Goal: Task Accomplishment & Management: Complete application form

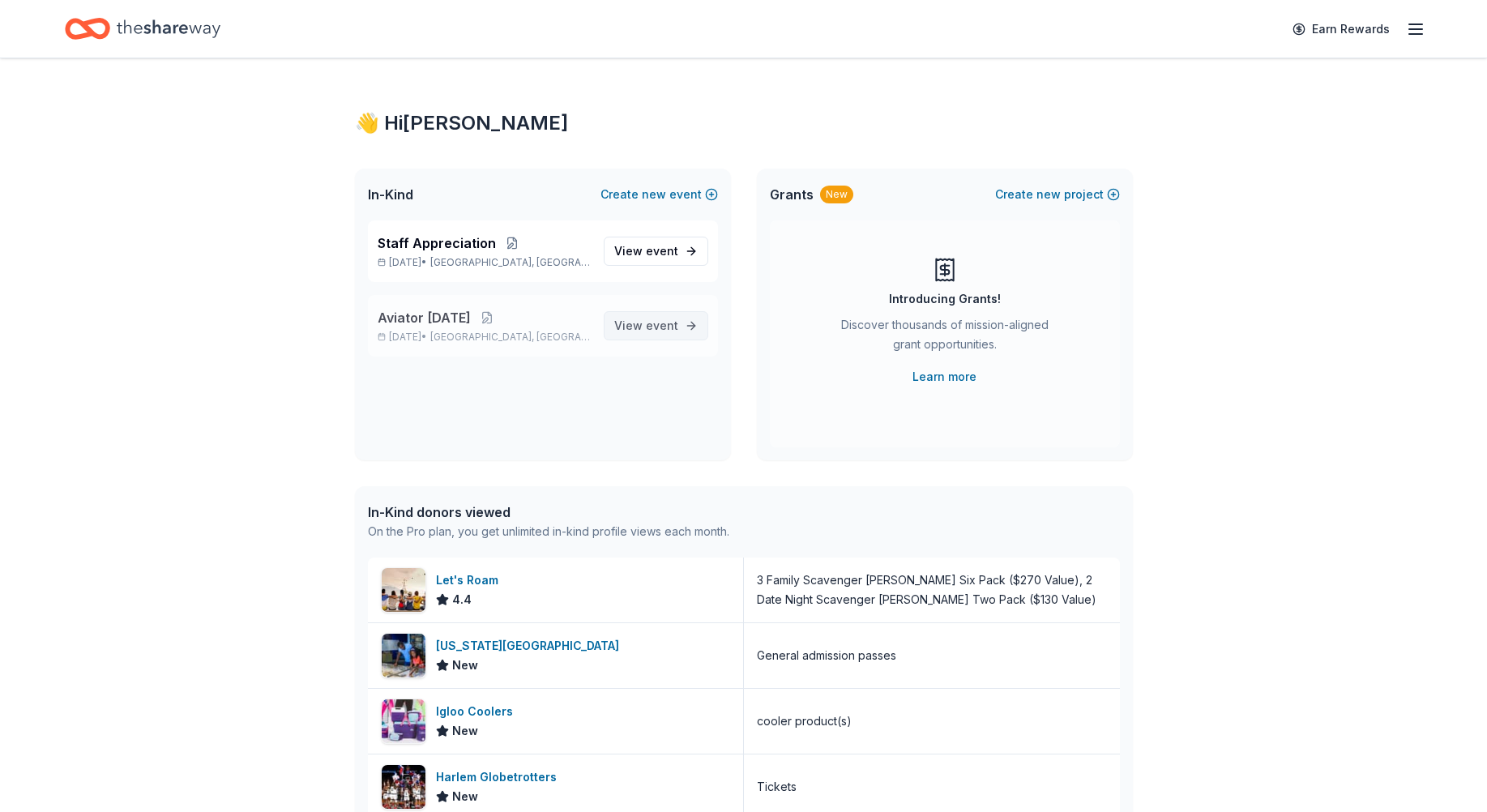
click at [652, 326] on span "event" at bounding box center [662, 325] width 33 height 14
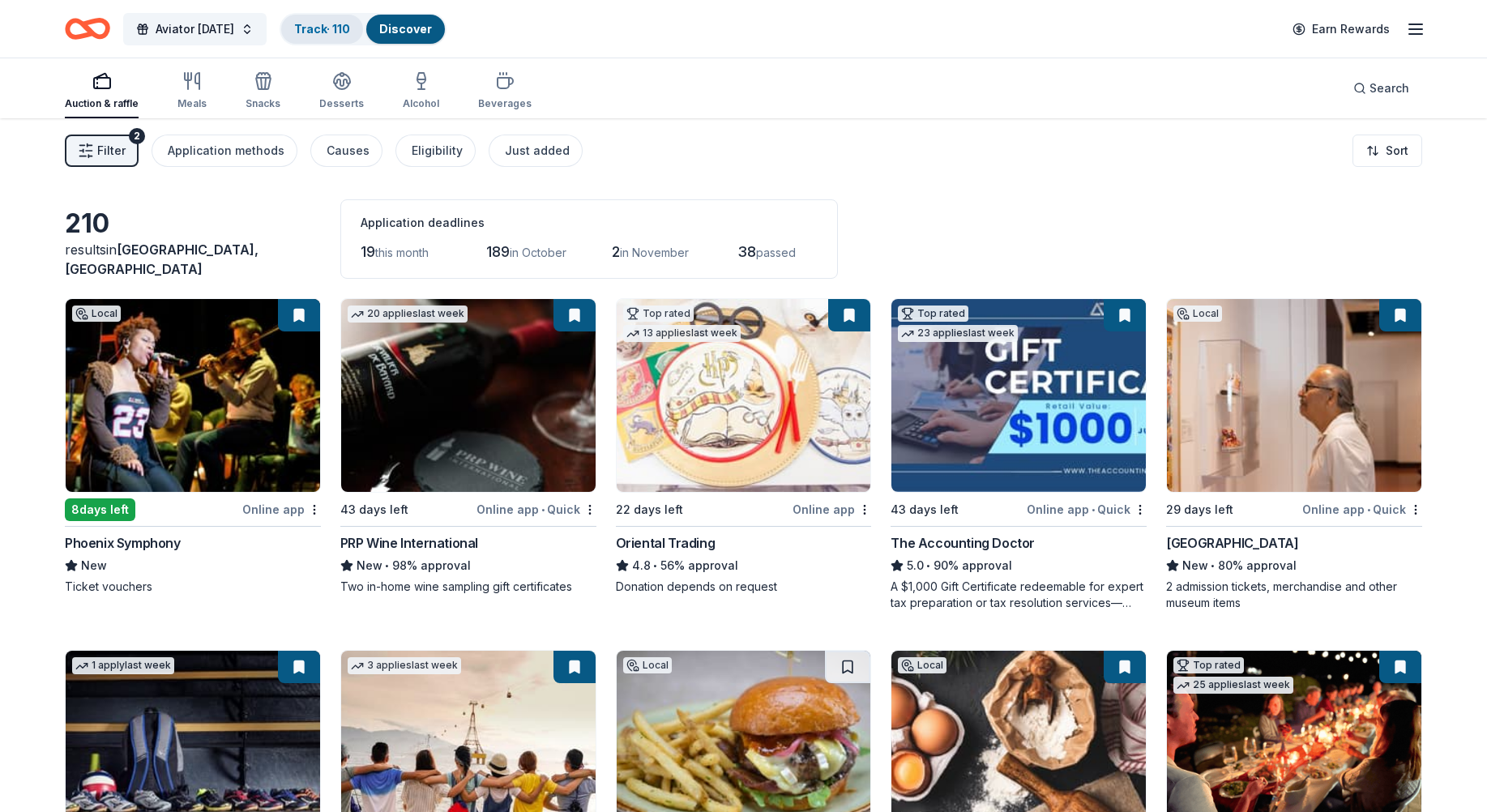
click at [341, 25] on link "Track · 110" at bounding box center [322, 29] width 56 height 14
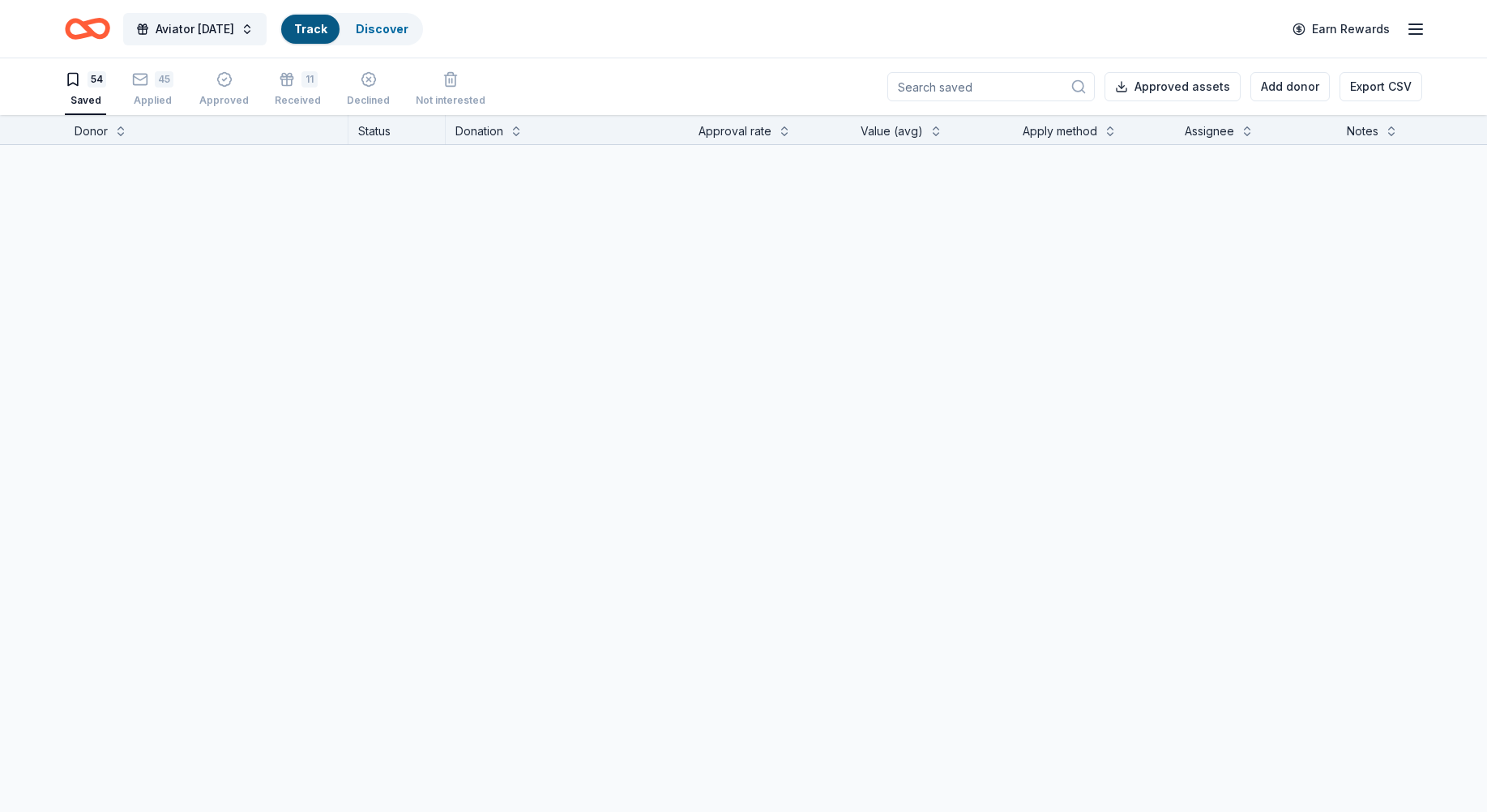
scroll to position [1, 0]
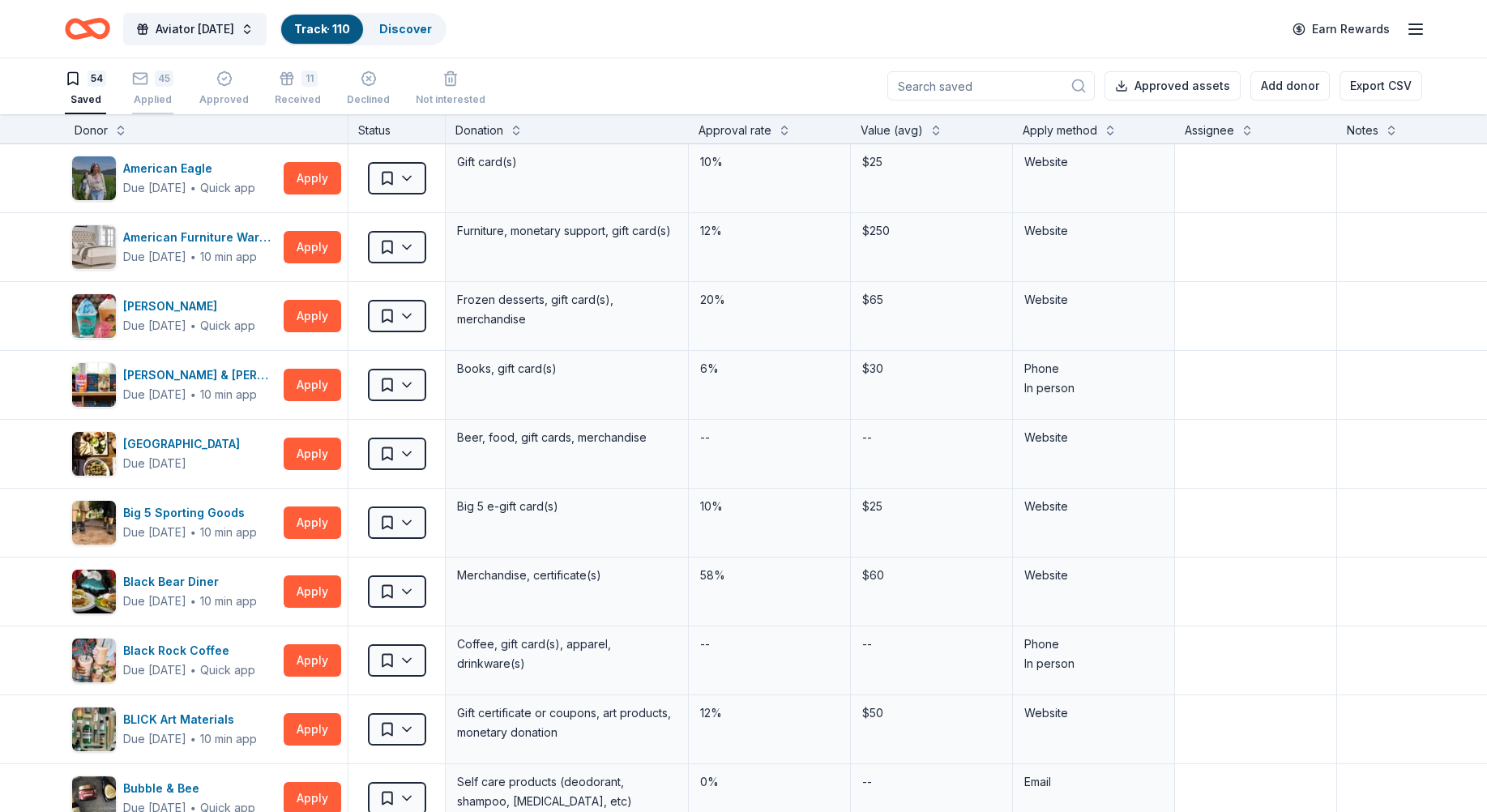
click at [147, 85] on icon "button" at bounding box center [140, 78] width 16 height 16
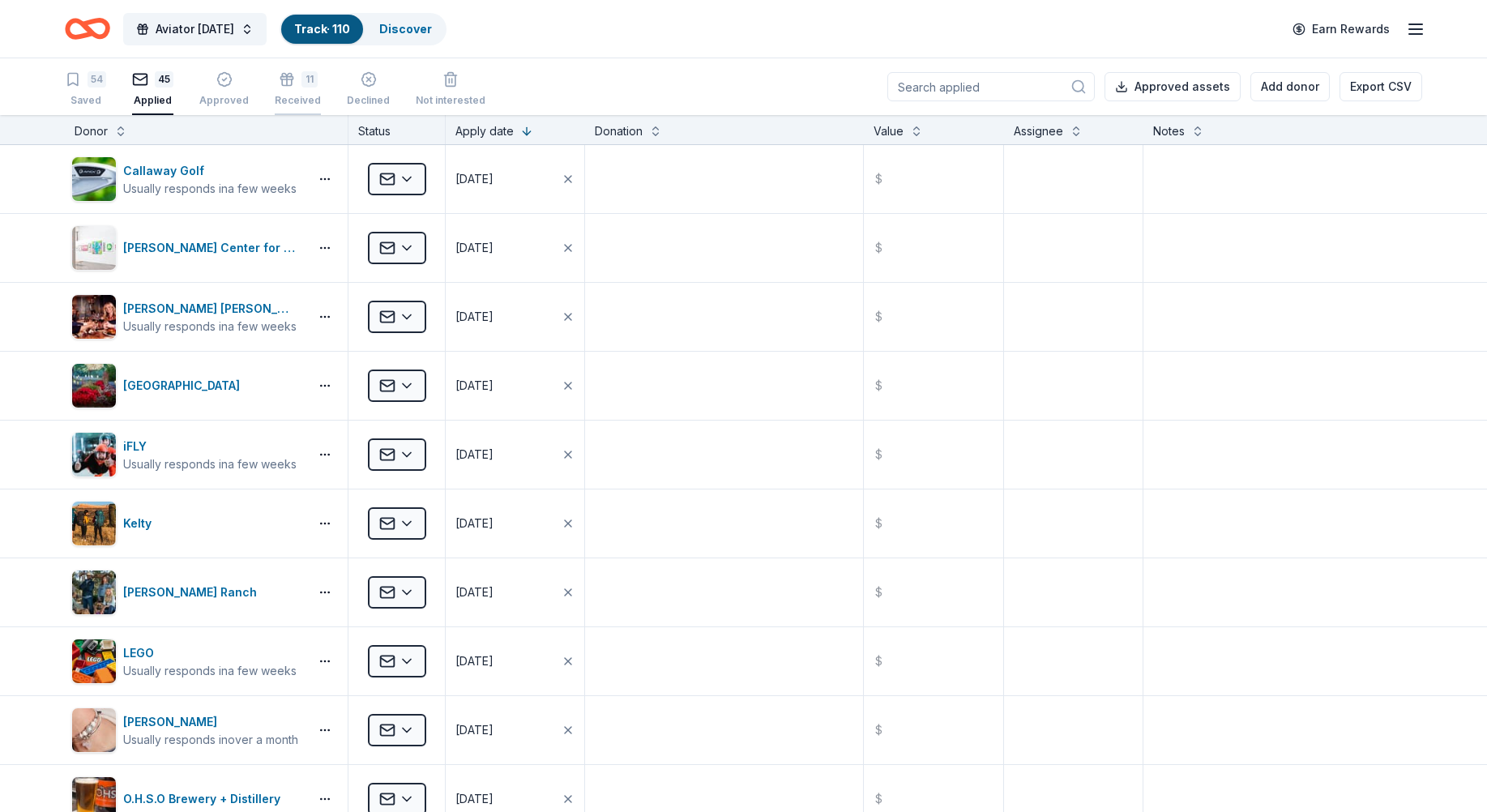
click at [290, 80] on icon "button" at bounding box center [287, 79] width 16 height 16
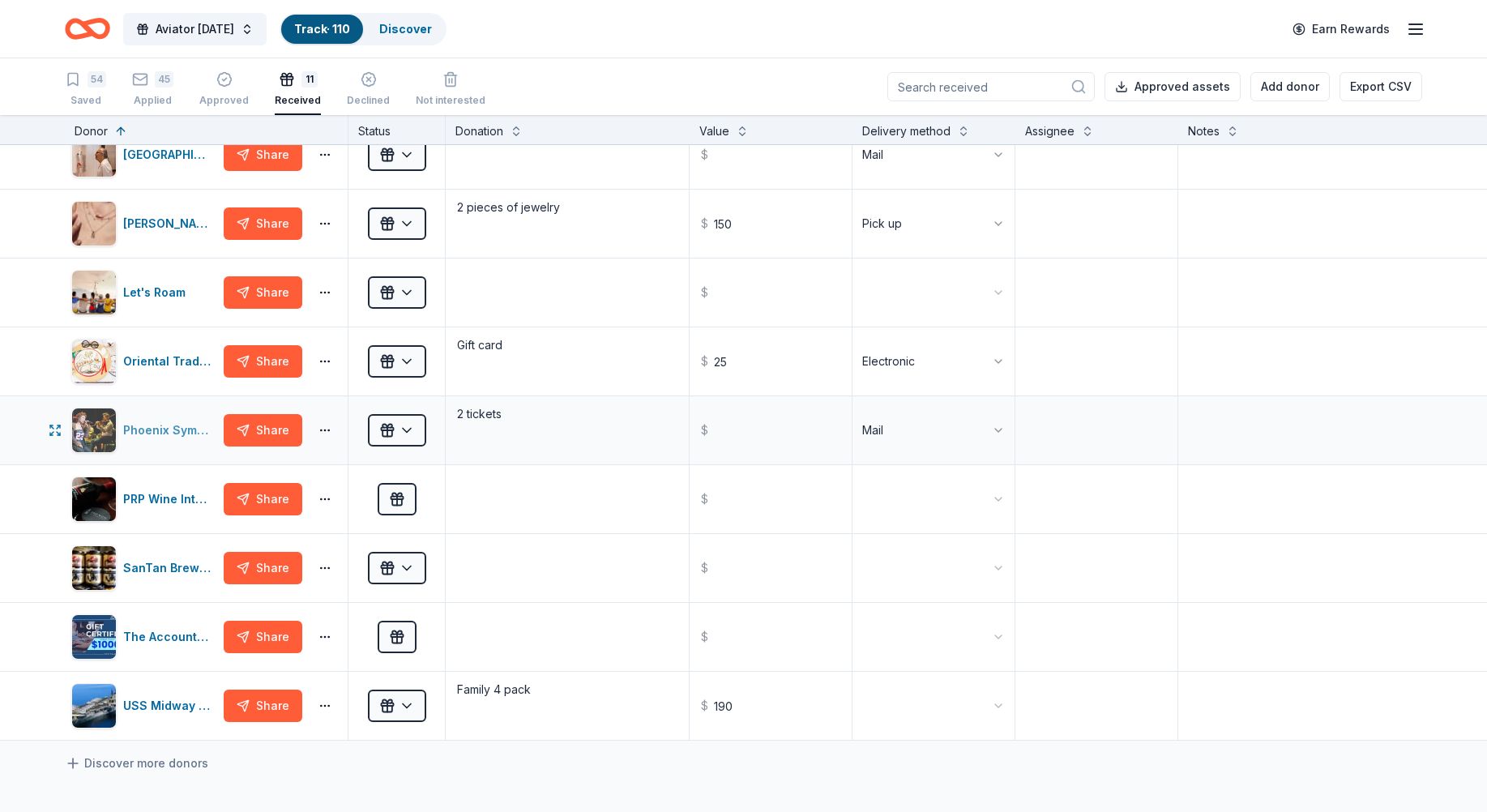
scroll to position [243, 0]
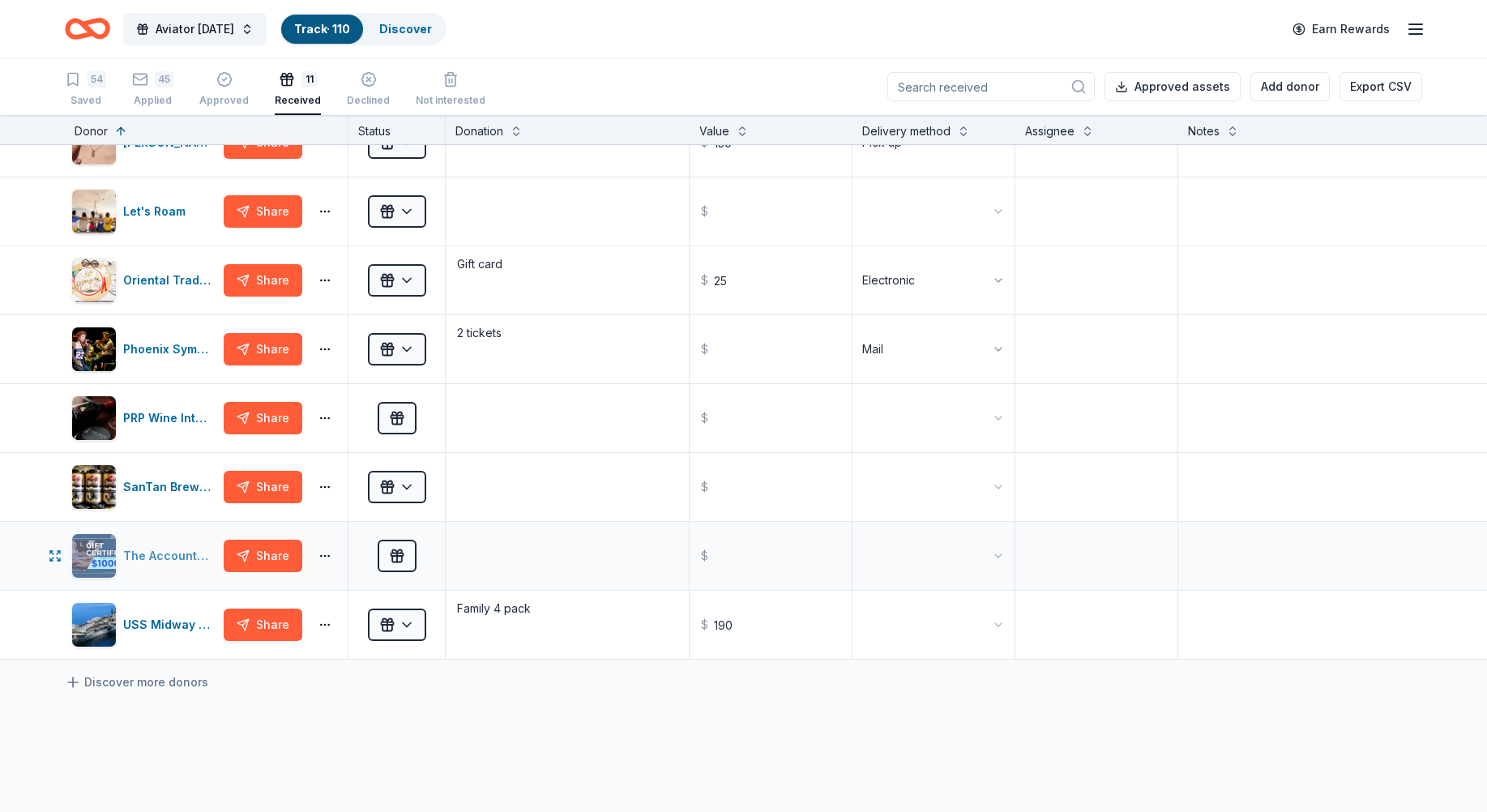
click at [138, 552] on div "The Accounting Doctor" at bounding box center [170, 556] width 94 height 20
click at [153, 559] on div "The Accounting Doctor" at bounding box center [170, 556] width 94 height 20
click at [323, 557] on button "button" at bounding box center [325, 556] width 33 height 13
click at [271, 666] on div "View application" at bounding box center [265, 663] width 143 height 29
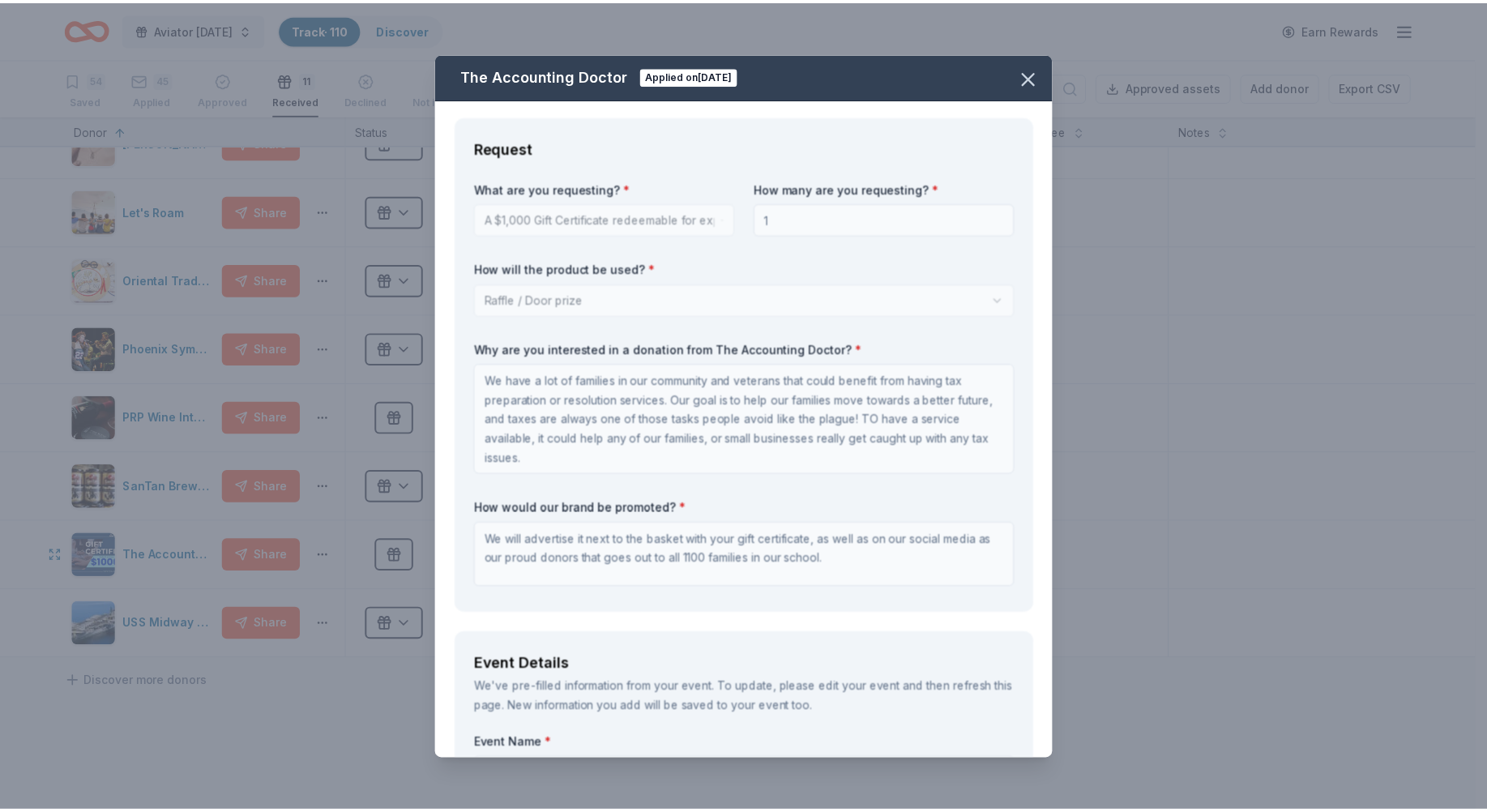
scroll to position [0, 0]
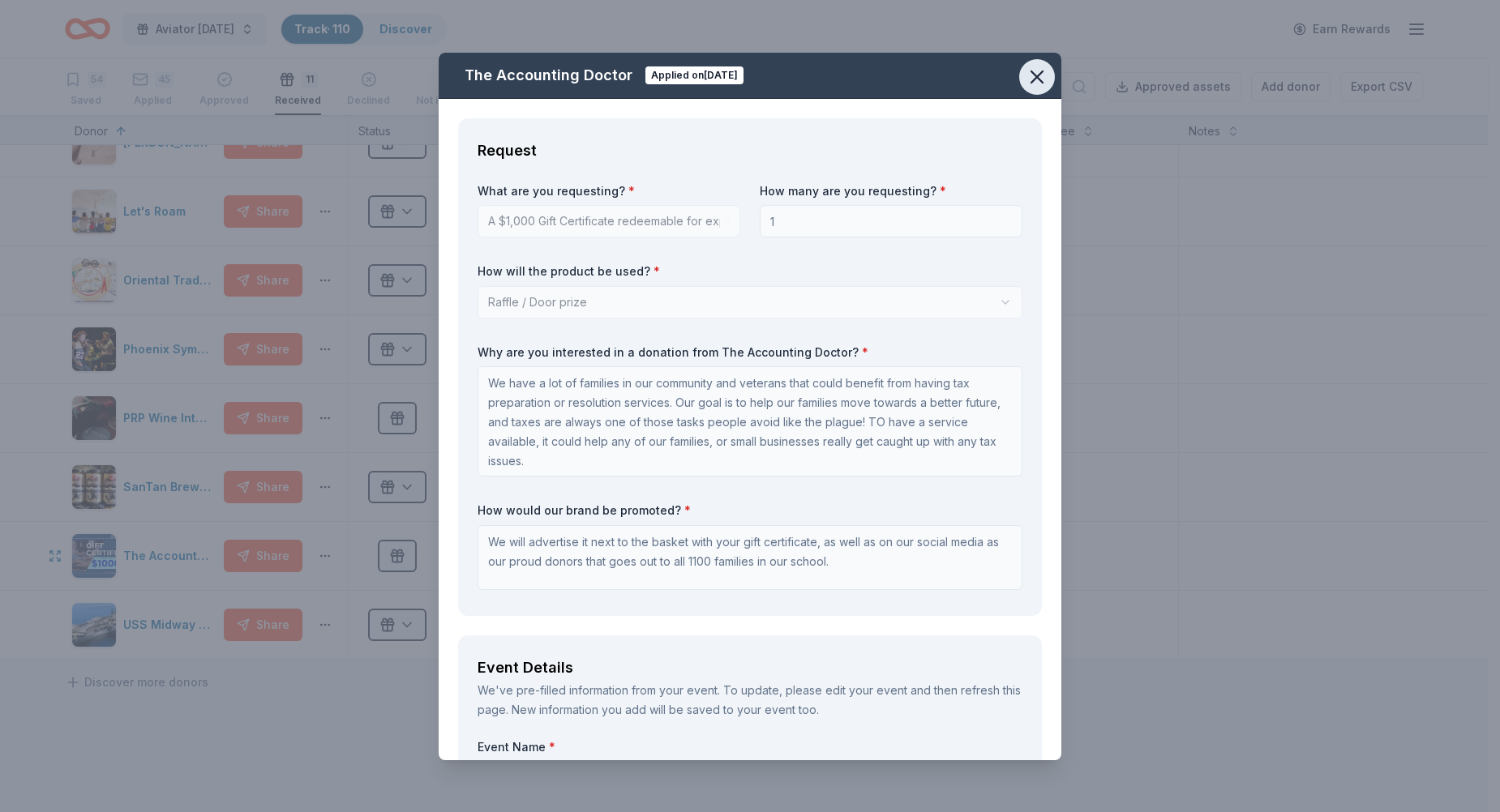
click at [1032, 78] on icon "button" at bounding box center [1037, 77] width 23 height 23
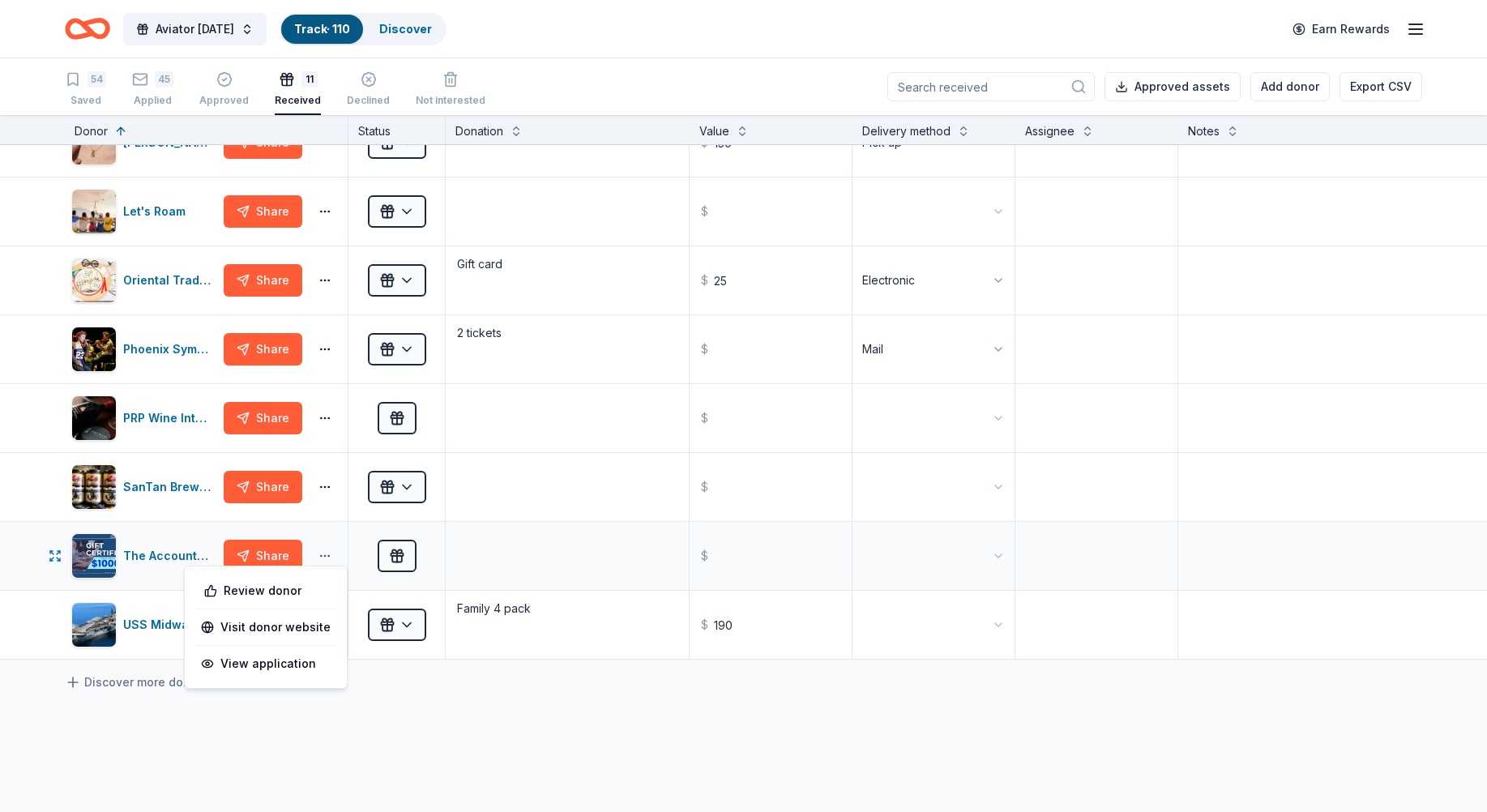
click at [321, 552] on button "button" at bounding box center [325, 556] width 33 height 13
click at [285, 633] on link "Visit donor website" at bounding box center [265, 628] width 130 height 20
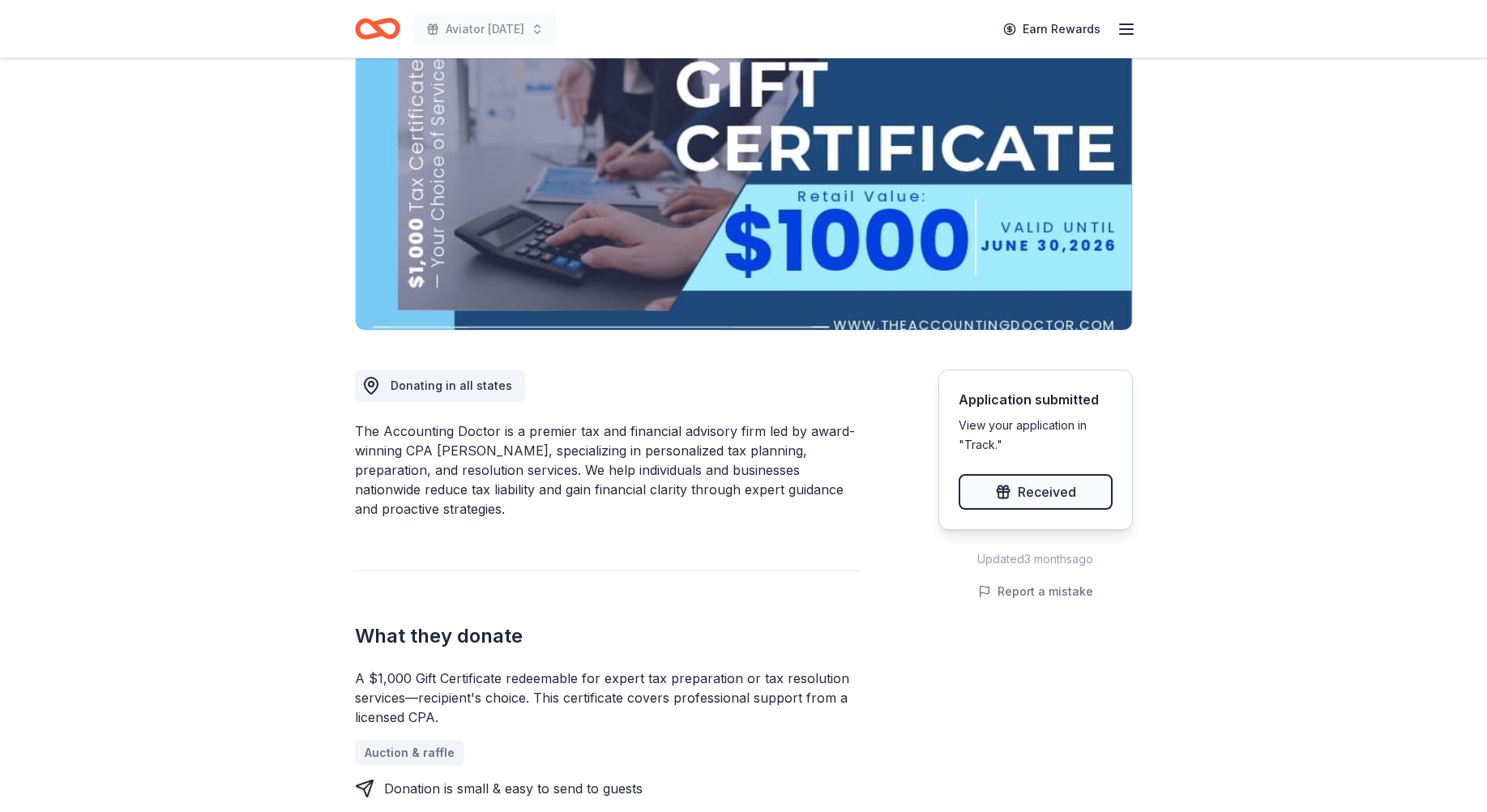
scroll to position [243, 0]
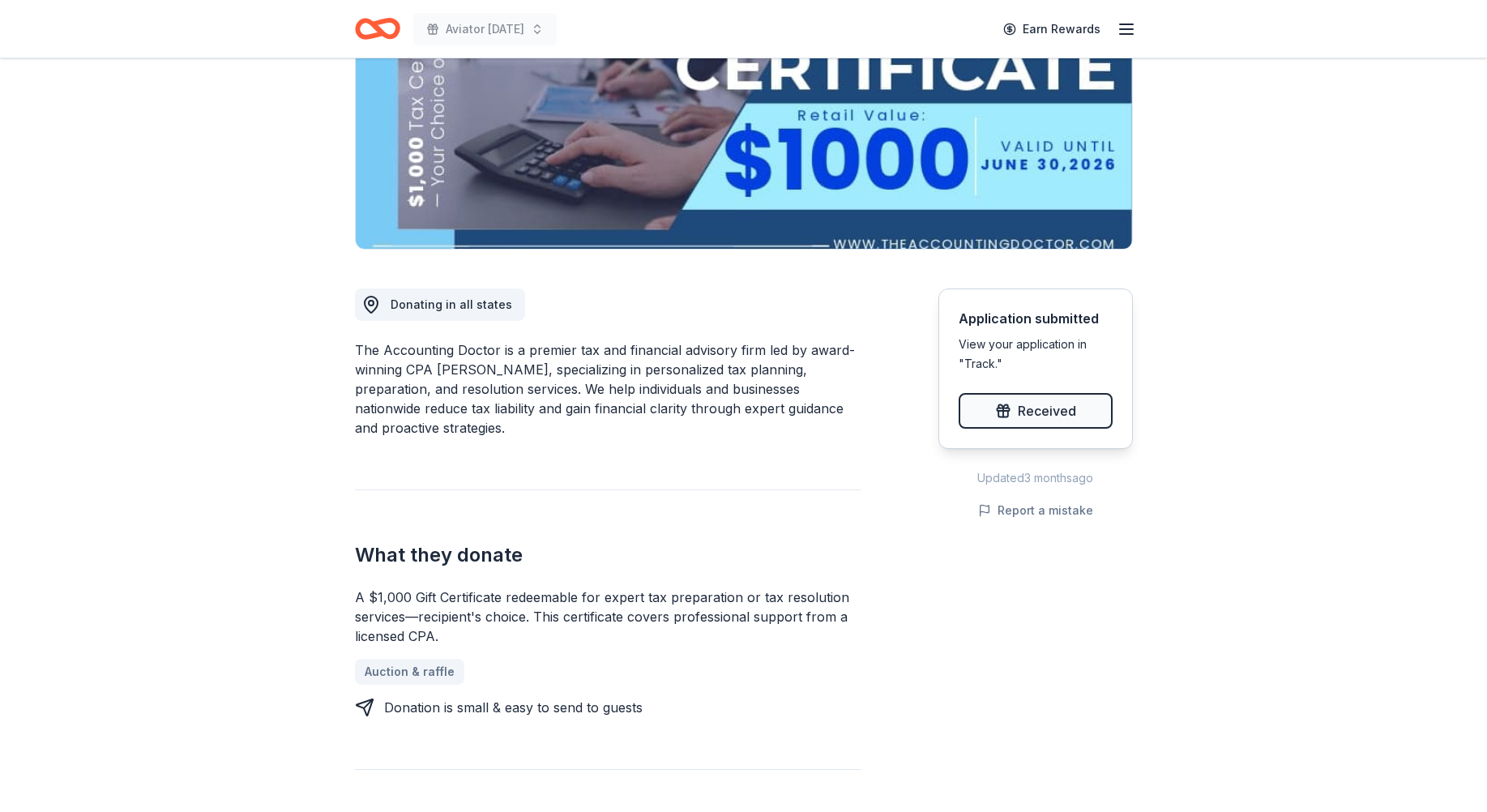
drag, startPoint x: 433, startPoint y: 428, endPoint x: 353, endPoint y: 318, distance: 136.0
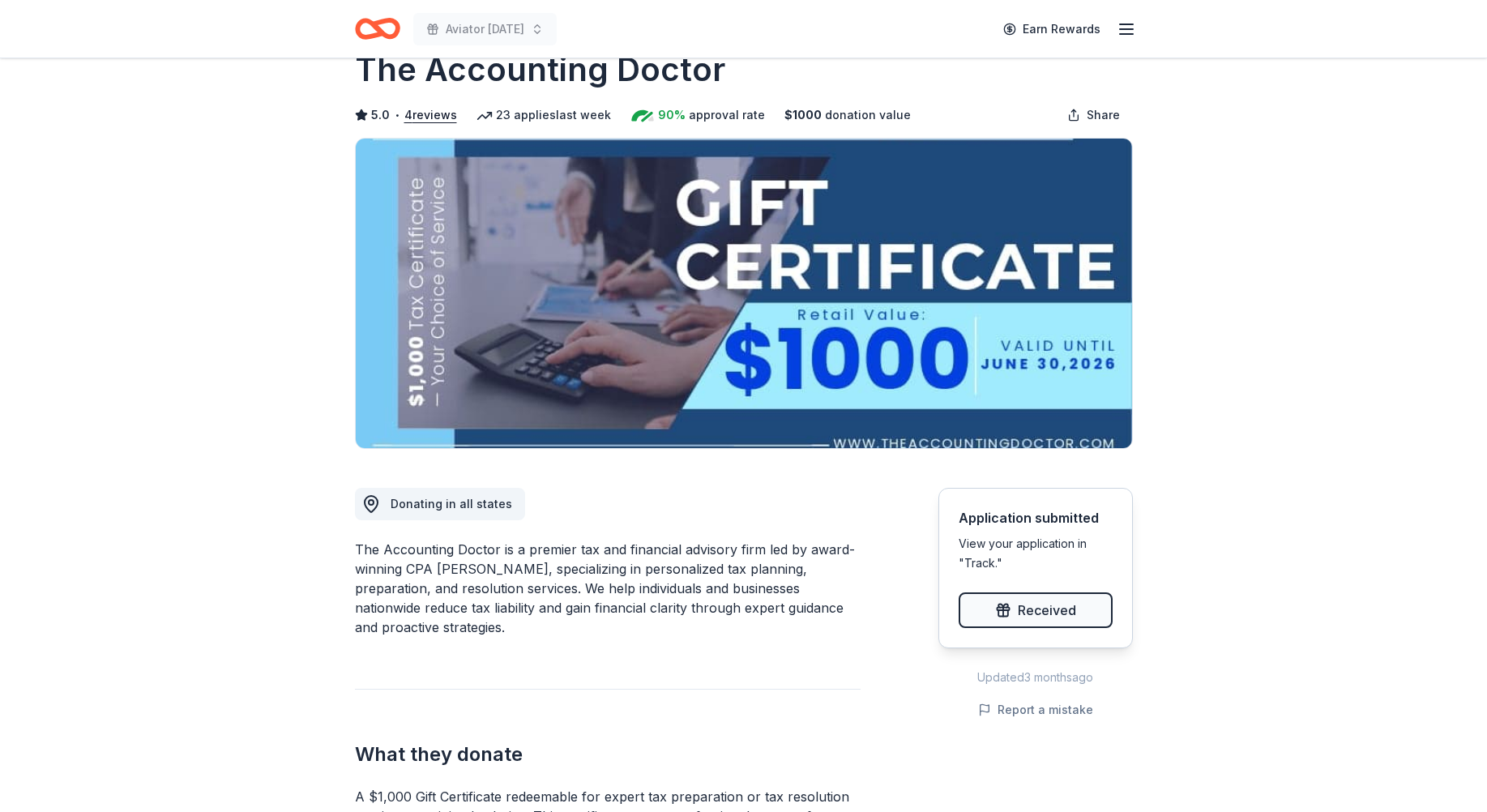
scroll to position [81, 0]
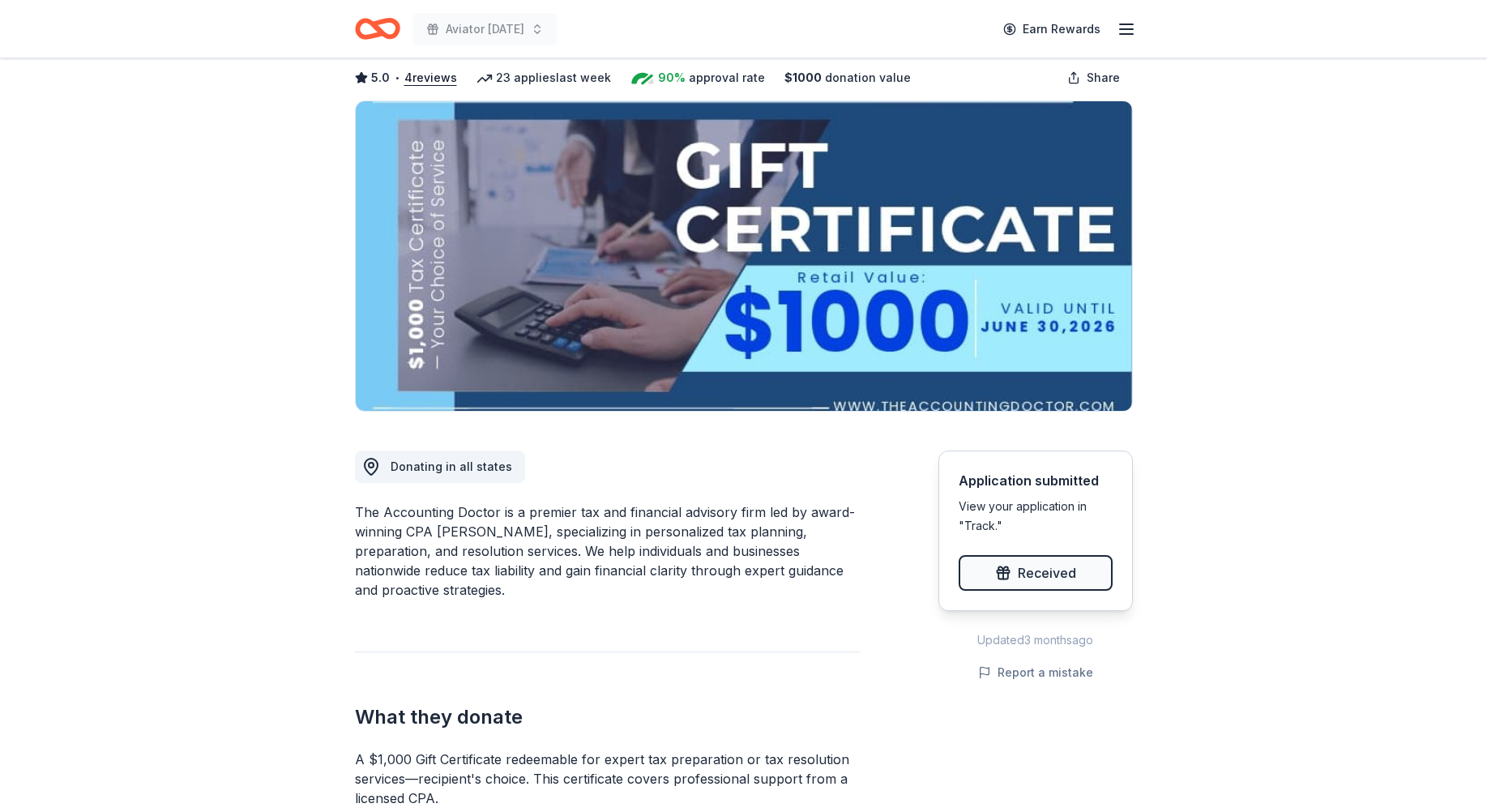
click at [939, 401] on img at bounding box center [744, 255] width 776 height 309
click at [982, 517] on div "View your application in "Track."" at bounding box center [1036, 517] width 154 height 39
click at [978, 533] on div "View your application in "Track."" at bounding box center [1036, 517] width 154 height 39
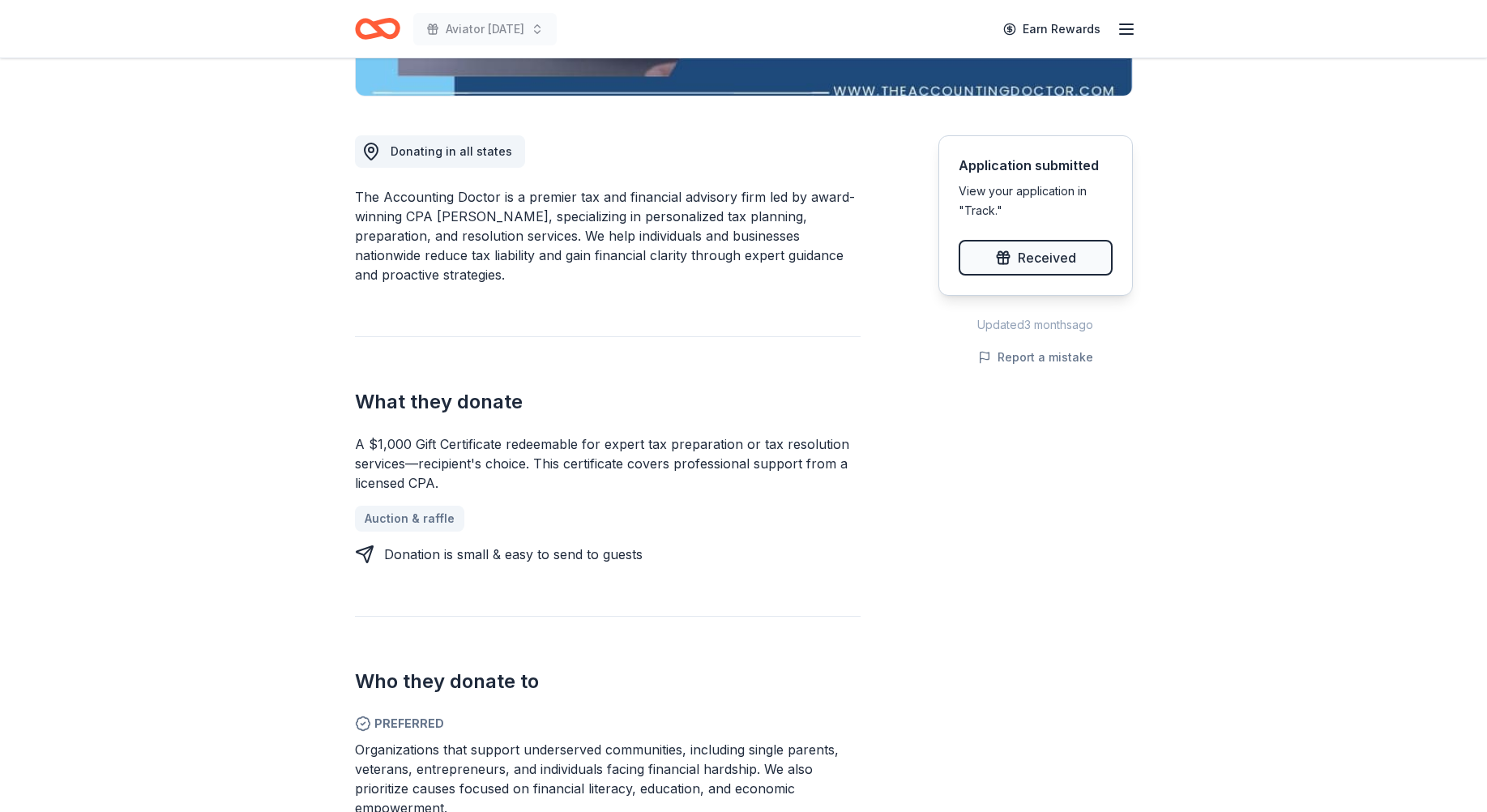
scroll to position [406, 0]
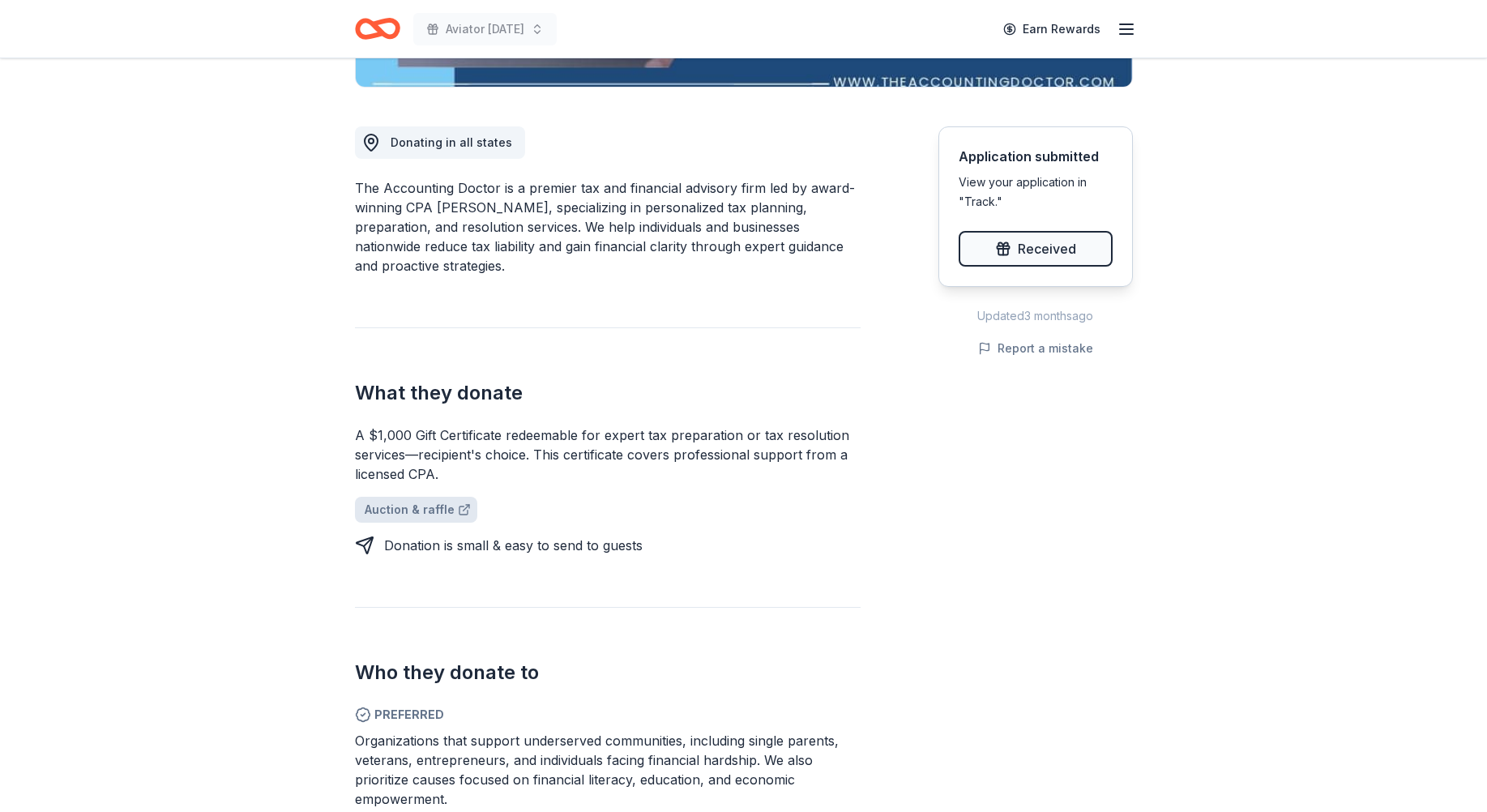
click at [458, 511] on icon at bounding box center [464, 510] width 13 height 13
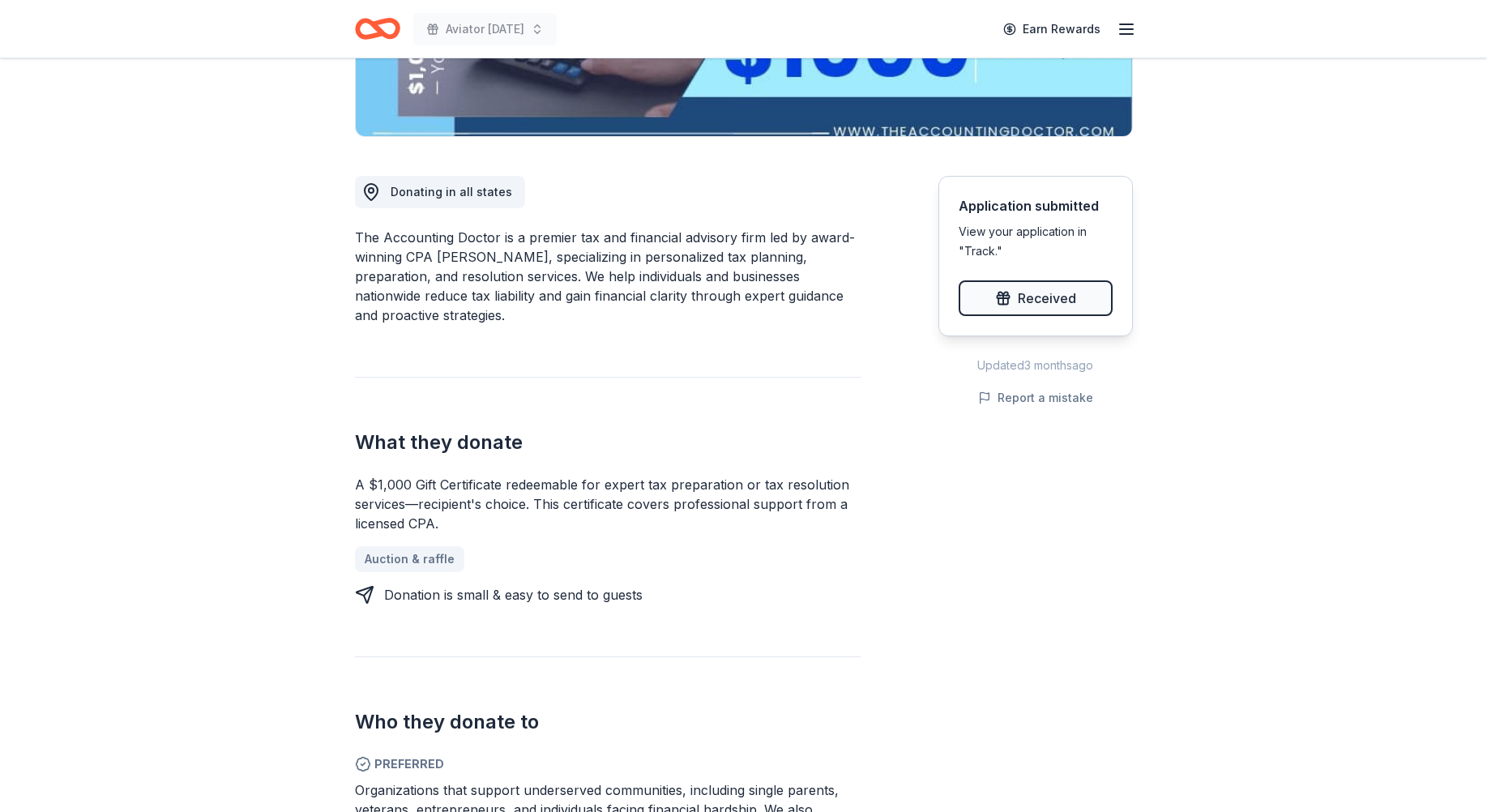
scroll to position [406, 0]
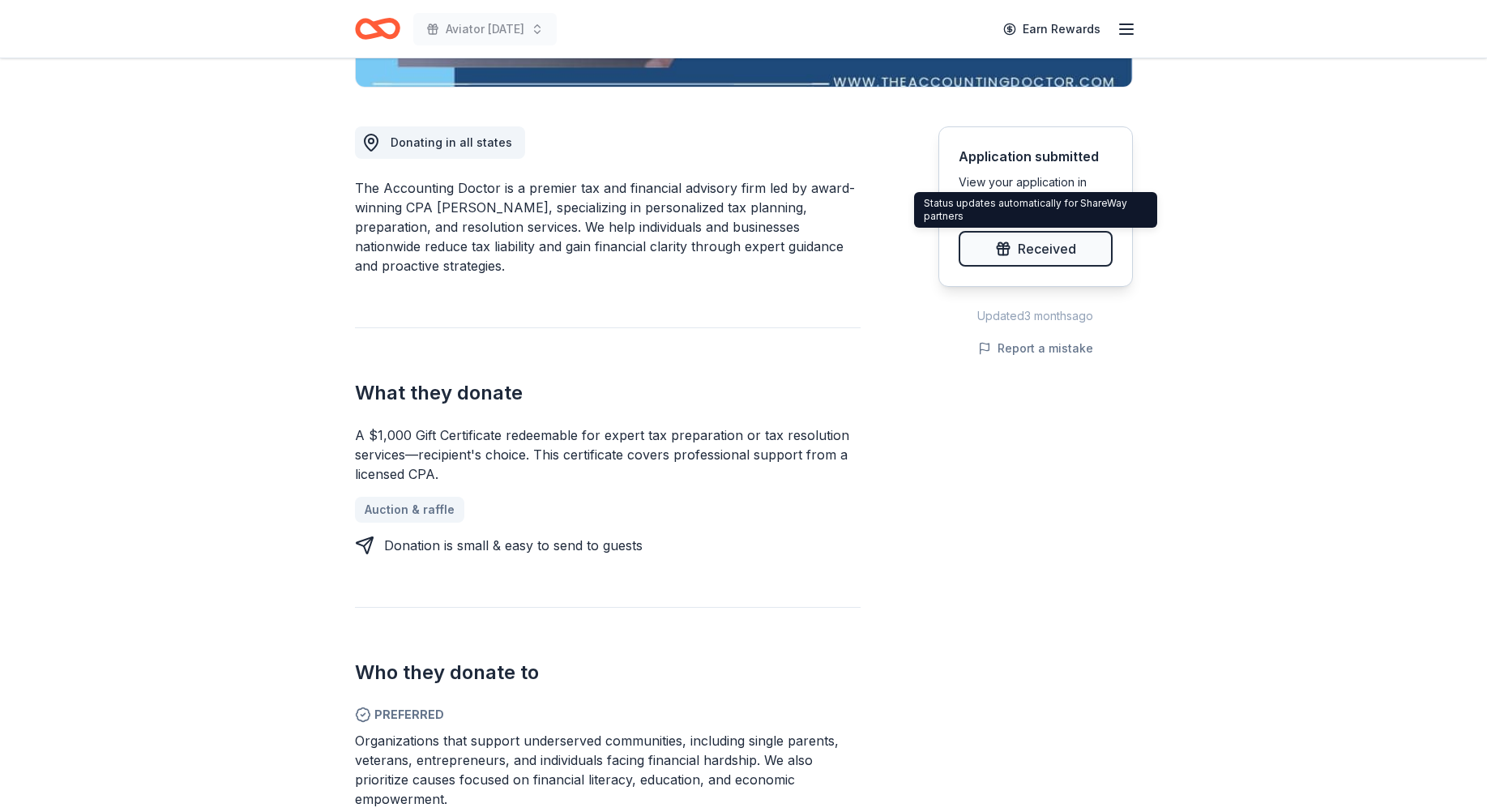
click at [1054, 216] on div "Status updates automatically for ShareWay partners Status updates automatically…" at bounding box center [1036, 210] width 243 height 36
drag, startPoint x: 1036, startPoint y: 331, endPoint x: 1029, endPoint y: 356, distance: 26.0
click at [1036, 335] on div "Application submitted View your application in "Track." Received Updated 3 mont…" at bounding box center [1036, 243] width 194 height 233
click at [1029, 361] on div "Application submitted View your application in "Track." Received Updated 3 mont…" at bounding box center [1036, 545] width 194 height 916
drag, startPoint x: 851, startPoint y: 480, endPoint x: 804, endPoint y: 473, distance: 47.5
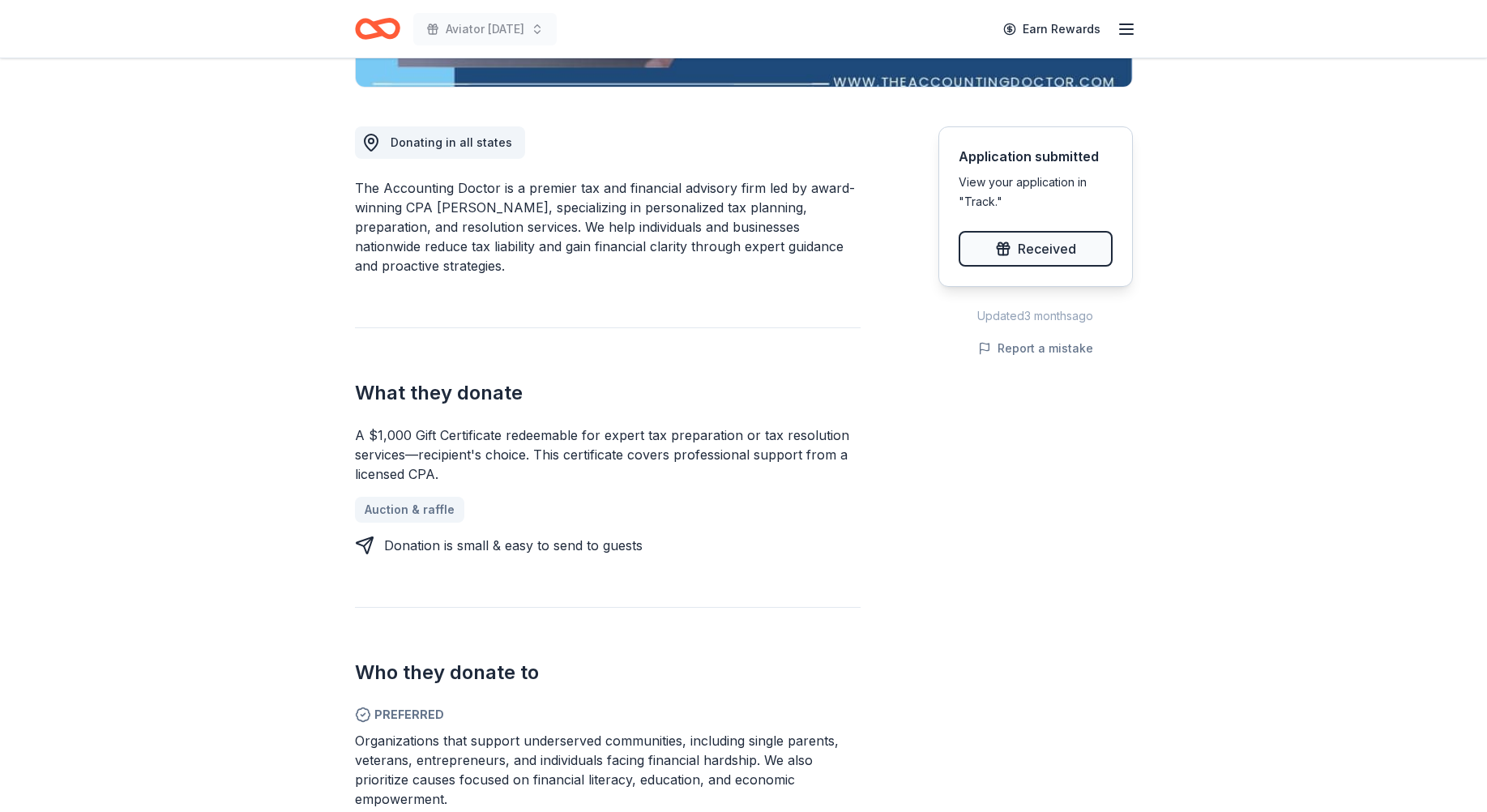
click at [843, 480] on div "Donating in all states The Accounting Doctor is a premier tax and financial adv…" at bounding box center [744, 545] width 778 height 916
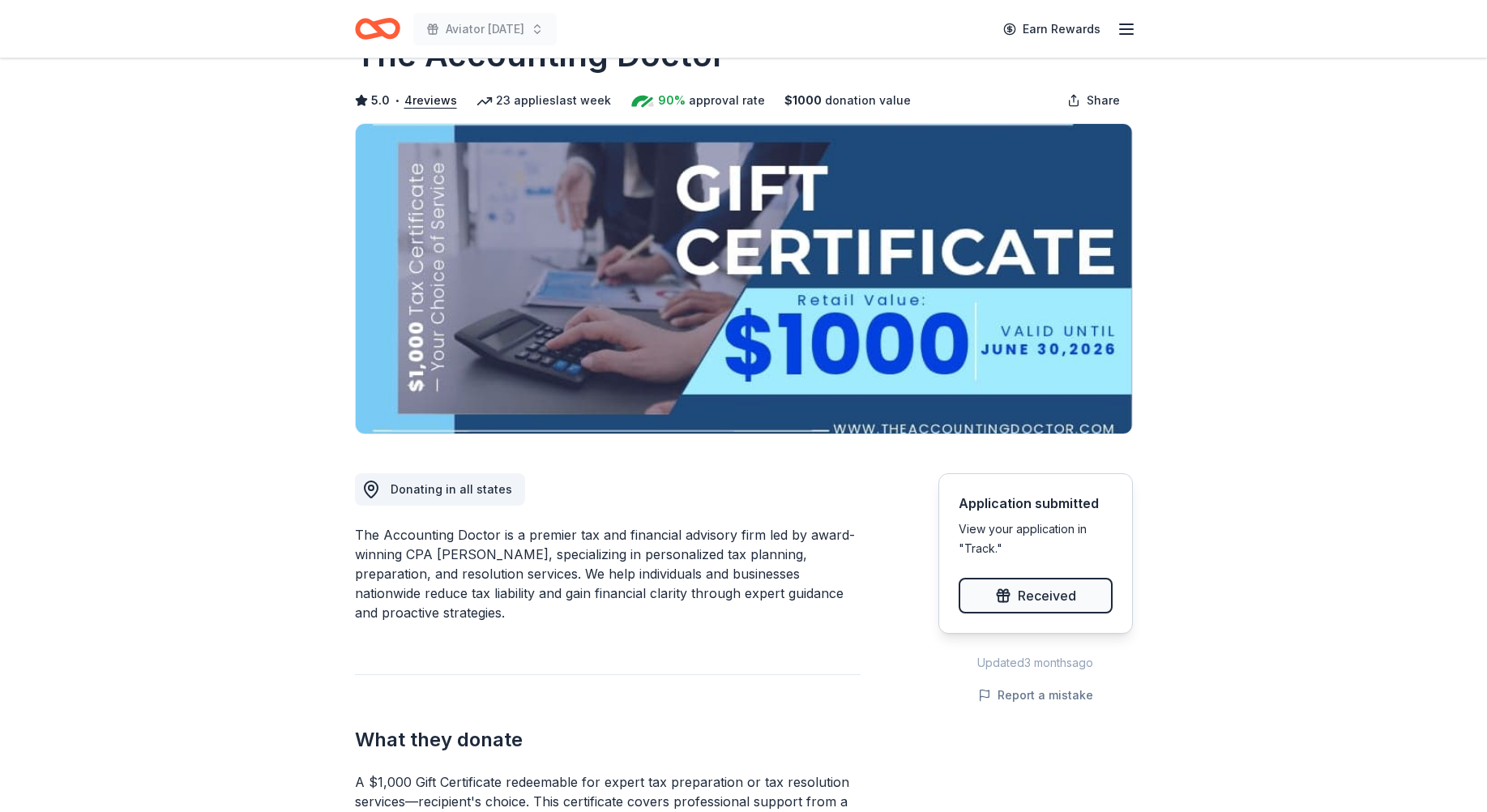
scroll to position [0, 0]
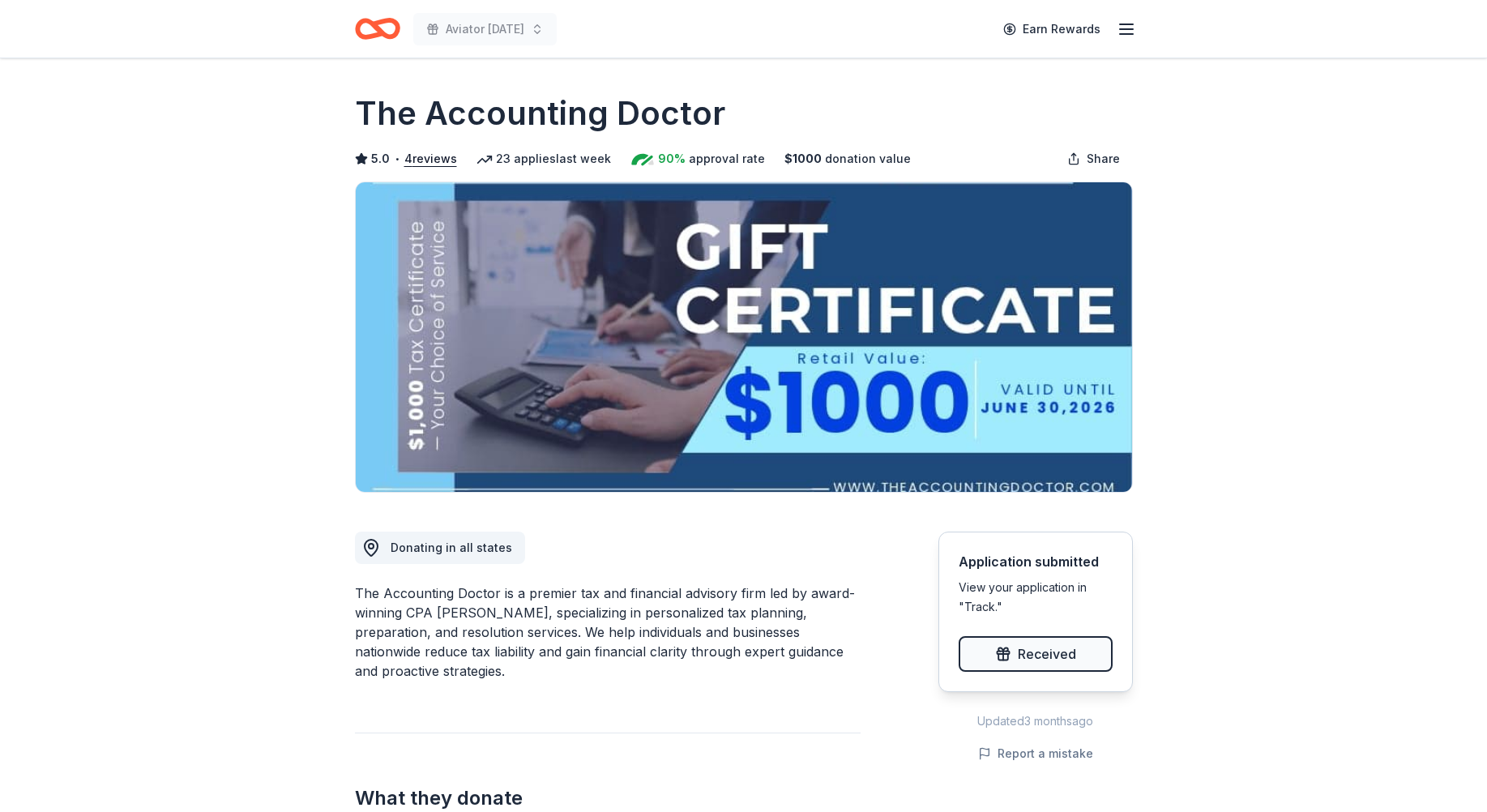
click at [477, 166] on icon at bounding box center [485, 160] width 16 height 16
click at [1124, 28] on icon "button" at bounding box center [1126, 29] width 20 height 20
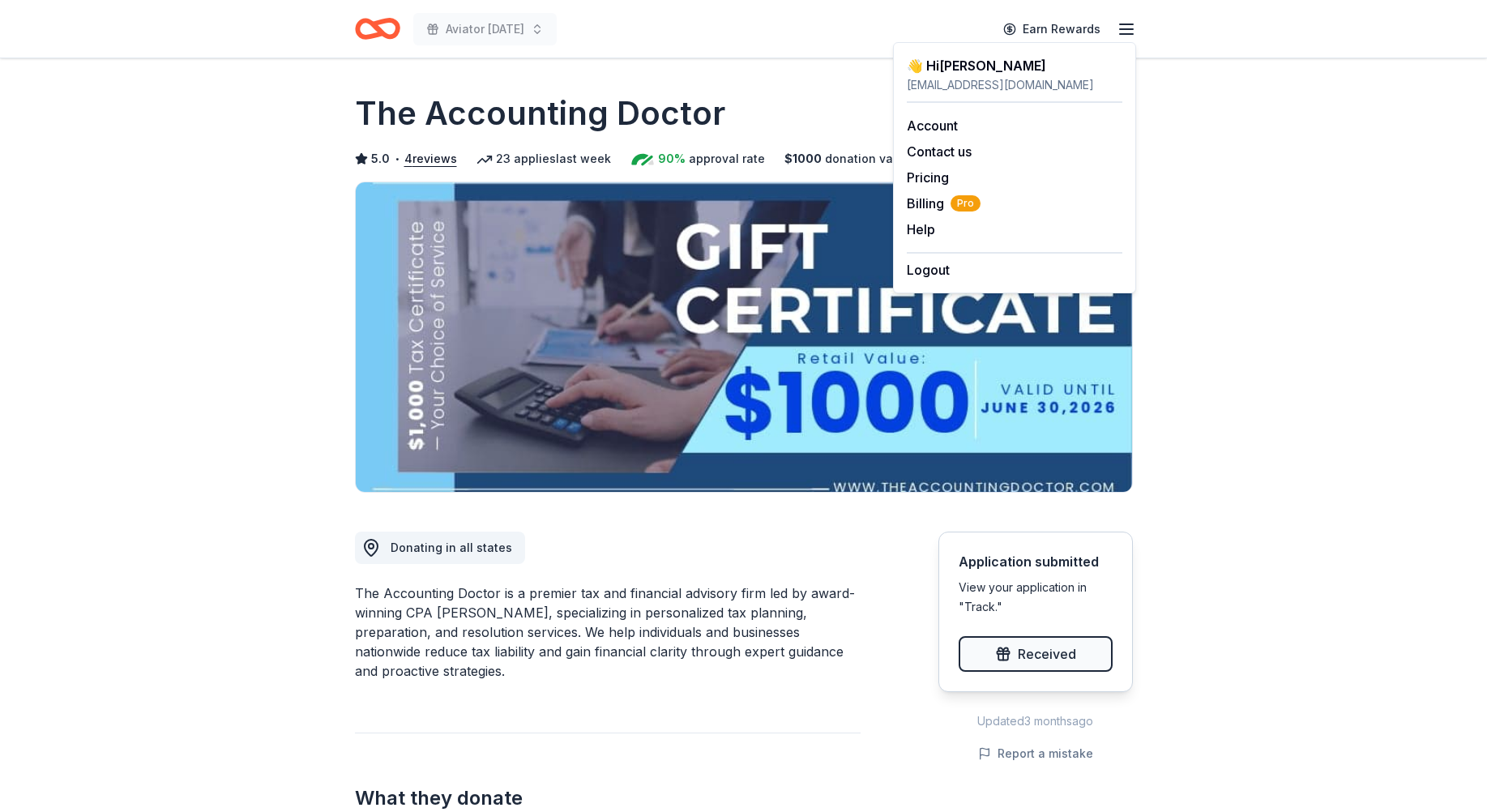
click at [1125, 28] on icon "button" at bounding box center [1126, 29] width 20 height 20
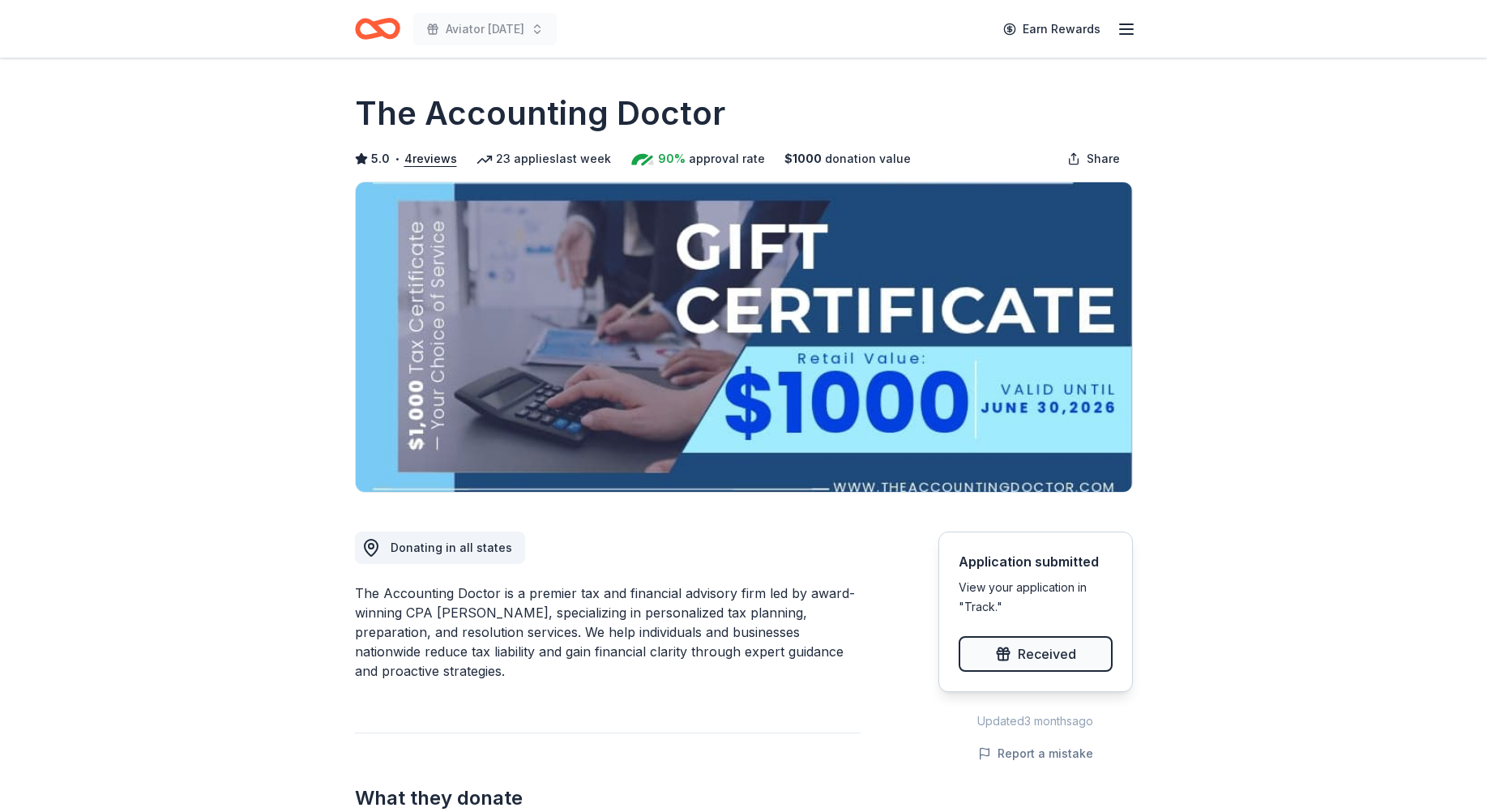
click at [411, 128] on h1 "The Accounting Doctor" at bounding box center [540, 113] width 371 height 46
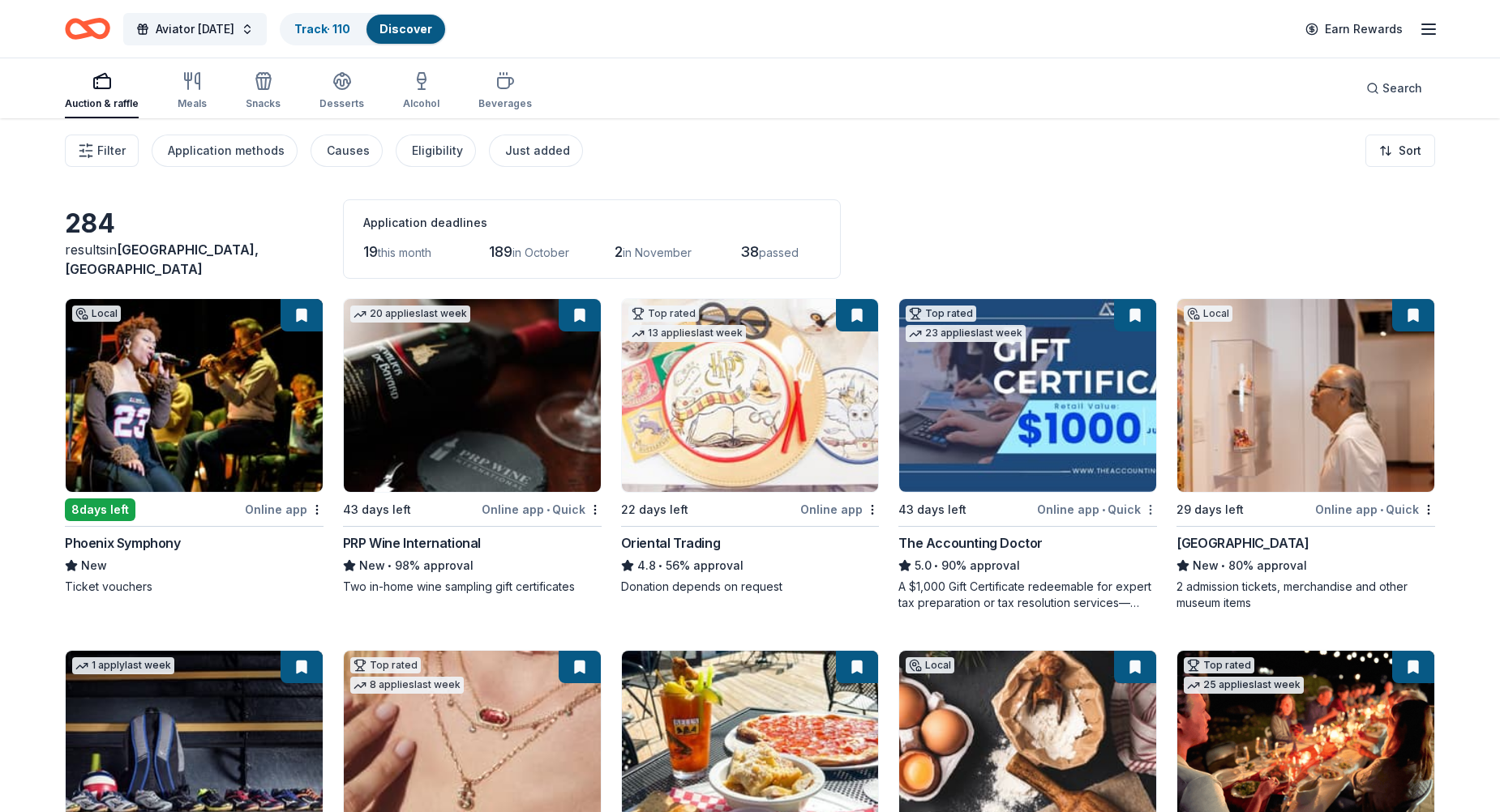
click at [1140, 516] on html "Aviator [DATE] Track · 110 Discover Earn Rewards Auction & raffle Meals Snacks …" at bounding box center [750, 406] width 1500 height 812
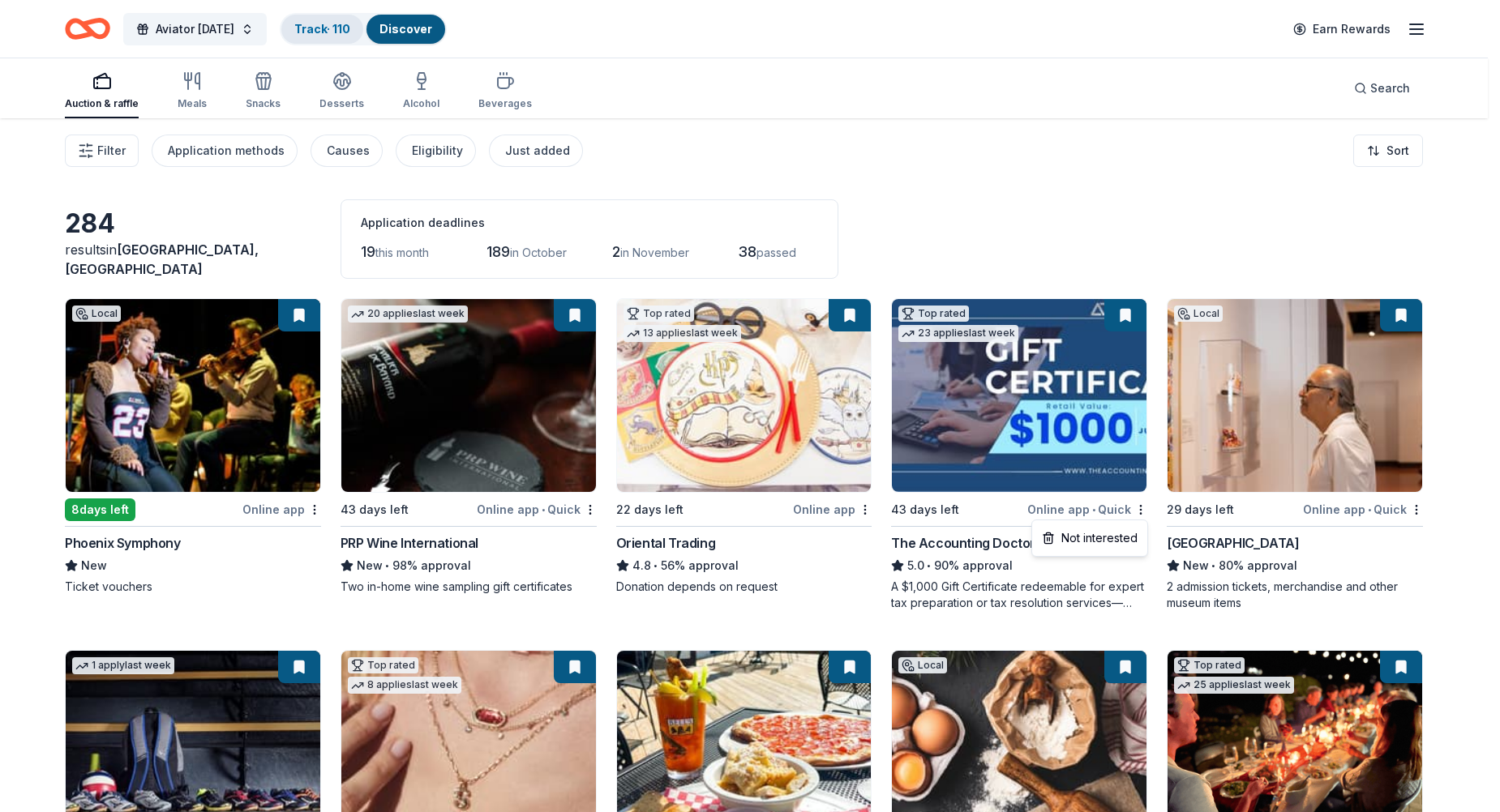
click at [318, 29] on html "Aviator [DATE] Track · 110 Discover Earn Rewards Auction & raffle Meals Snacks …" at bounding box center [750, 406] width 1500 height 812
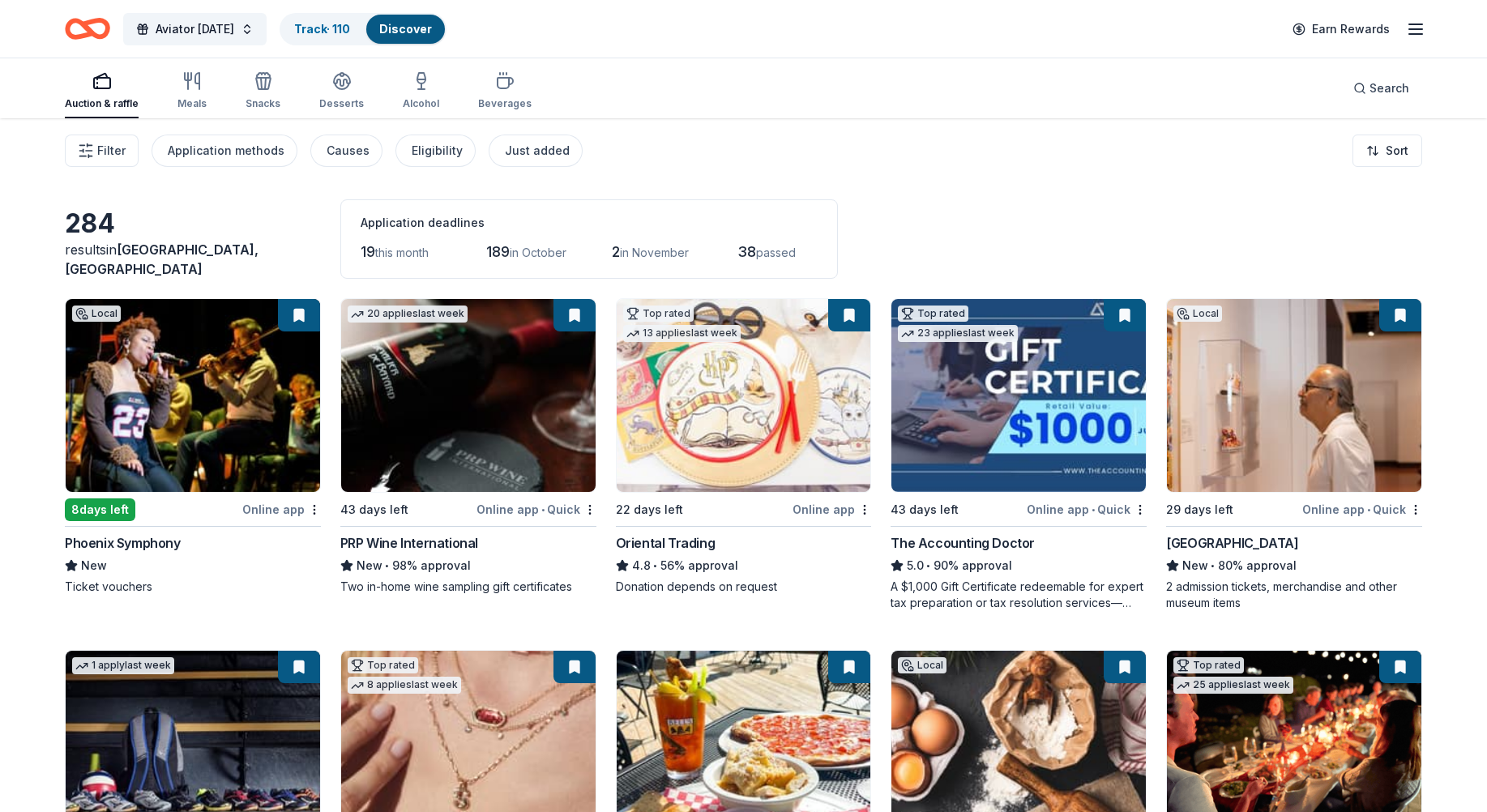
click at [1422, 34] on line "button" at bounding box center [1416, 34] width 13 height 0
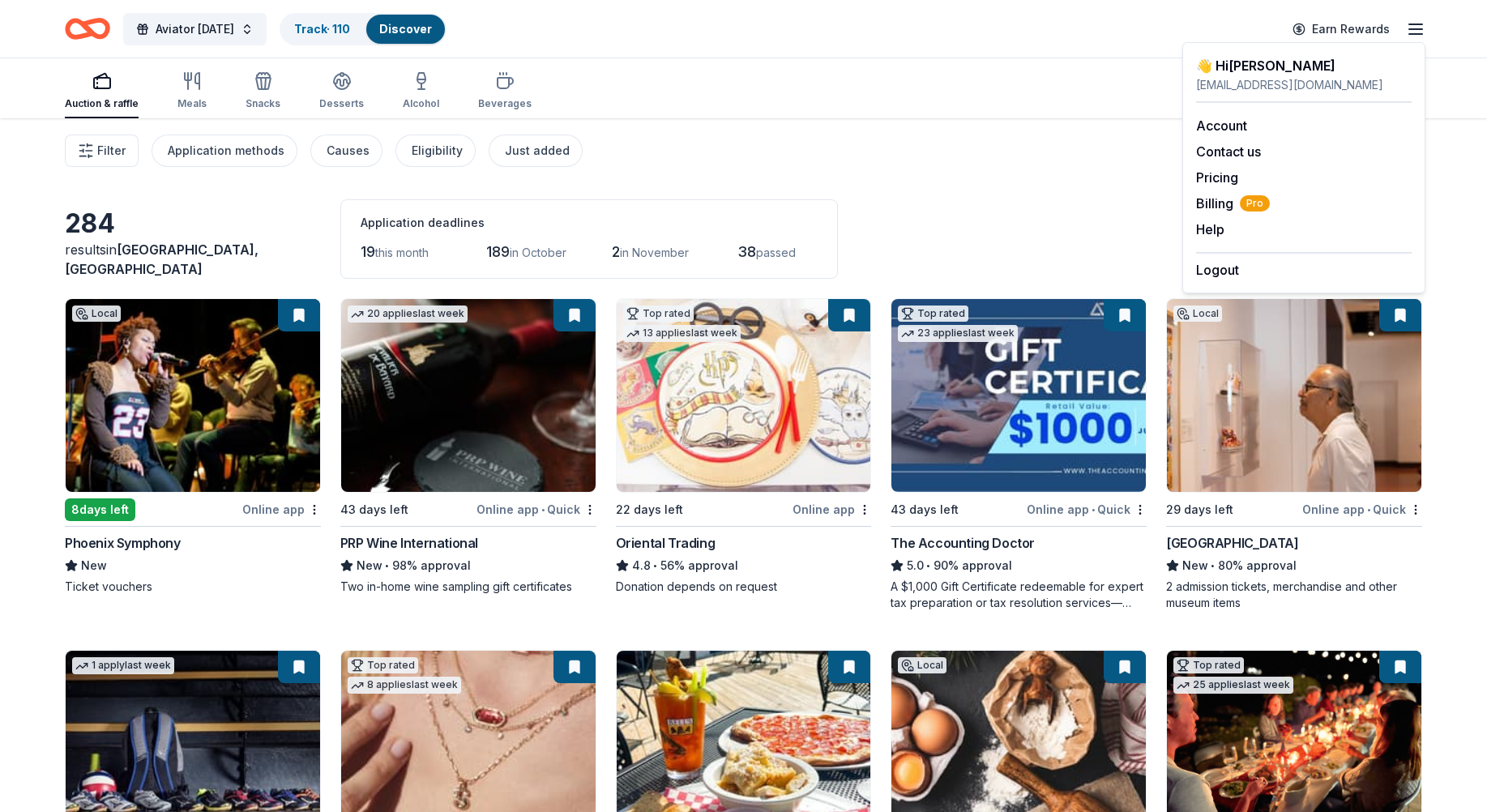
click at [990, 521] on div "Top rated 23 applies last week 43 days left Online app • Quick The Accounting D…" at bounding box center [1019, 454] width 256 height 313
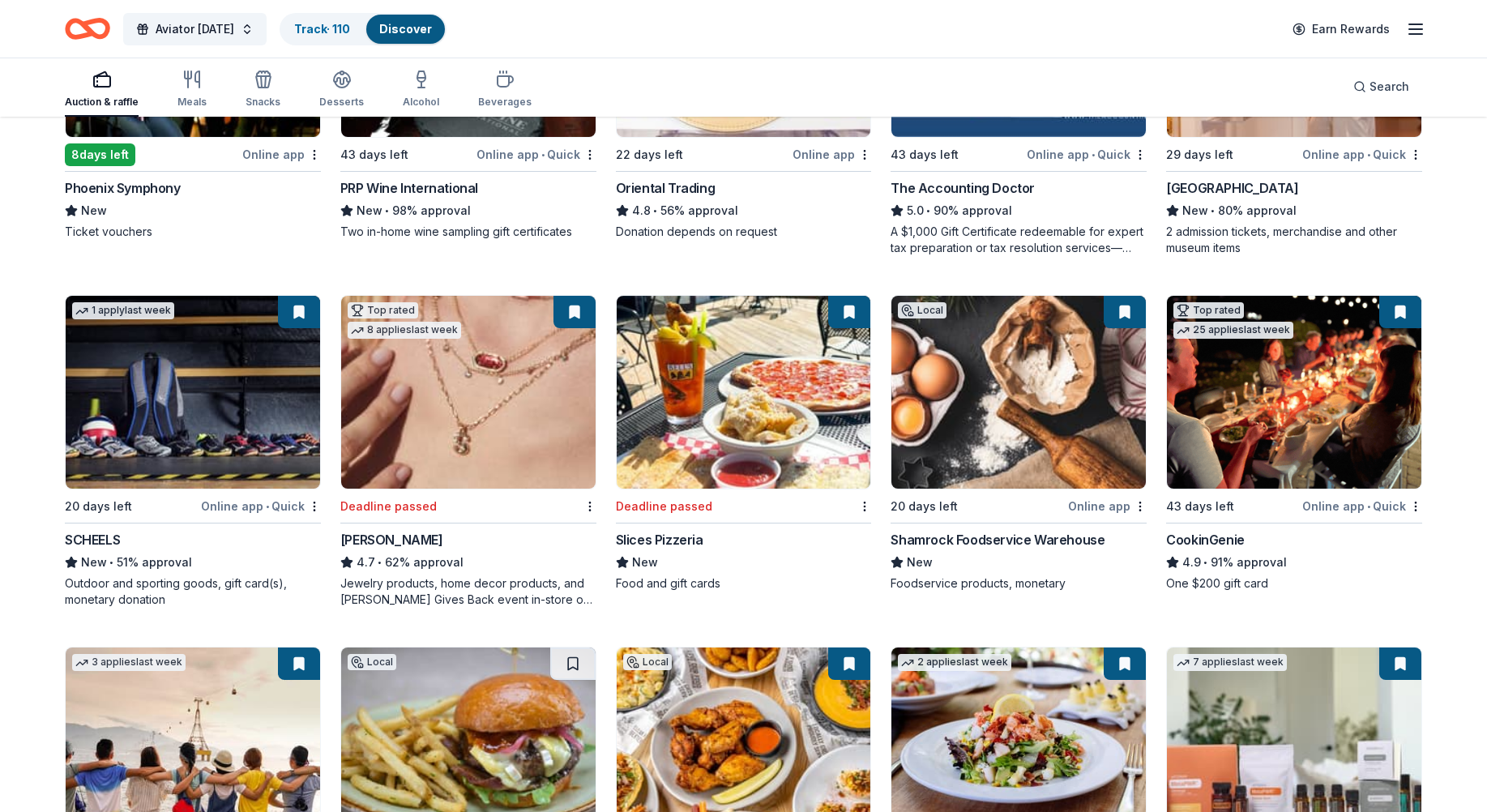
scroll to position [406, 0]
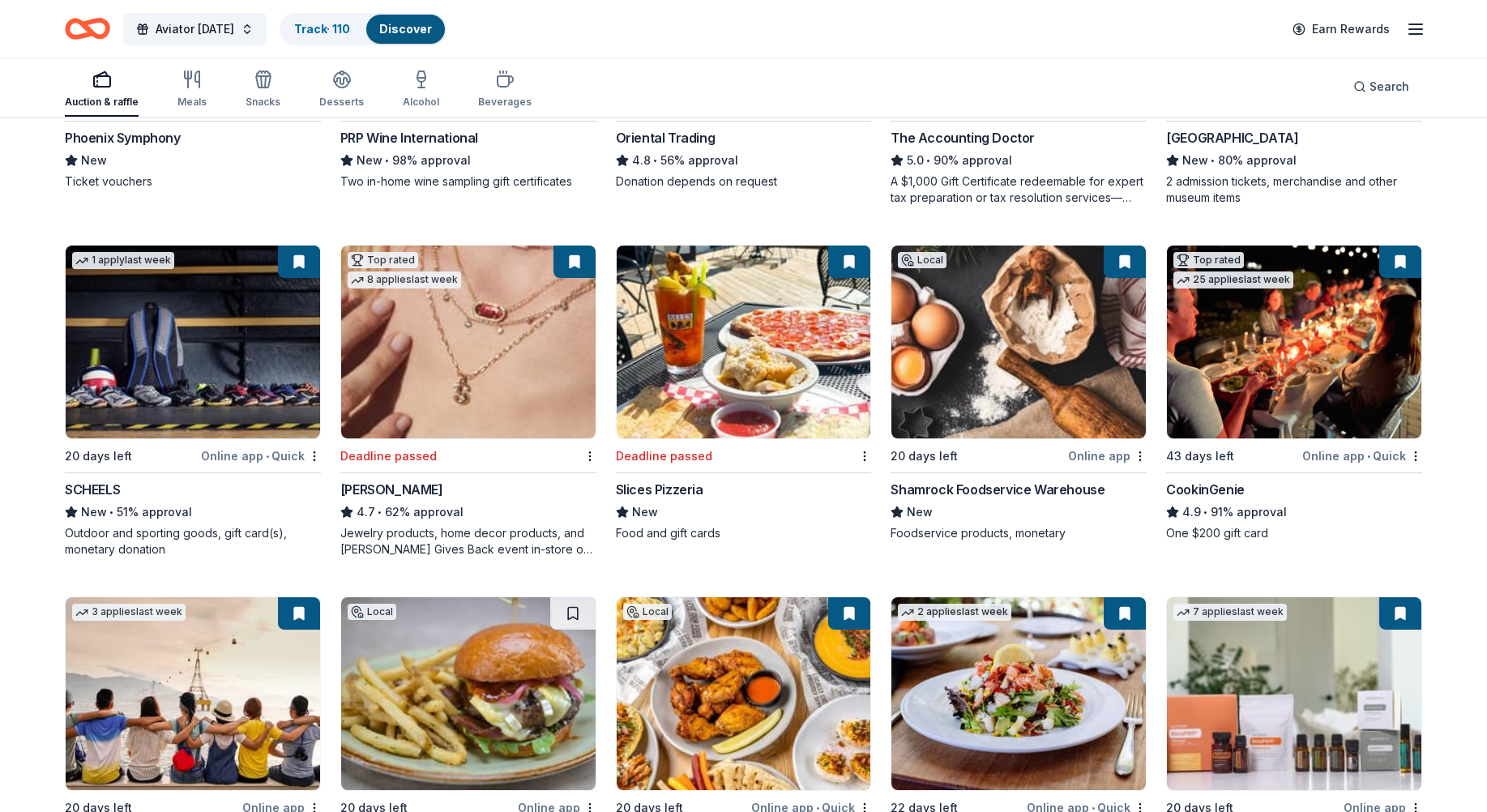
click at [1289, 416] on img at bounding box center [1294, 342] width 255 height 193
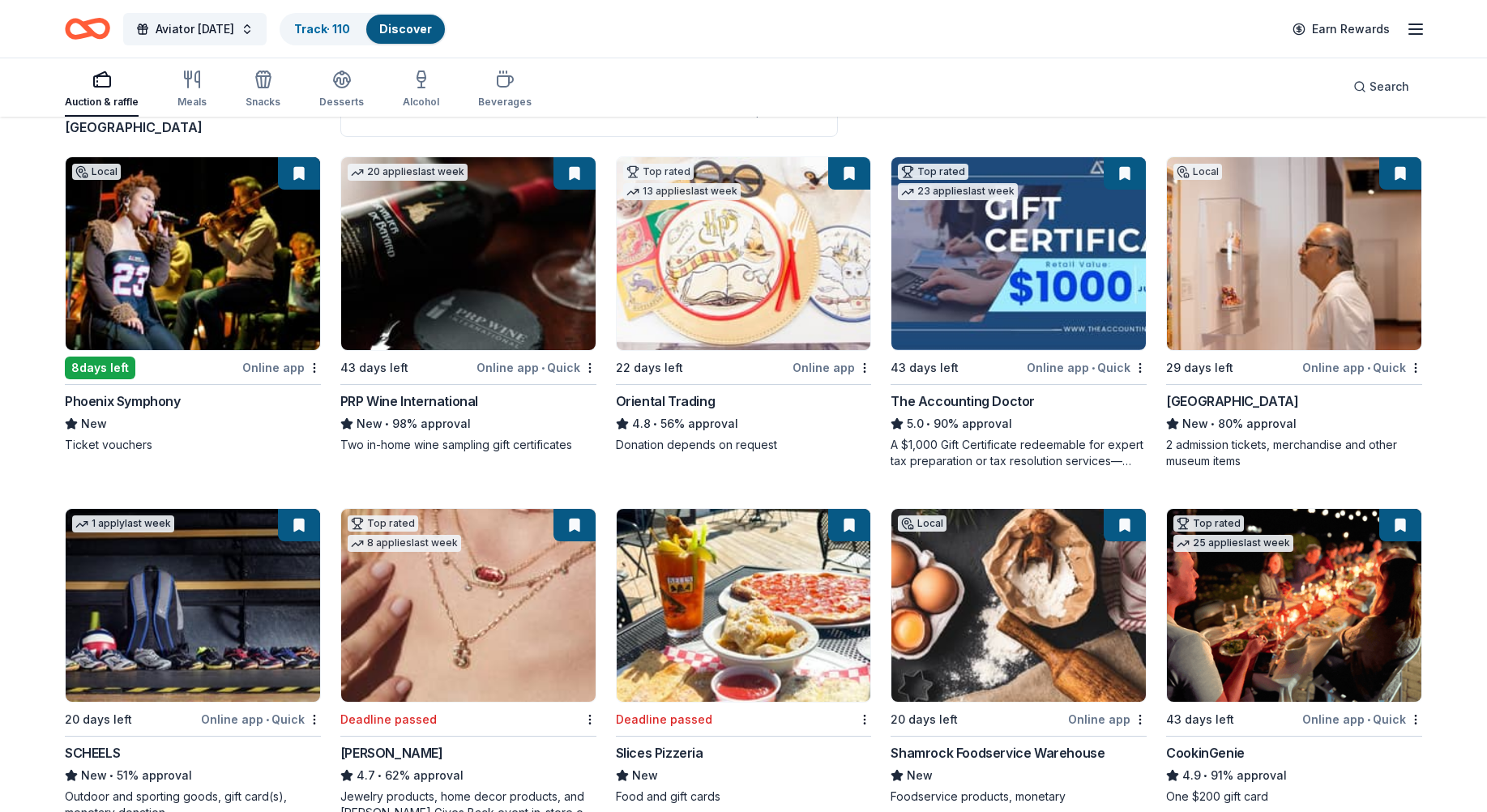
scroll to position [0, 0]
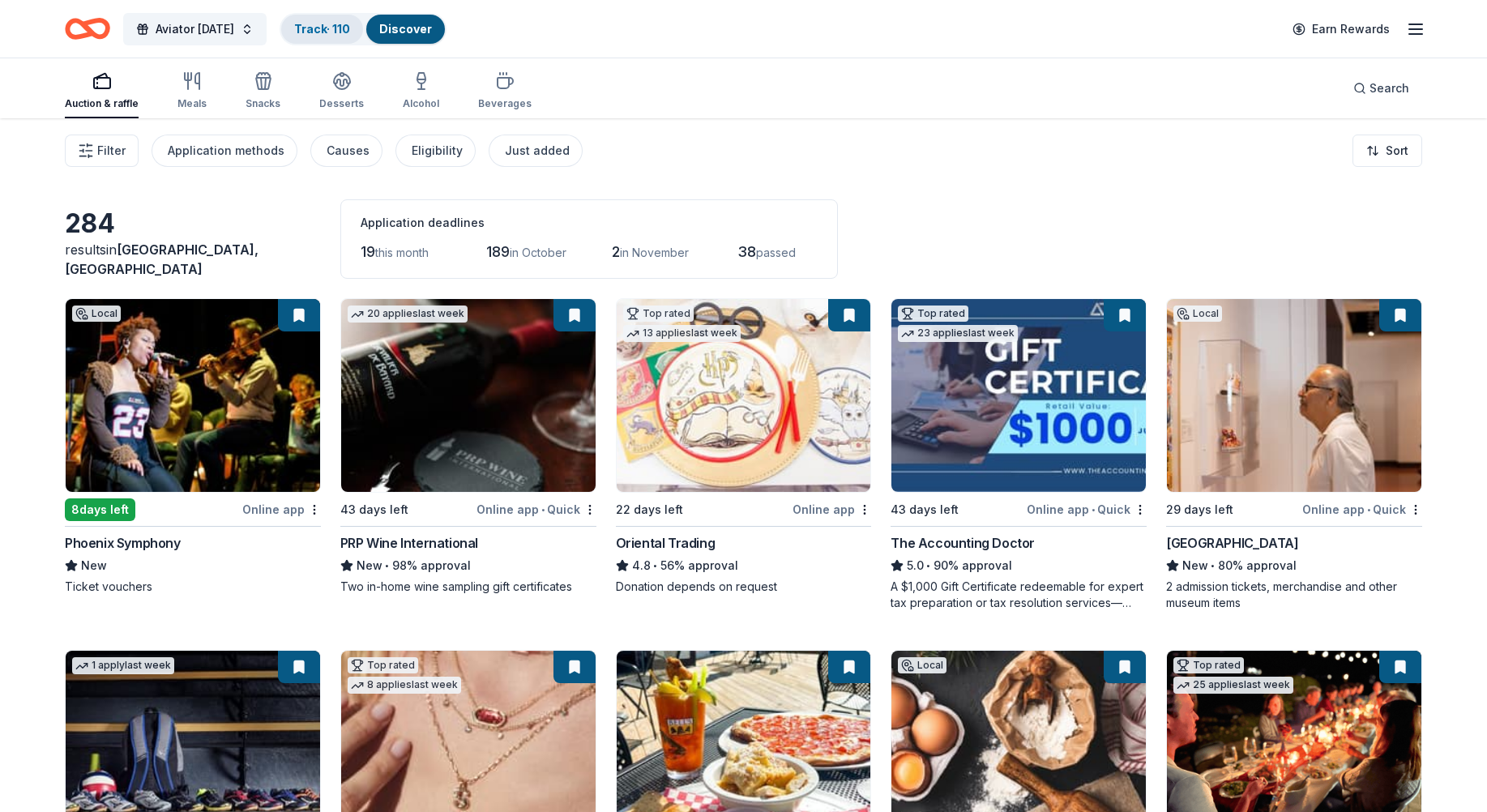
click at [308, 33] on link "Track · 110" at bounding box center [322, 29] width 56 height 14
click at [331, 27] on link "Track · 110" at bounding box center [322, 29] width 56 height 14
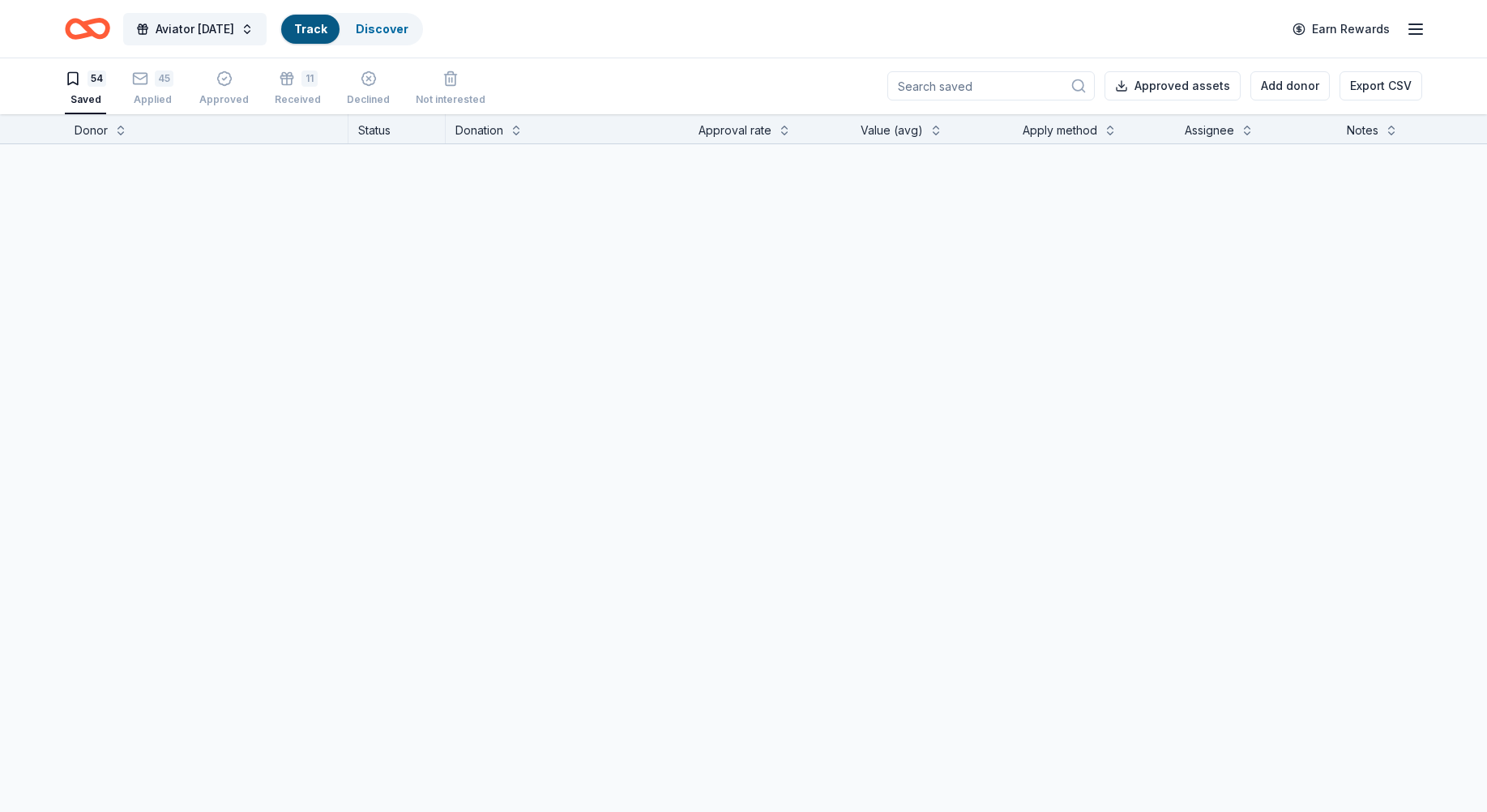
scroll to position [1, 0]
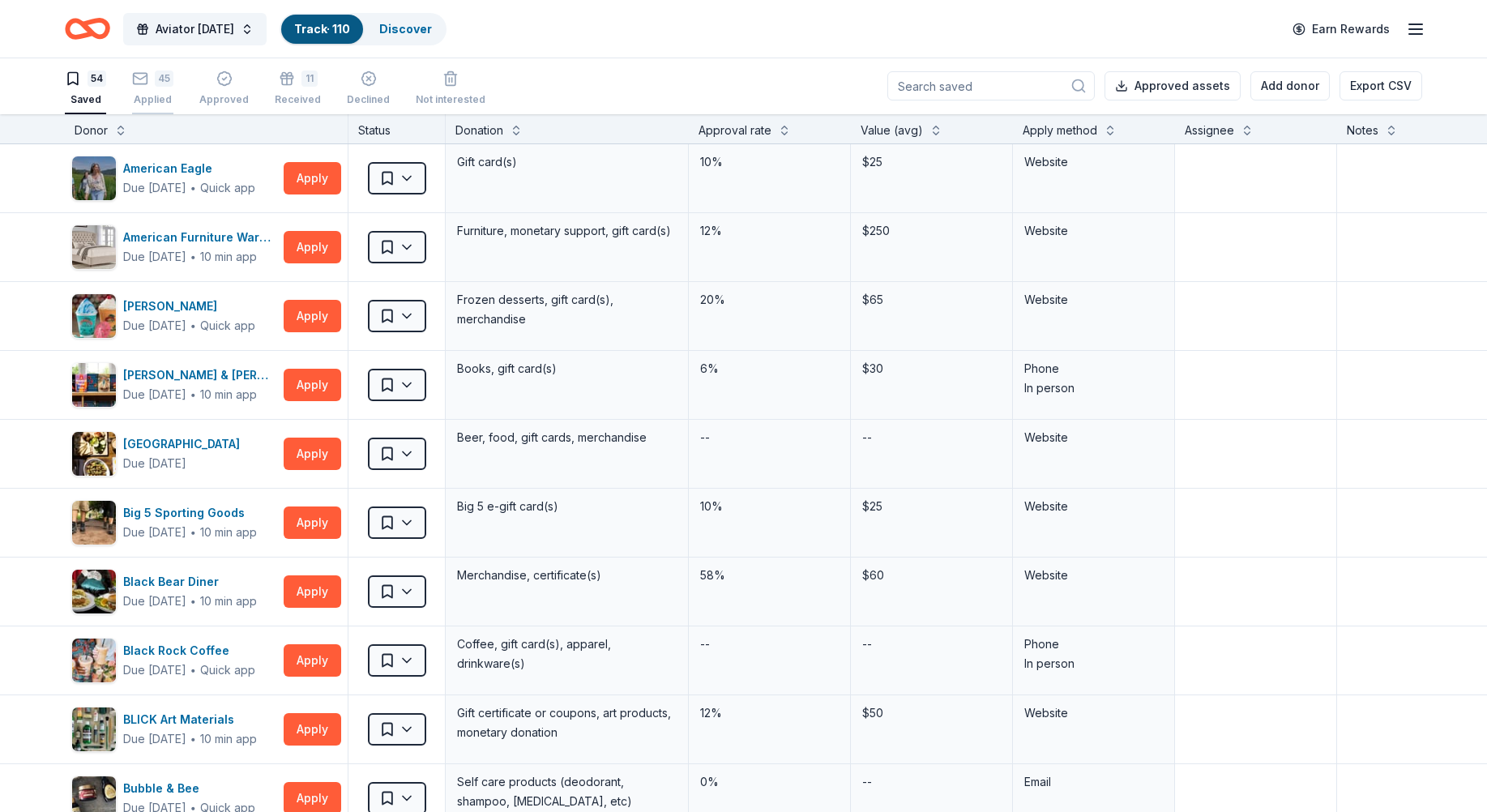
click at [150, 87] on div "45 Applied" at bounding box center [153, 88] width 42 height 36
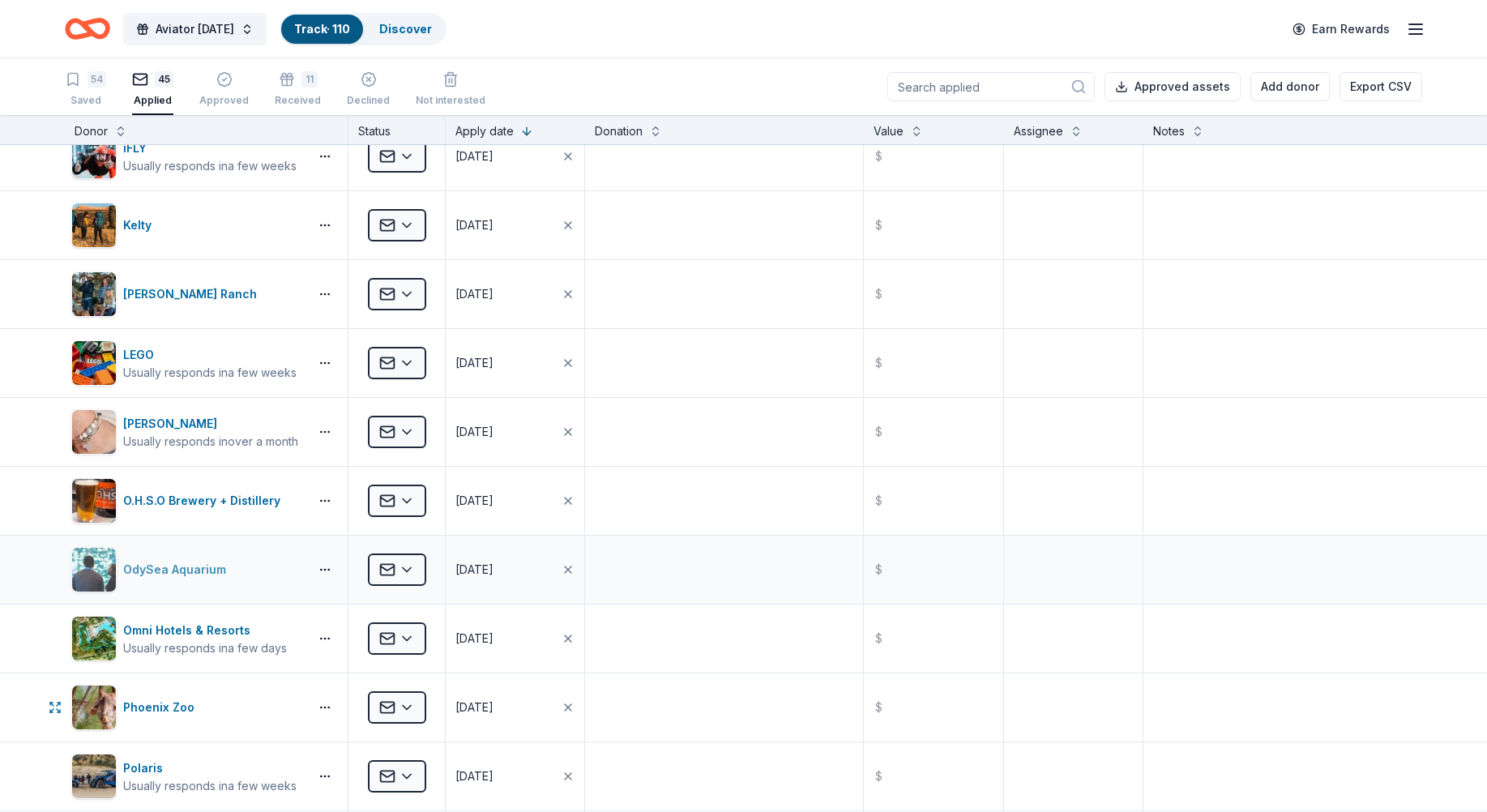
scroll to position [406, 0]
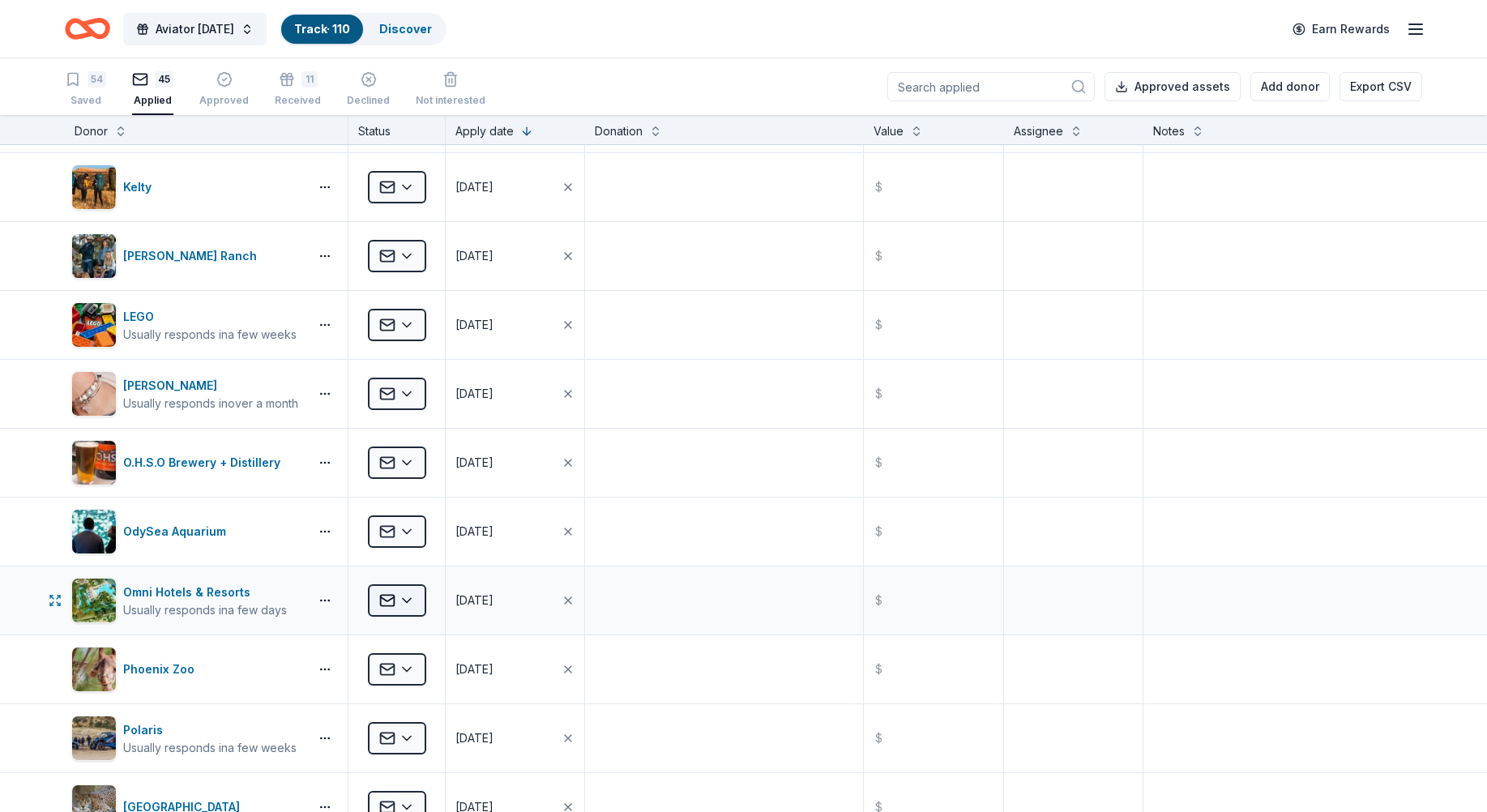
click at [405, 607] on html "Aviator Carnival Track · 110 Discover Earn Rewards 54 Saved 45 Applied Approved…" at bounding box center [744, 406] width 1487 height 812
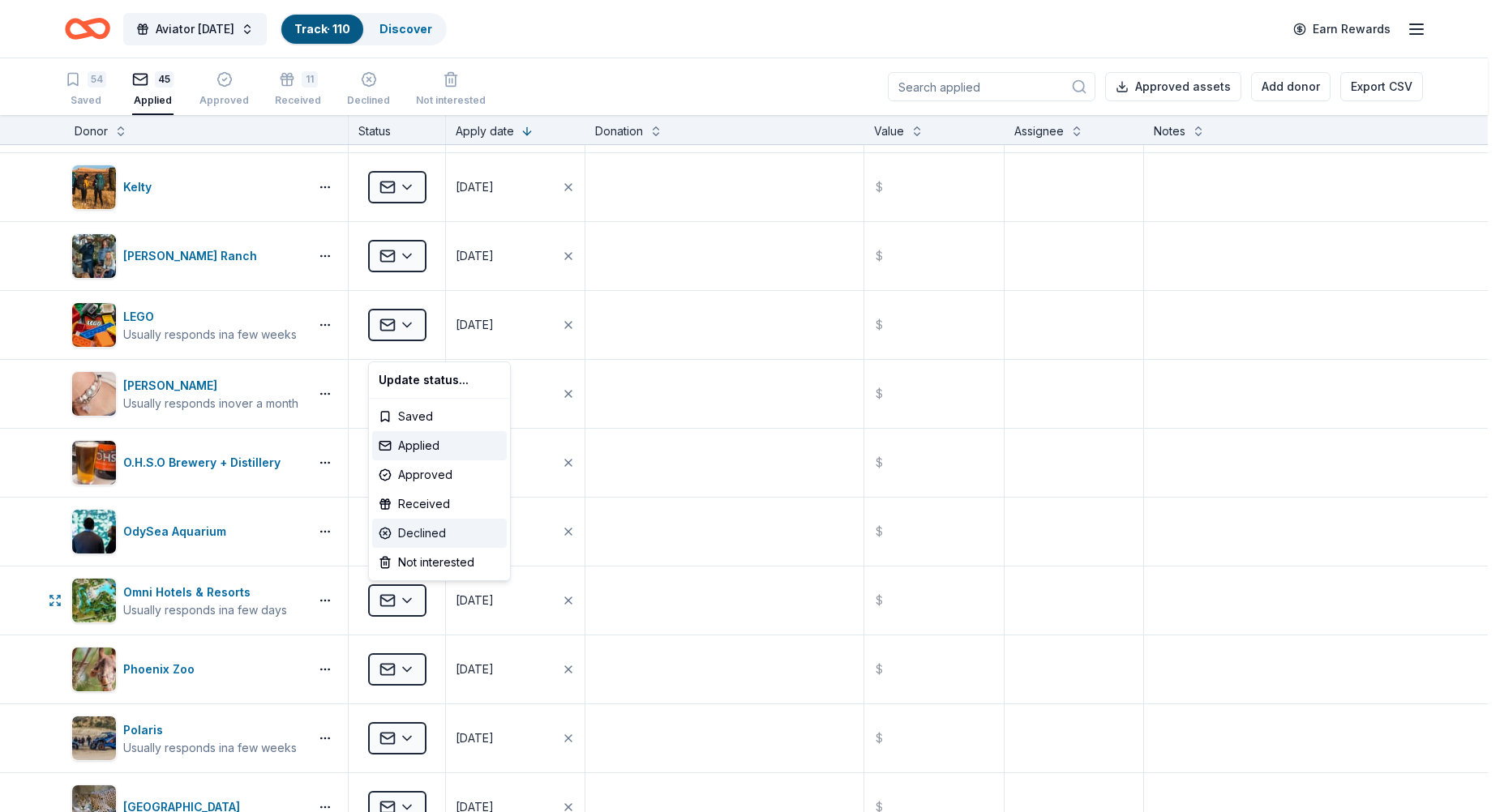
click at [407, 533] on div "Declined" at bounding box center [439, 534] width 135 height 29
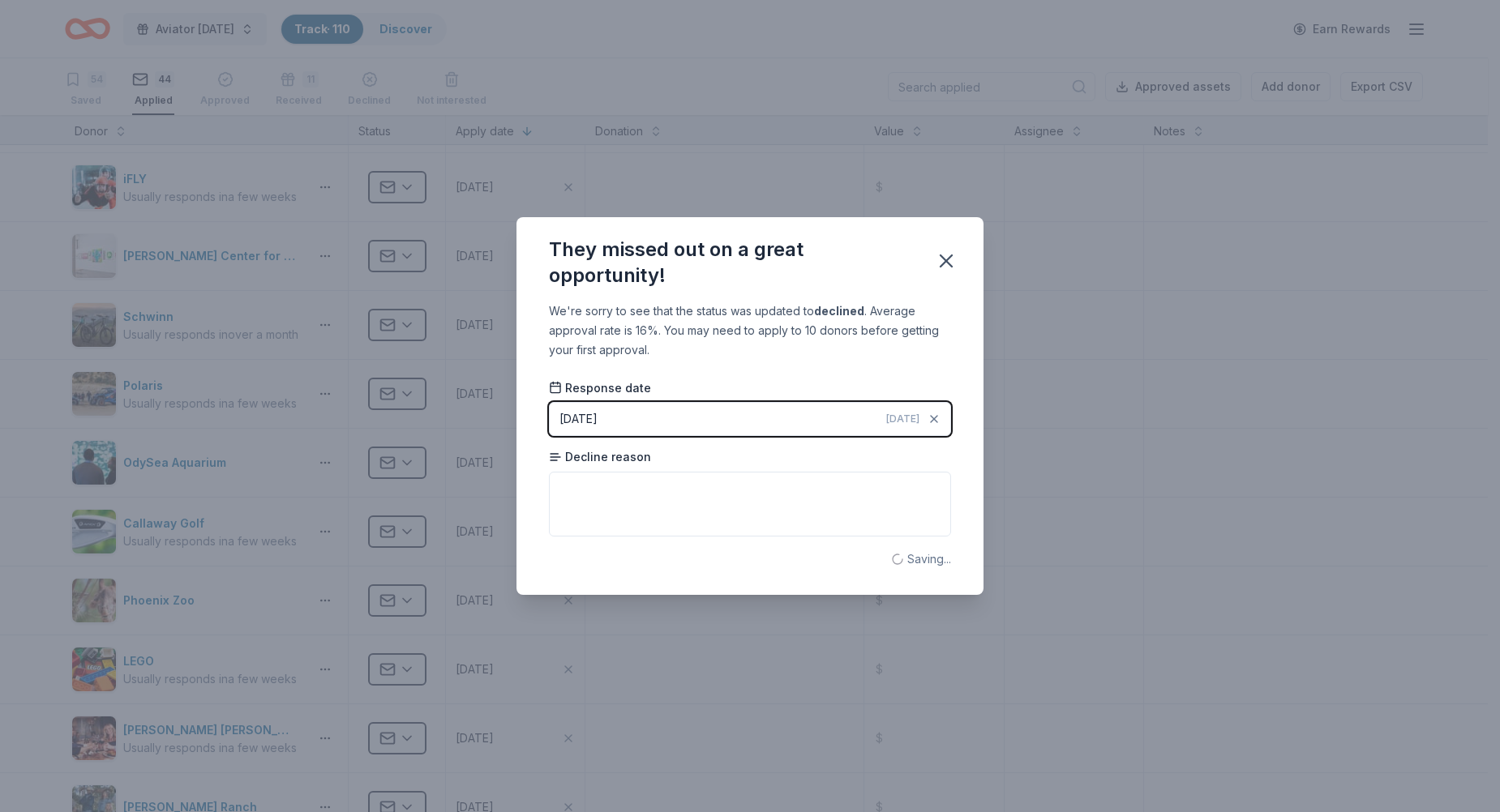
click at [418, 667] on div "They missed out on a great opportunity! We're sorry to see that the status was …" at bounding box center [750, 406] width 1500 height 812
click at [948, 257] on icon "button" at bounding box center [946, 261] width 23 height 23
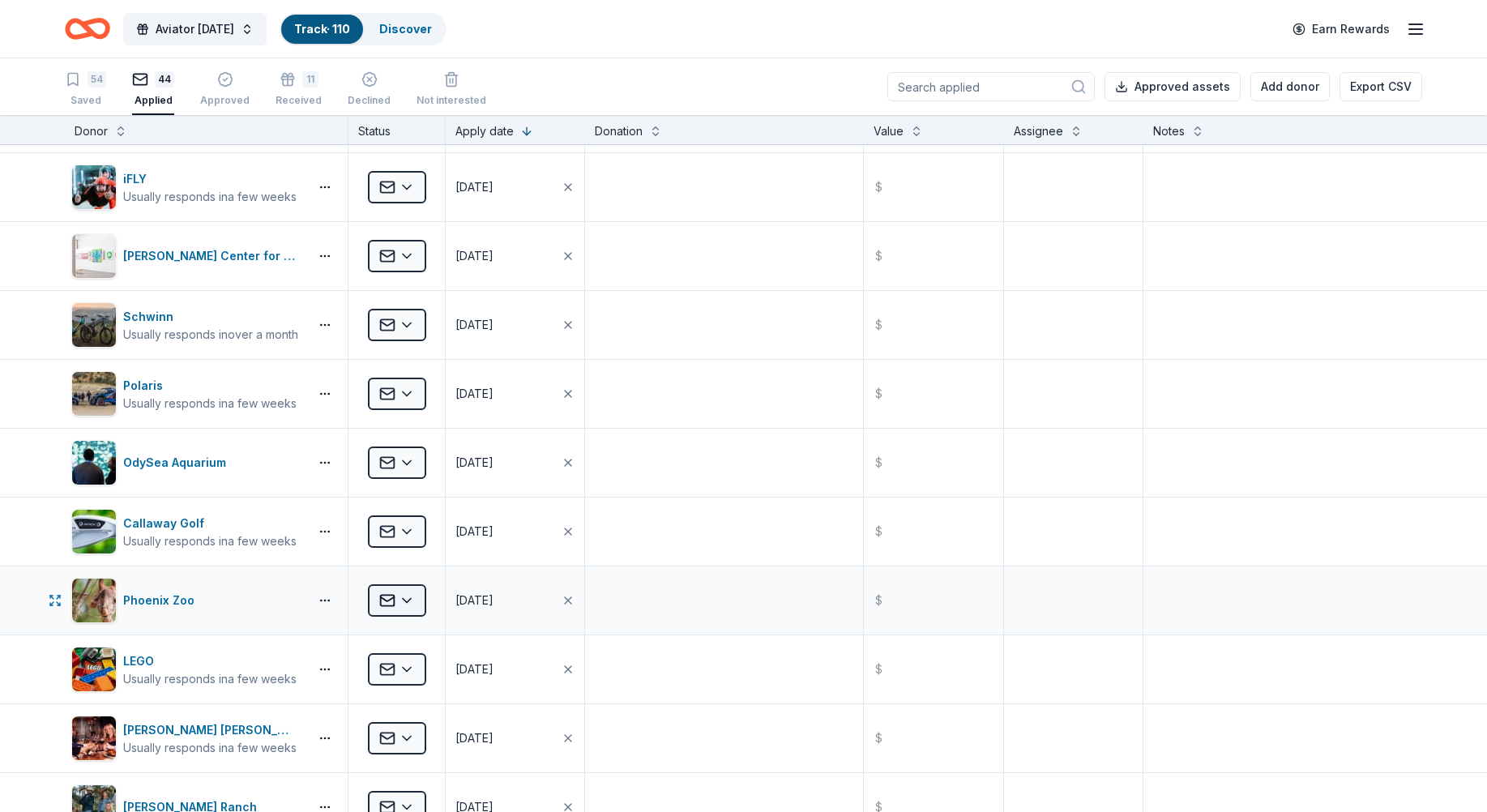
click at [402, 591] on html "Aviator Carnival Track · 110 Discover Earn Rewards 54 Saved 44 Applied Approved…" at bounding box center [744, 406] width 1487 height 812
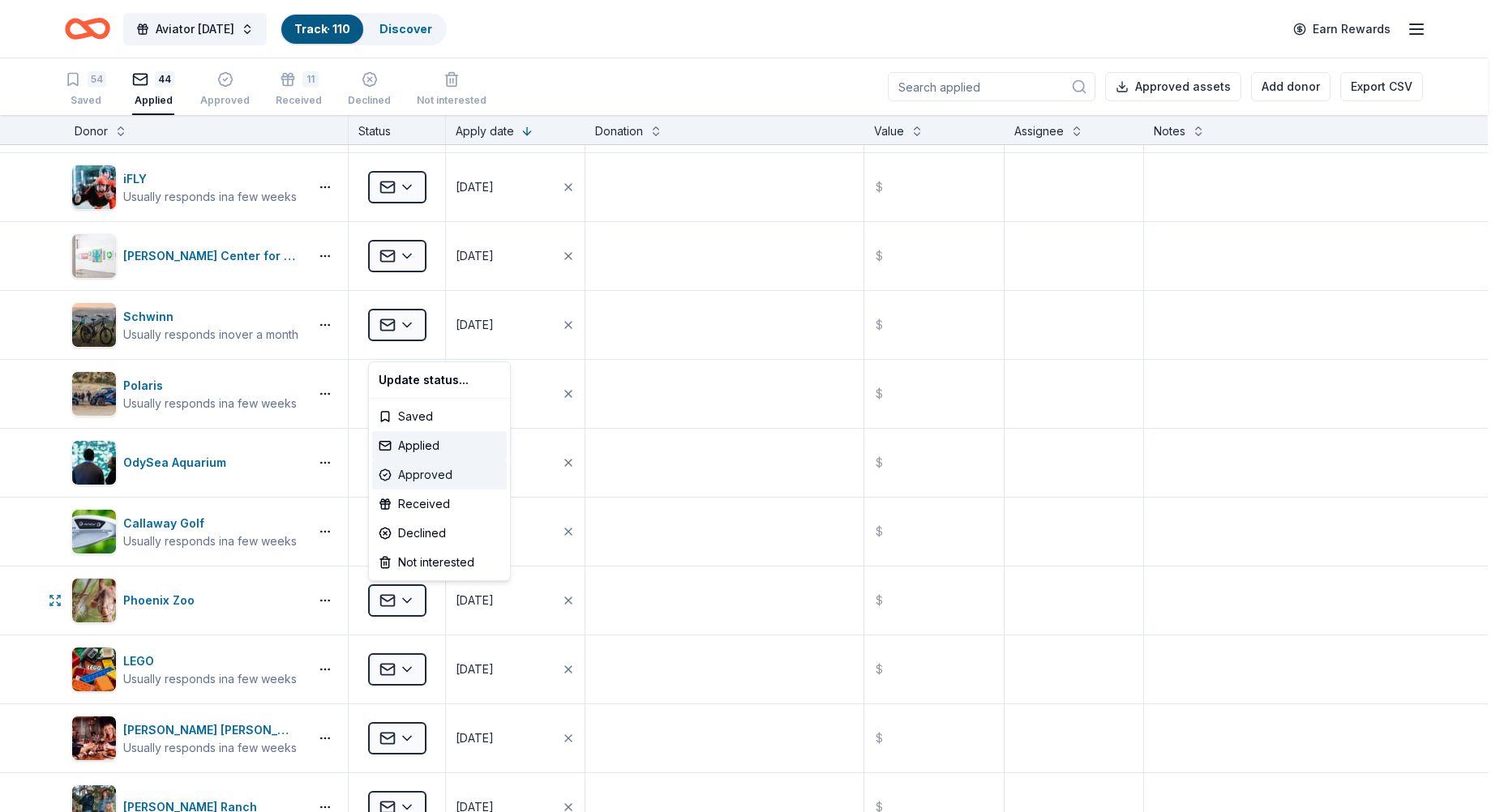
click at [424, 475] on div "Approved" at bounding box center [439, 475] width 135 height 29
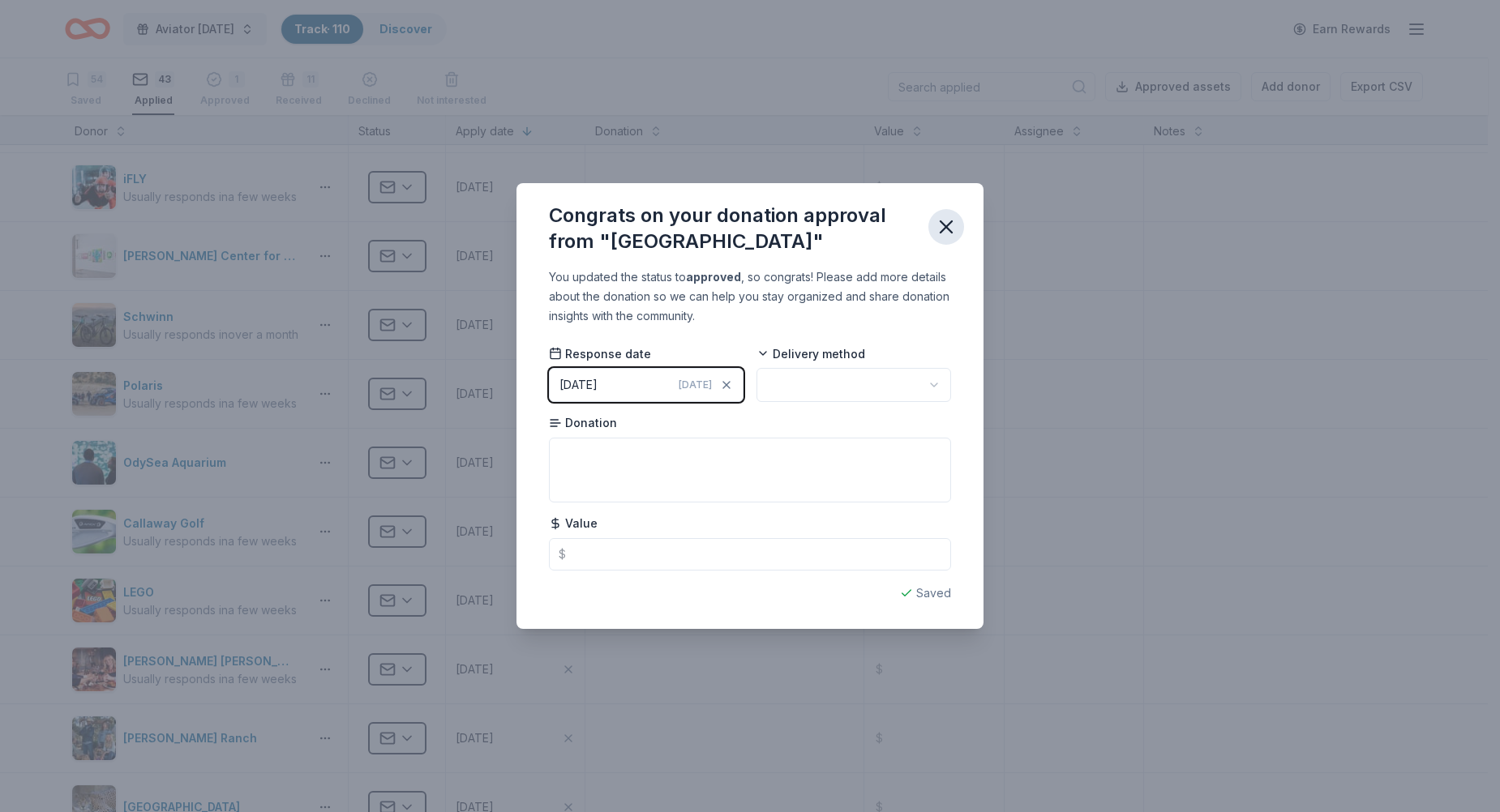
click at [948, 227] on icon "button" at bounding box center [946, 227] width 11 height 11
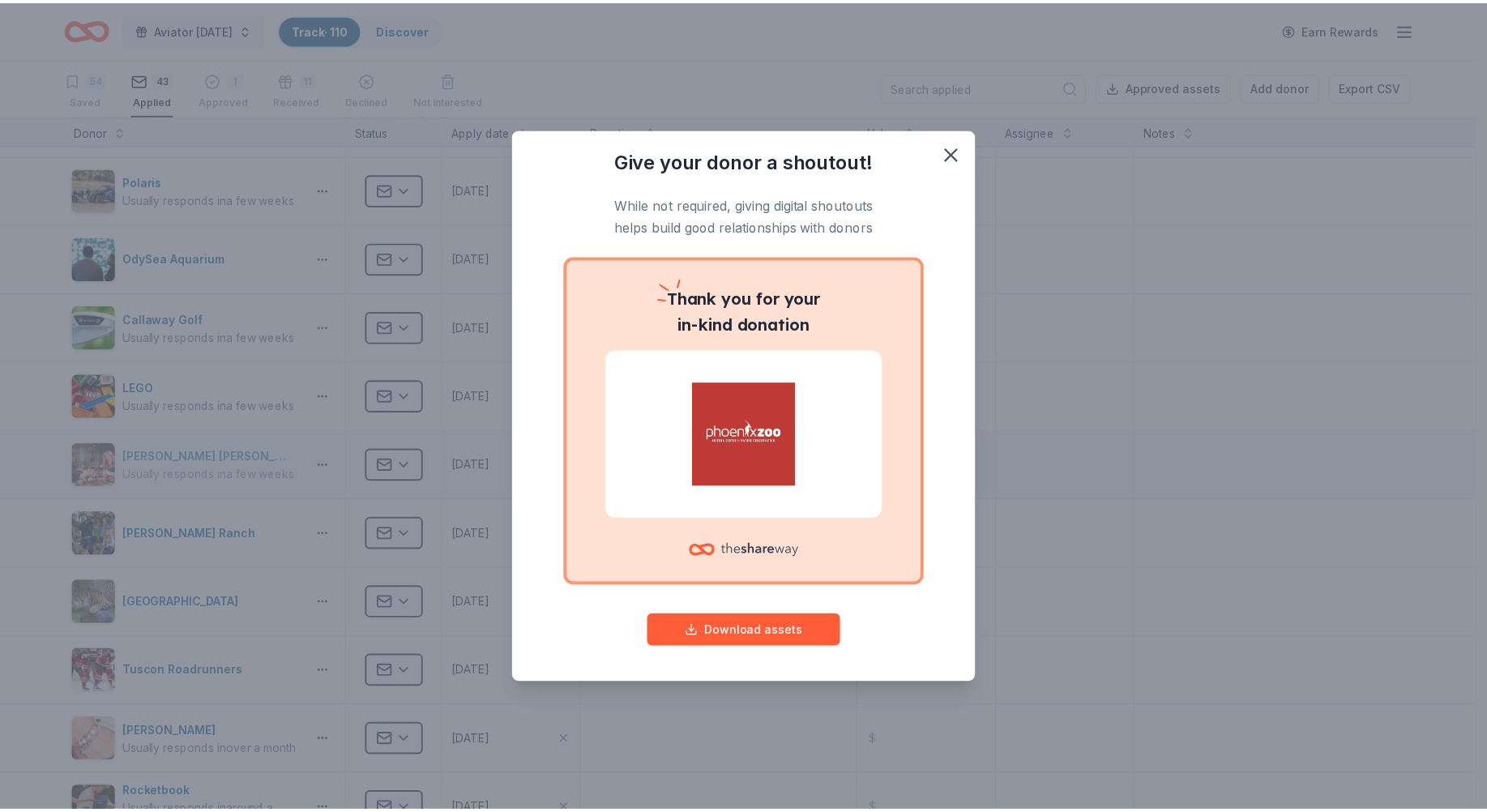
scroll to position [648, 0]
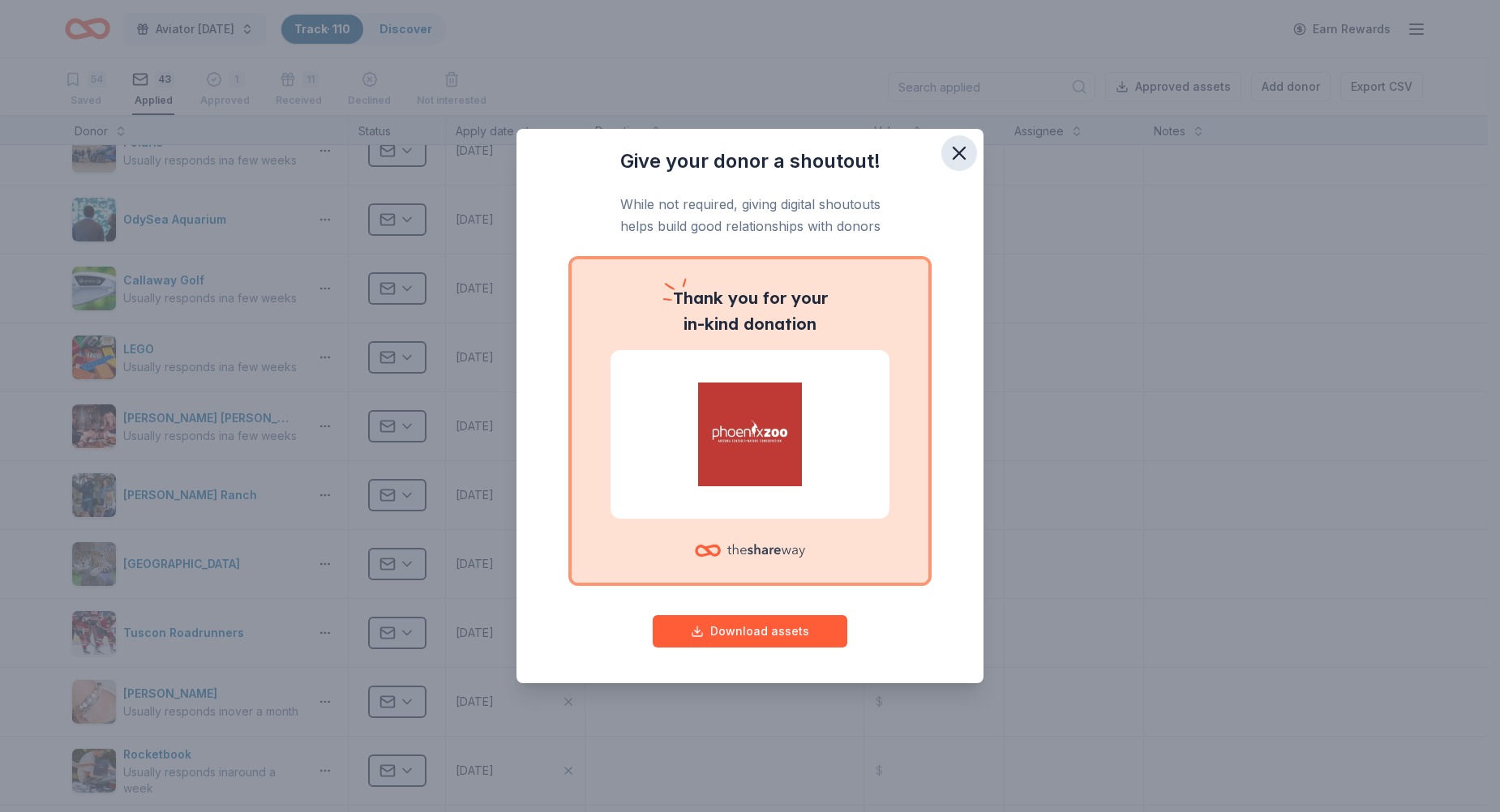
click at [950, 152] on icon "button" at bounding box center [959, 153] width 23 height 23
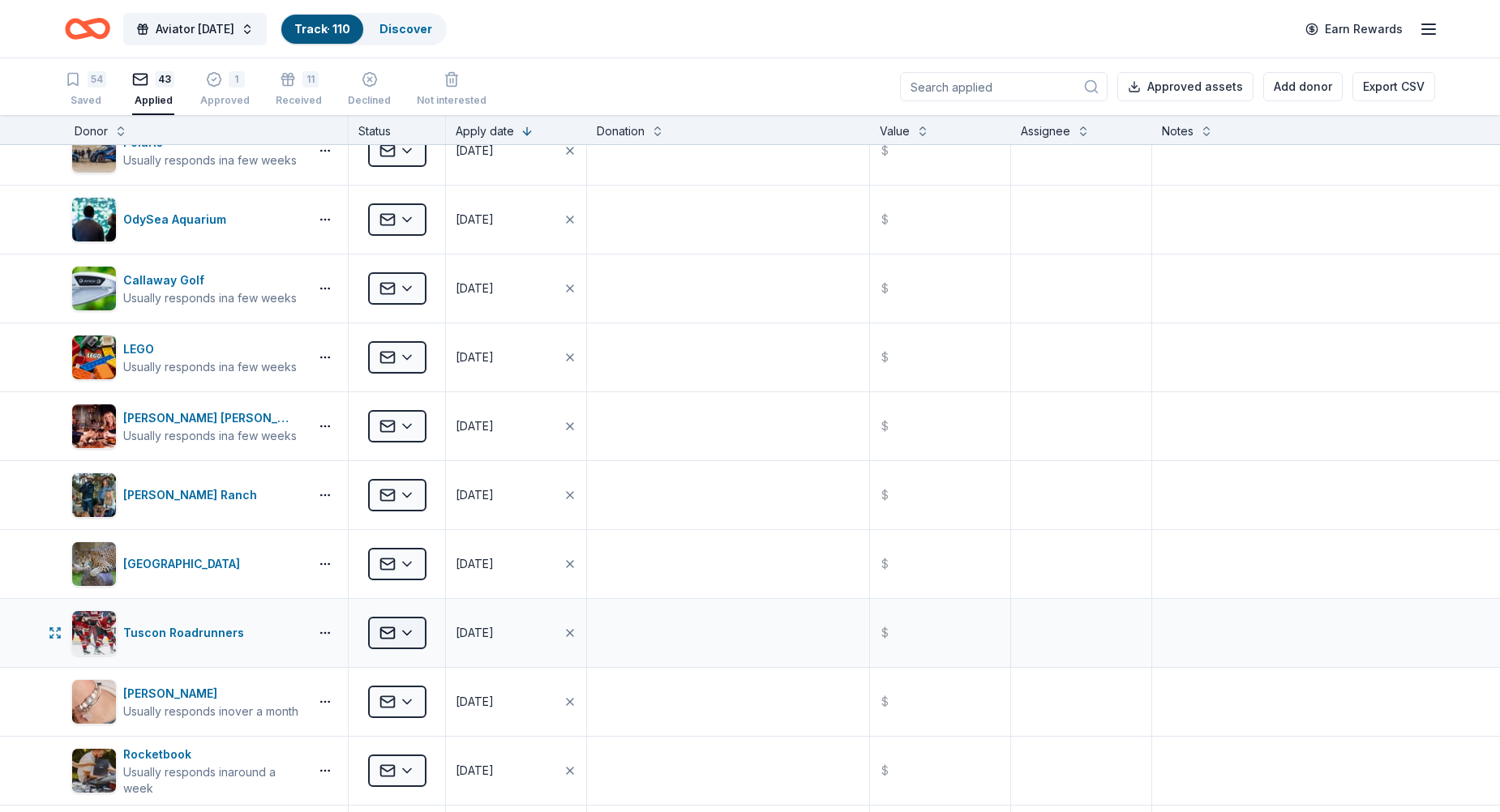
click at [411, 637] on html "Aviator Carnival Track · 110 Discover Earn Rewards 54 Saved 43 Applied 1 Approv…" at bounding box center [750, 406] width 1500 height 812
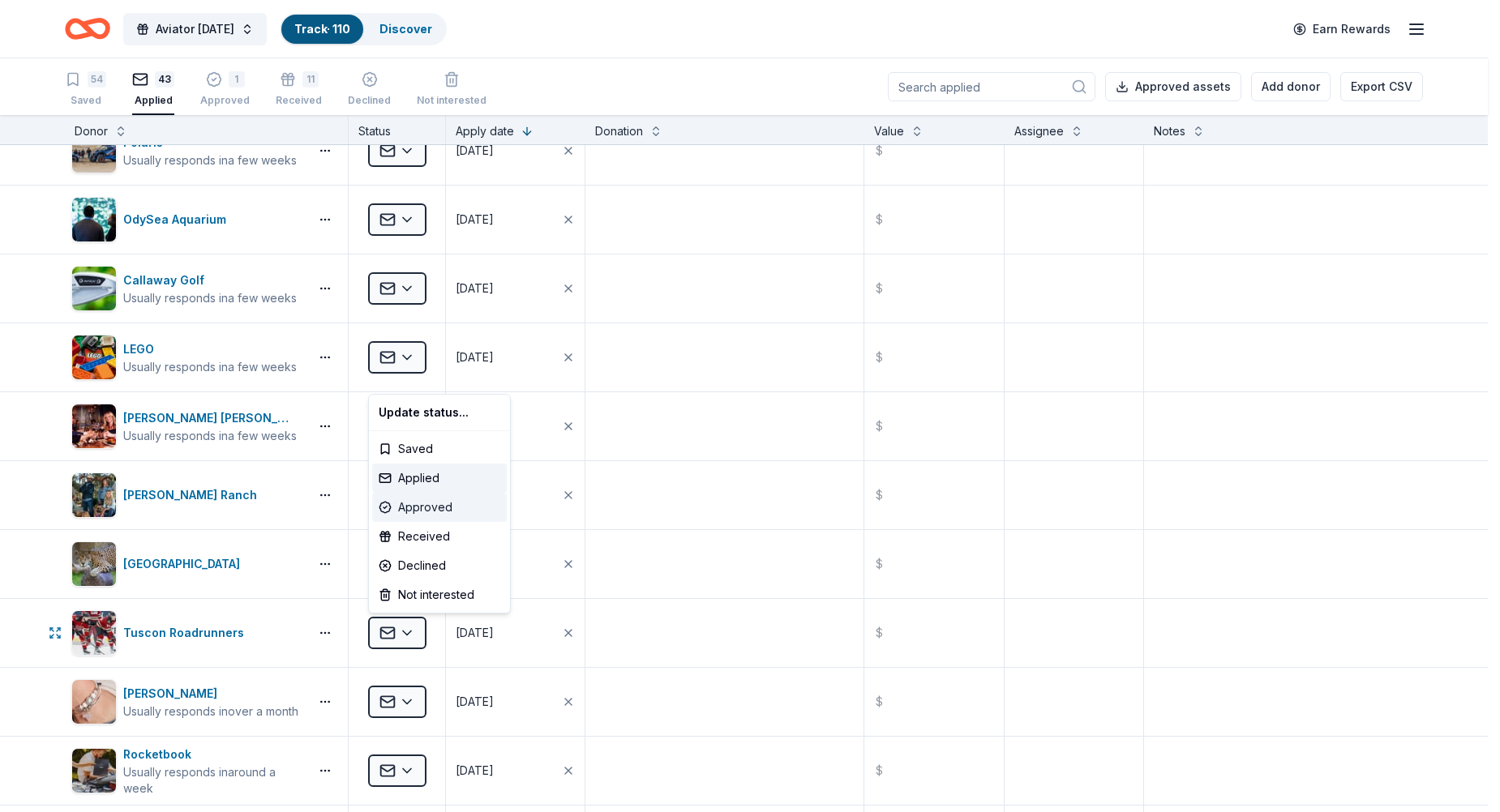
click at [408, 507] on div "Approved" at bounding box center [439, 508] width 135 height 29
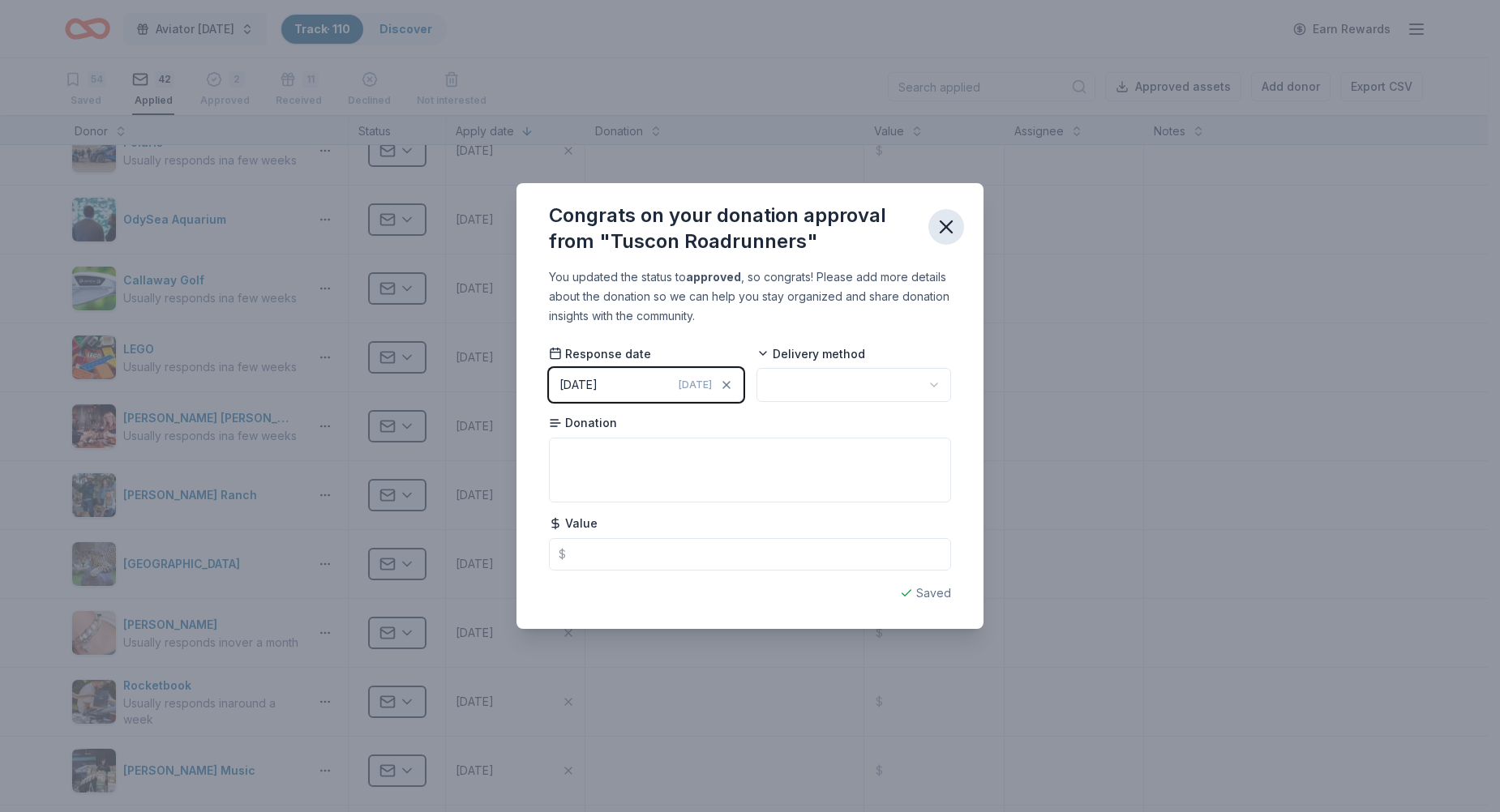
click at [934, 233] on button "button" at bounding box center [946, 227] width 36 height 36
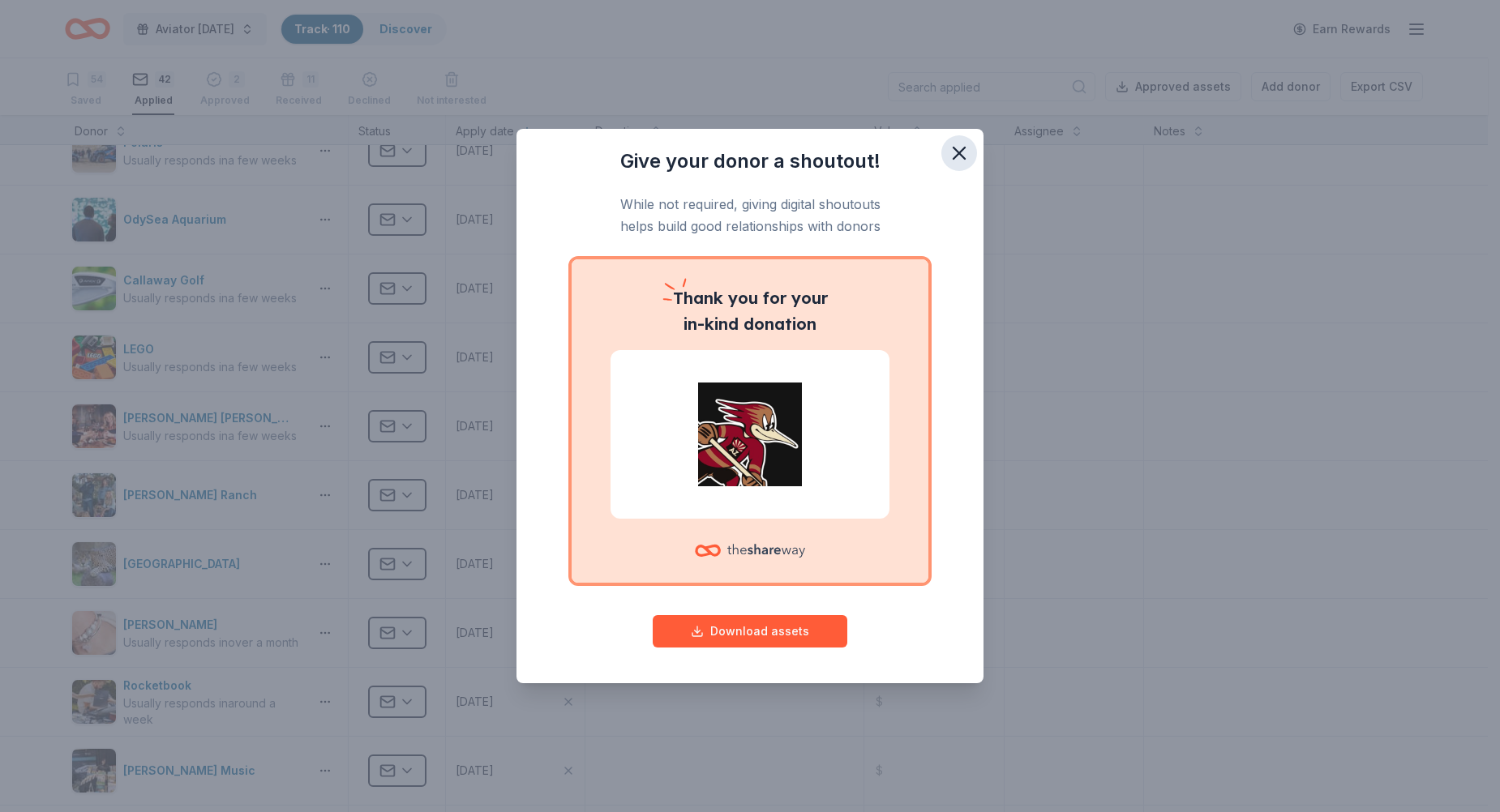
click at [954, 159] on icon "button" at bounding box center [959, 153] width 11 height 11
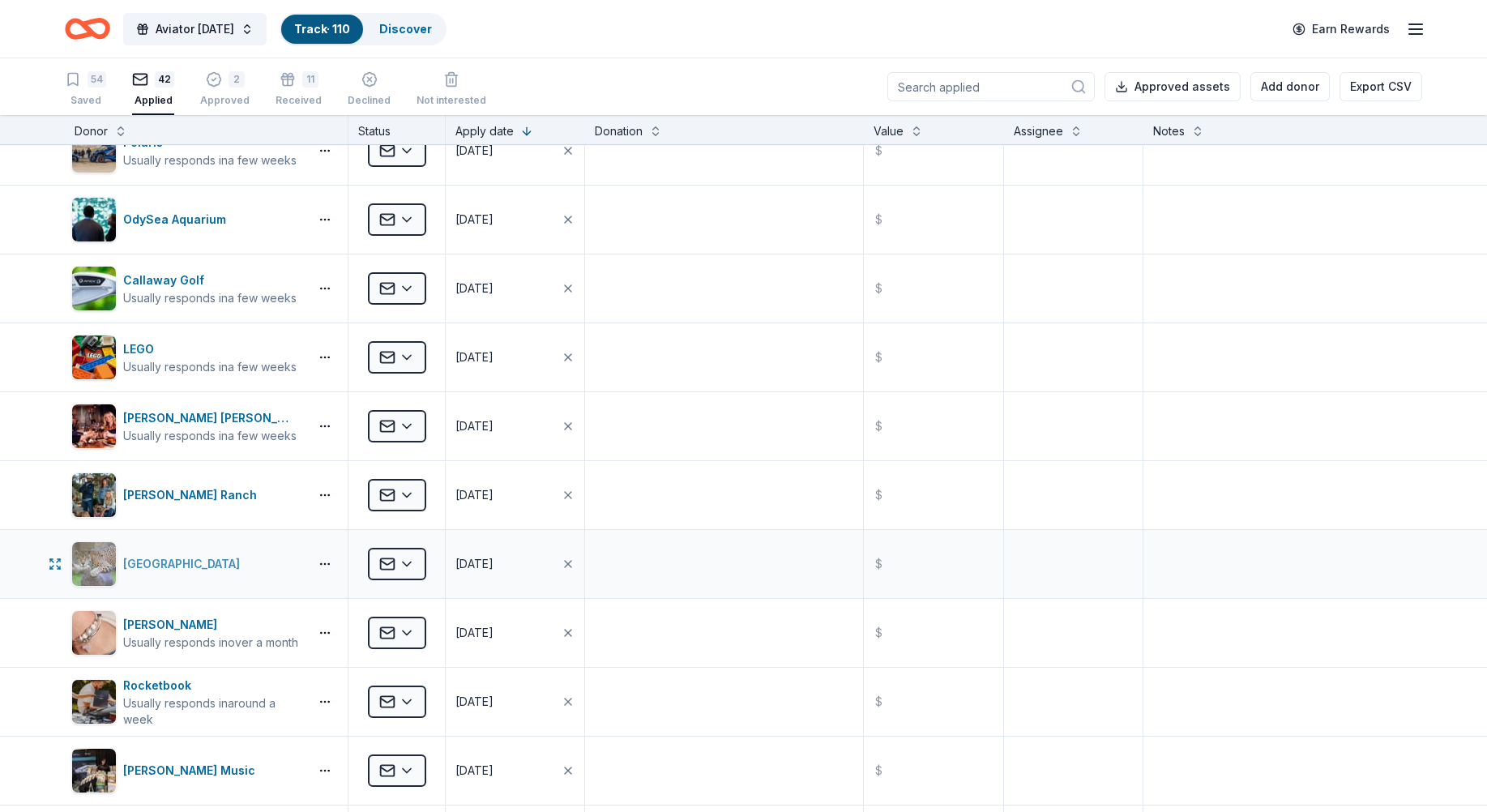
click at [149, 565] on div "Reid Park Zoo" at bounding box center [184, 564] width 123 height 20
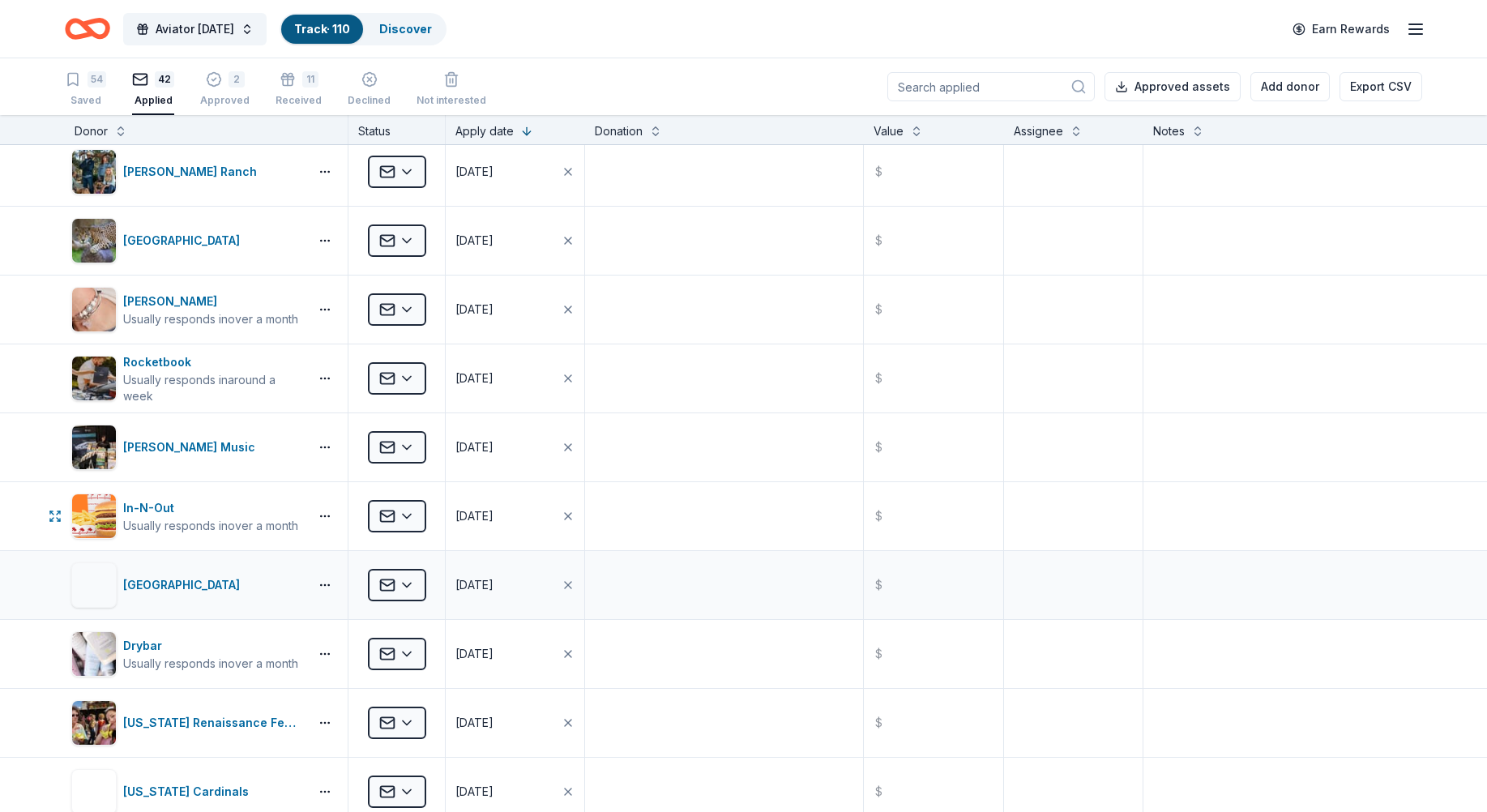
scroll to position [973, 0]
click at [415, 586] on html "Aviator Carnival Track · 110 Discover Earn Rewards 54 Saved 42 Applied 2 Approv…" at bounding box center [744, 406] width 1487 height 812
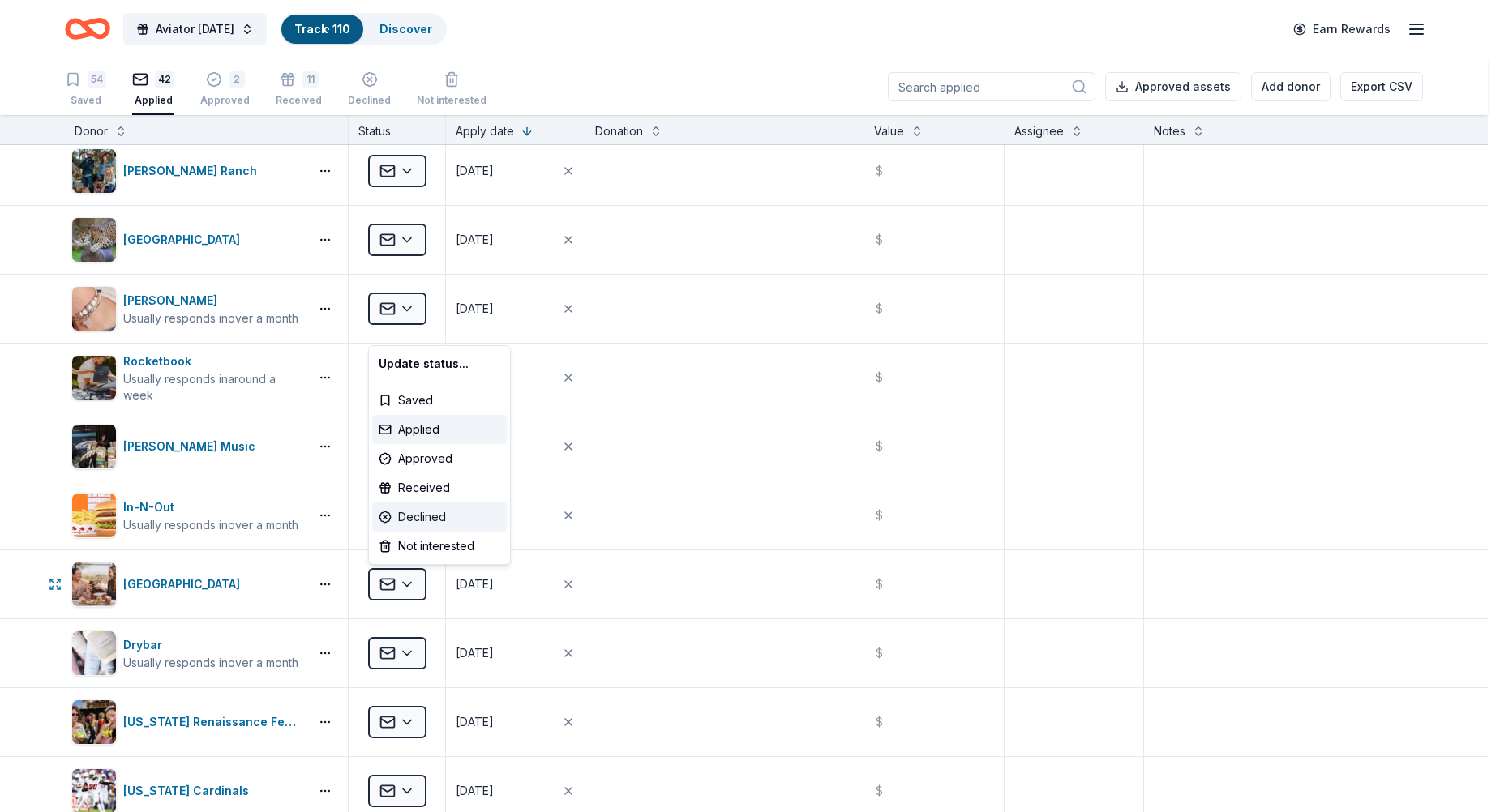
click at [416, 523] on div "Declined" at bounding box center [439, 517] width 135 height 29
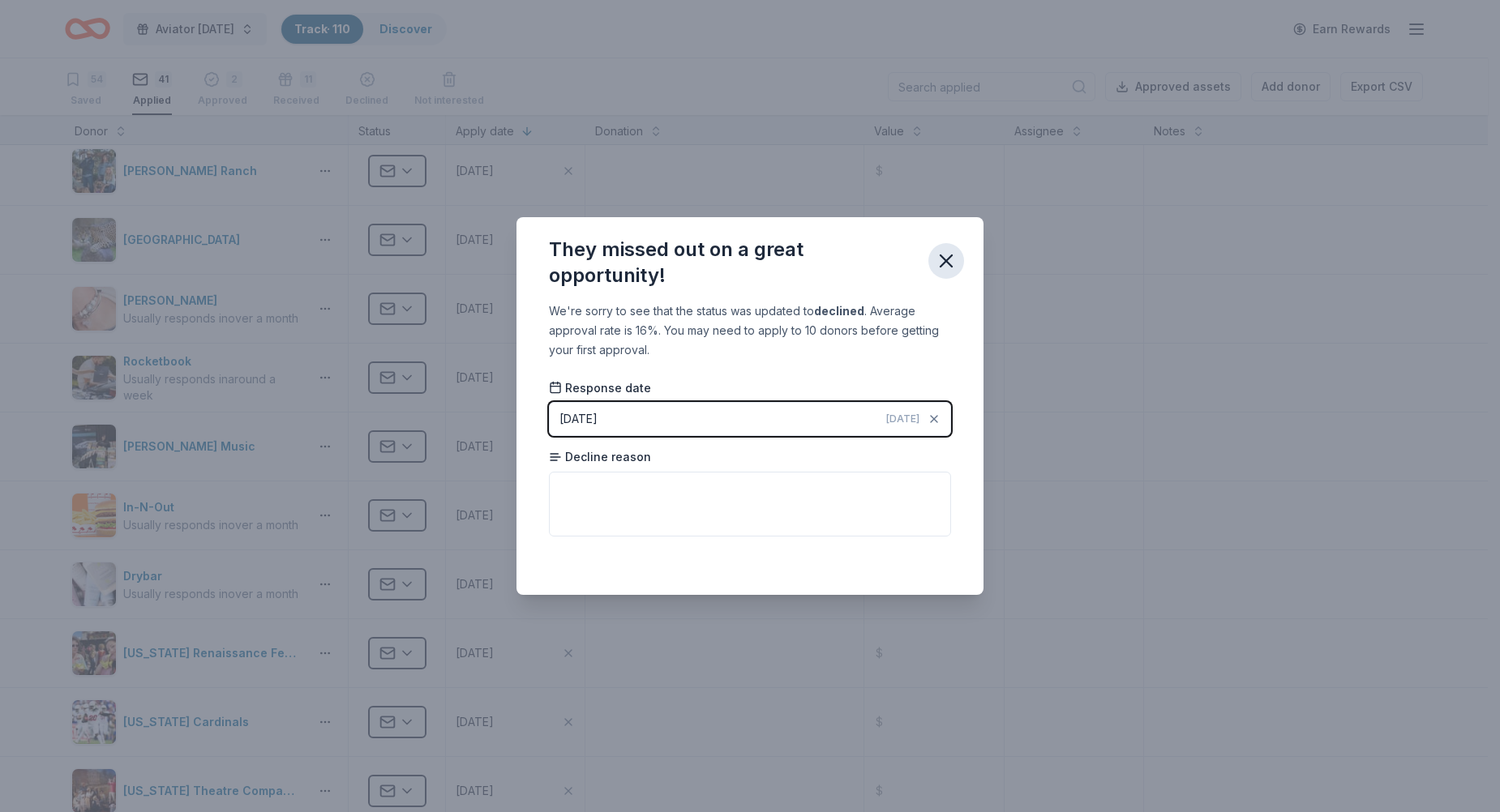
click at [944, 263] on icon "button" at bounding box center [946, 261] width 11 height 11
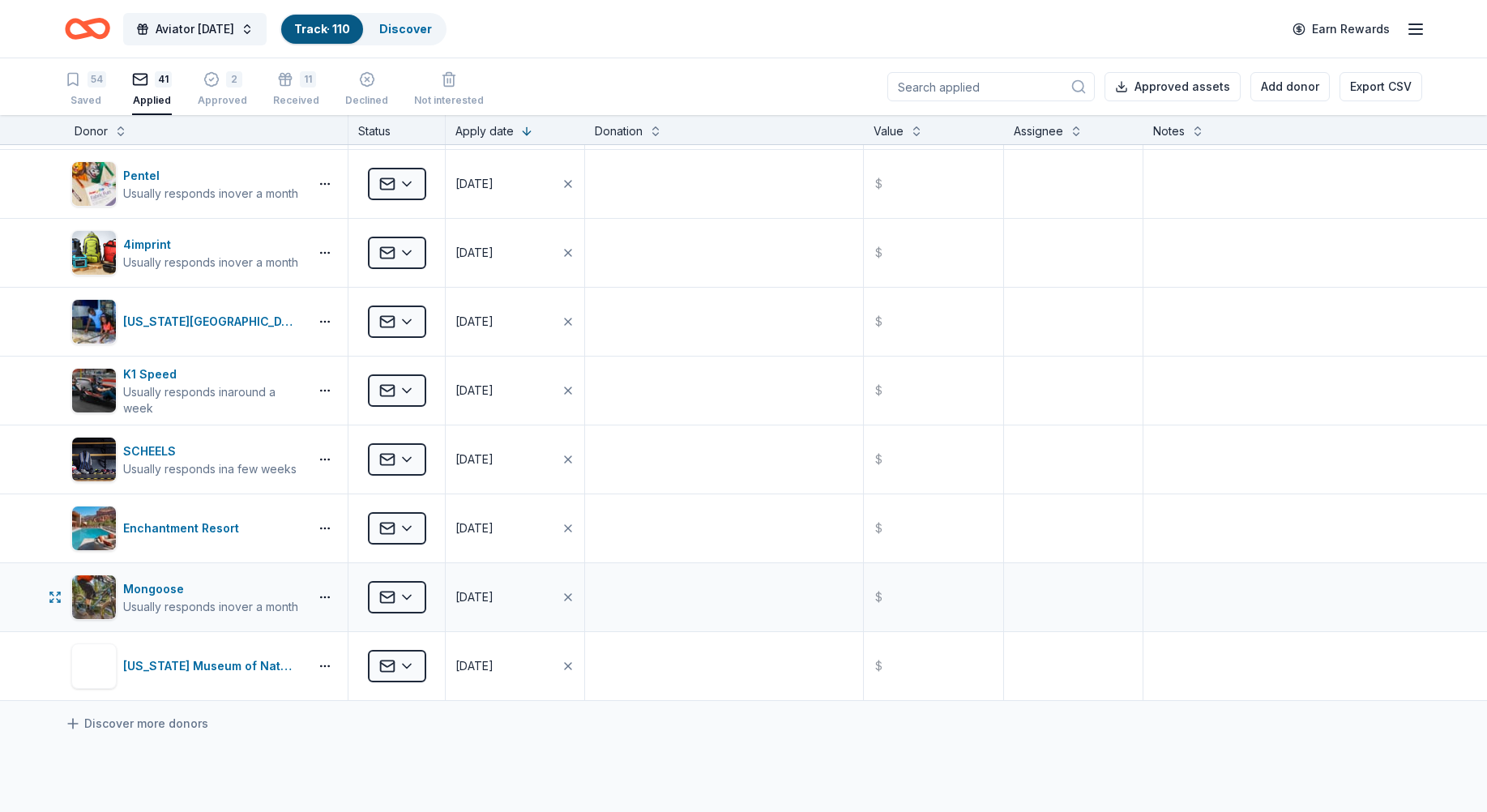
scroll to position [2269, 0]
click at [415, 520] on html "Aviator Carnival Track · 110 Discover Earn Rewards 54 Saved 41 Applied 2 Approv…" at bounding box center [744, 406] width 1487 height 812
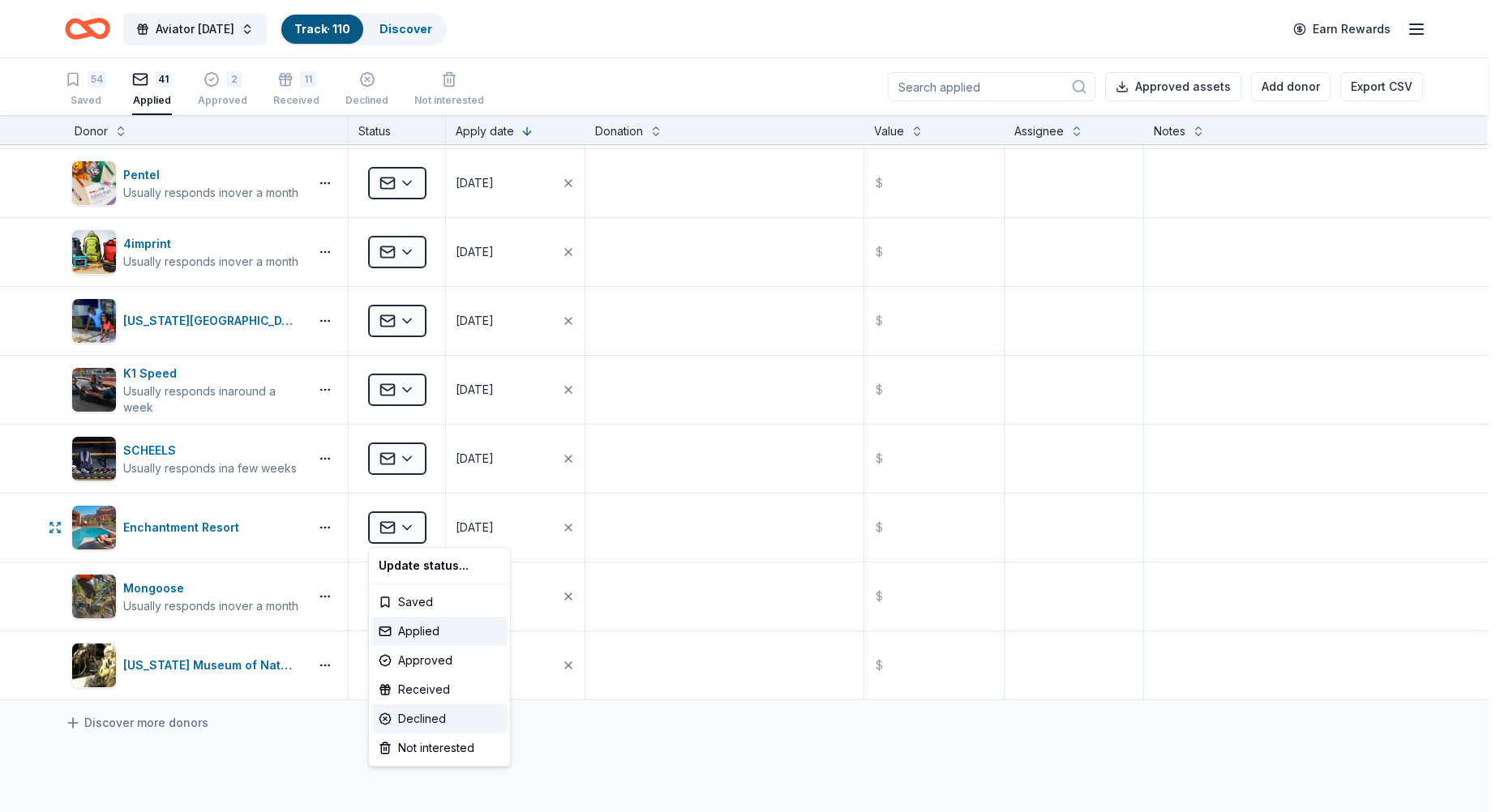
click at [403, 721] on div "Declined" at bounding box center [439, 719] width 135 height 29
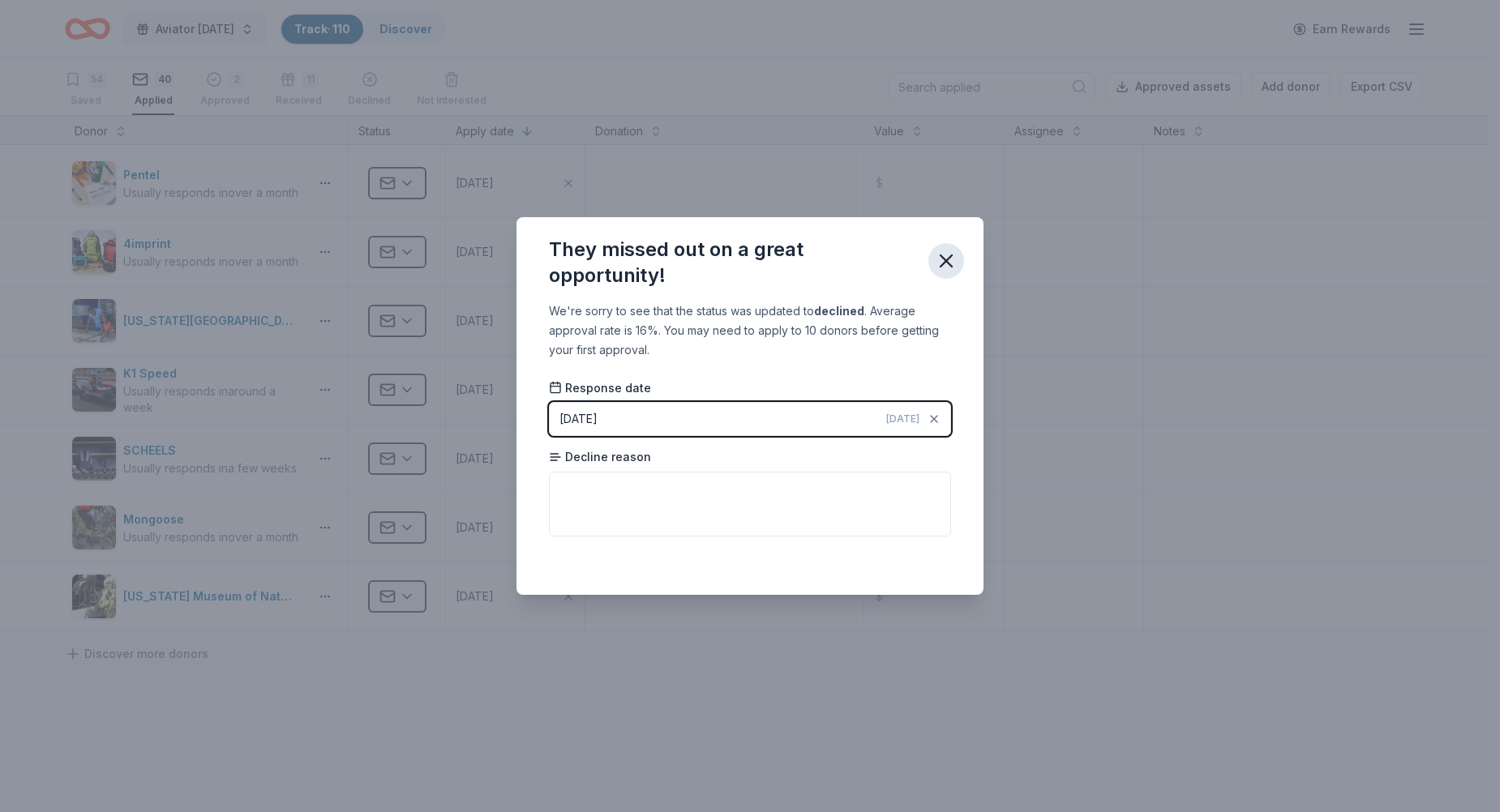
click at [946, 268] on icon "button" at bounding box center [946, 261] width 23 height 23
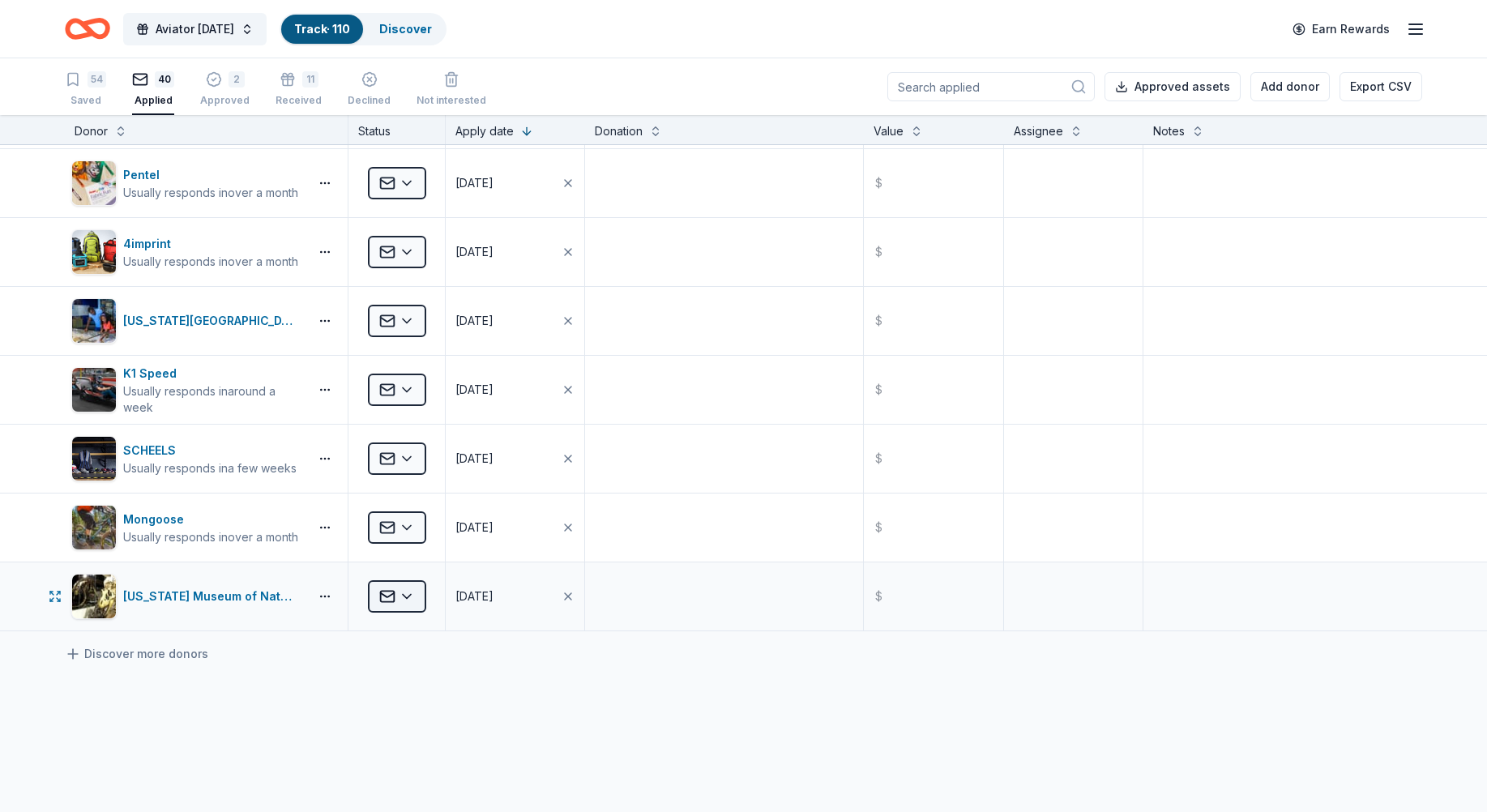
click at [408, 602] on html "Aviator Carnival Track · 110 Discover Earn Rewards 54 Saved 40 Applied 2 Approv…" at bounding box center [744, 406] width 1487 height 812
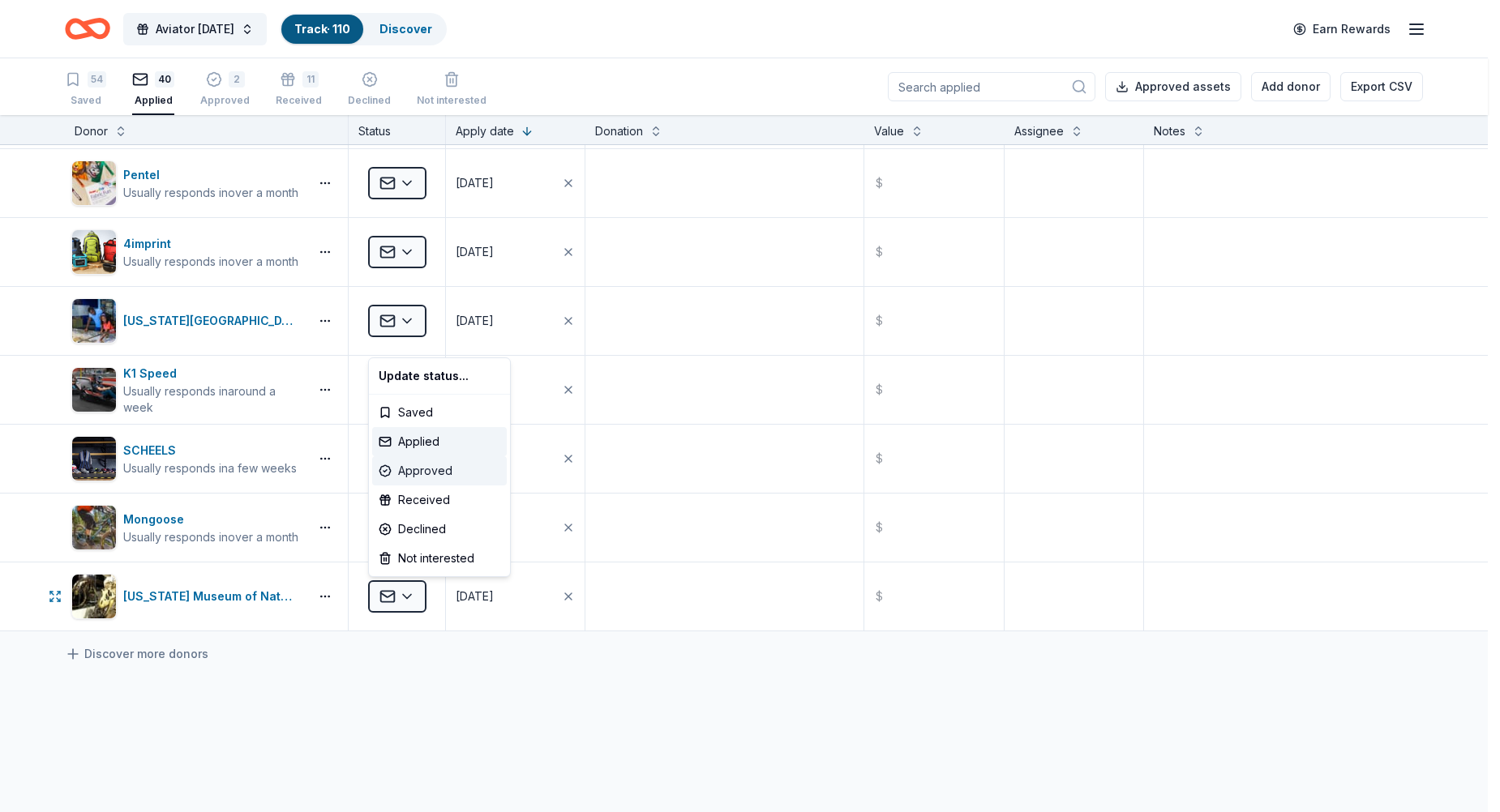
click at [431, 467] on div "Approved" at bounding box center [439, 471] width 135 height 29
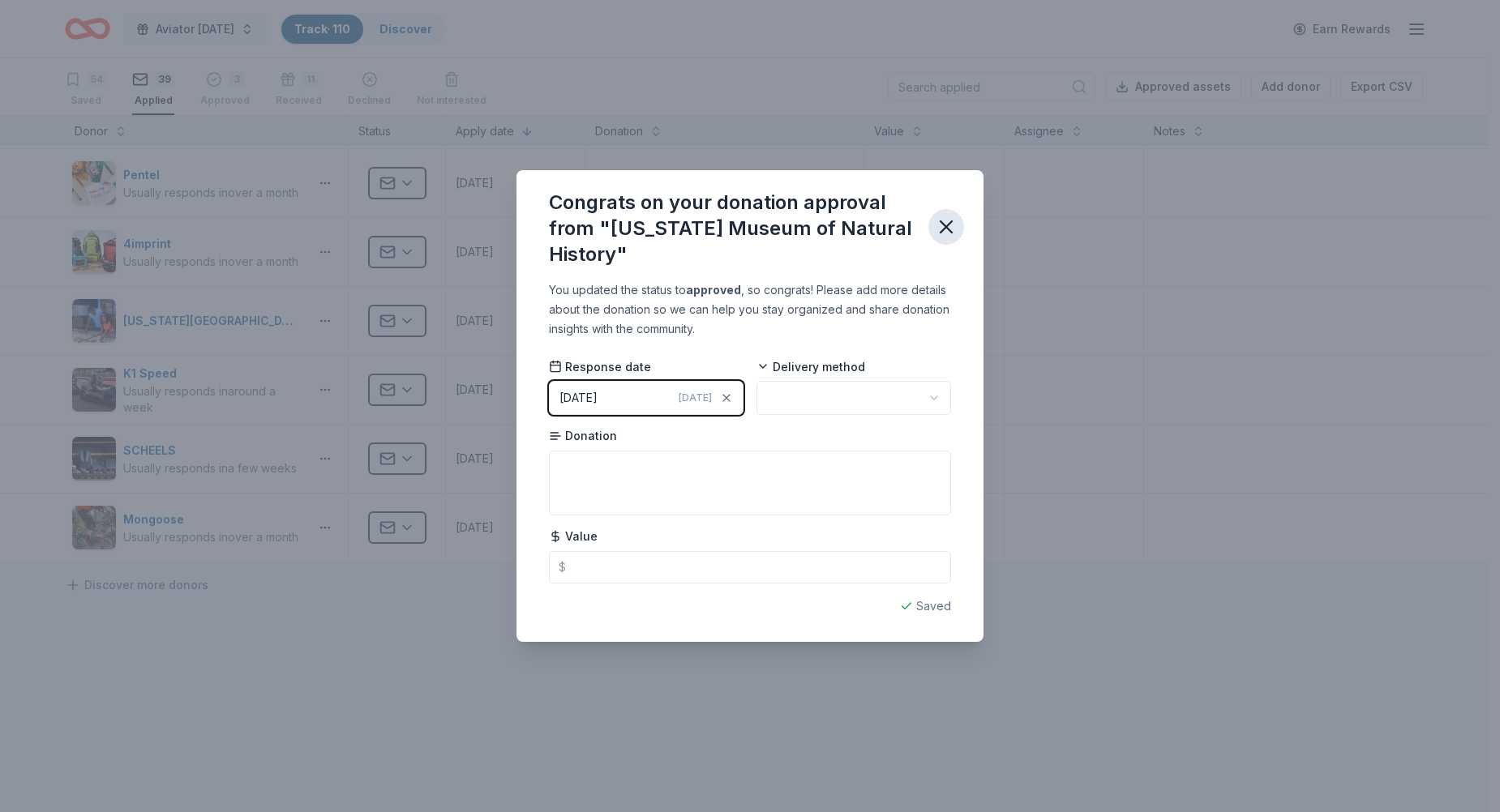
click at [950, 231] on icon "button" at bounding box center [946, 227] width 11 height 11
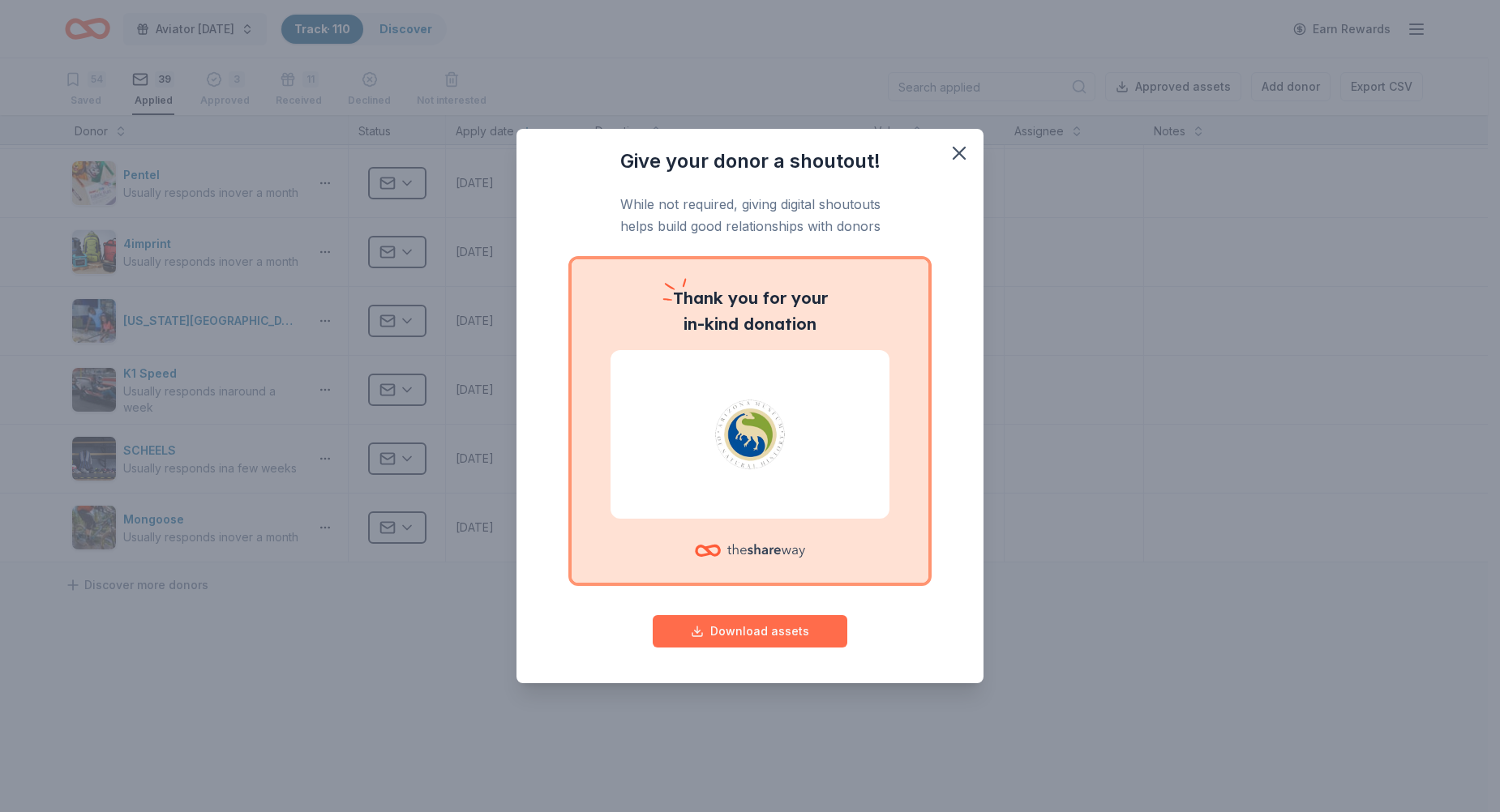
click at [755, 632] on button "Download assets" at bounding box center [750, 632] width 194 height 33
click at [957, 149] on icon "button" at bounding box center [959, 153] width 23 height 23
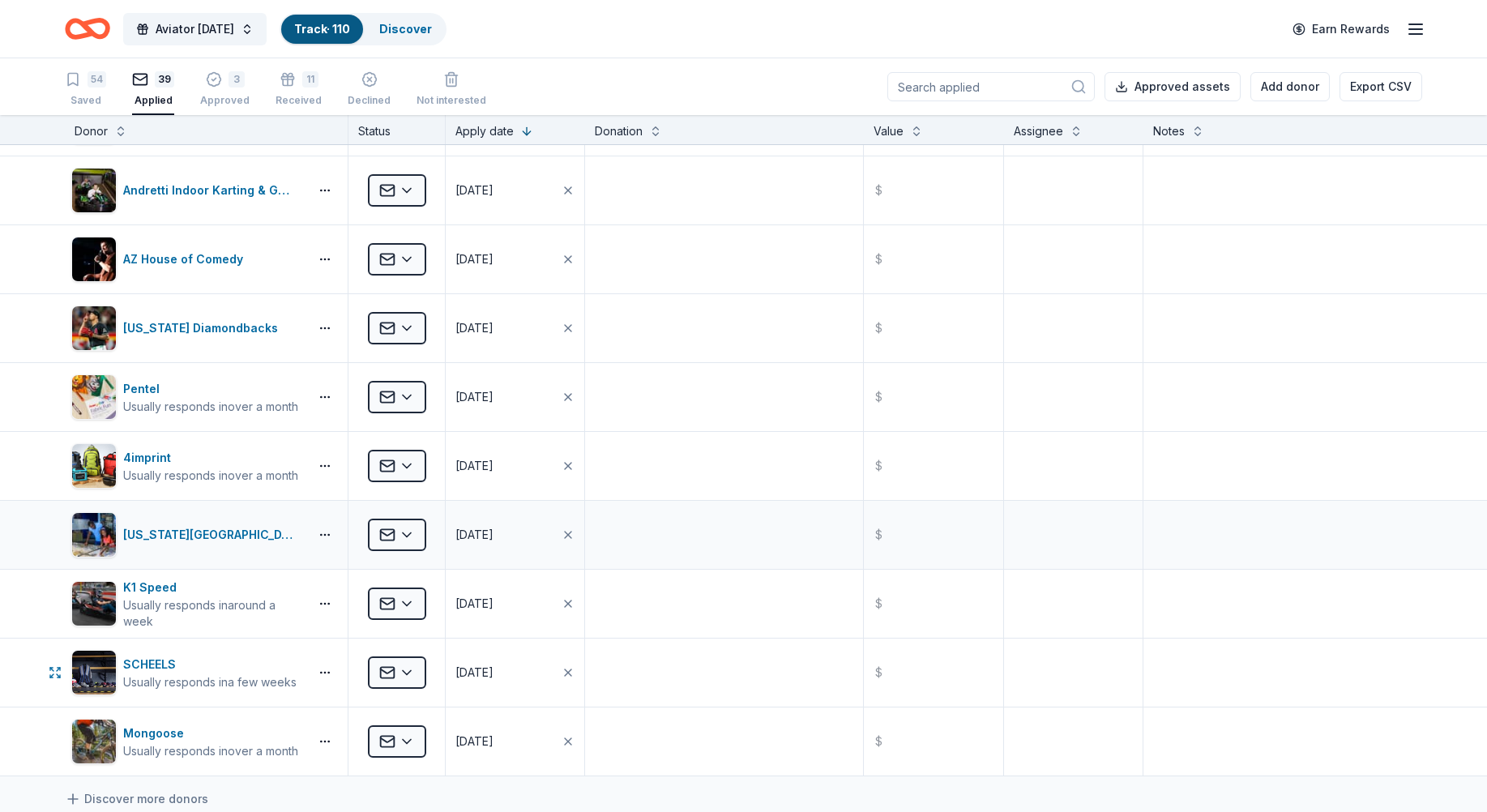
scroll to position [1945, 0]
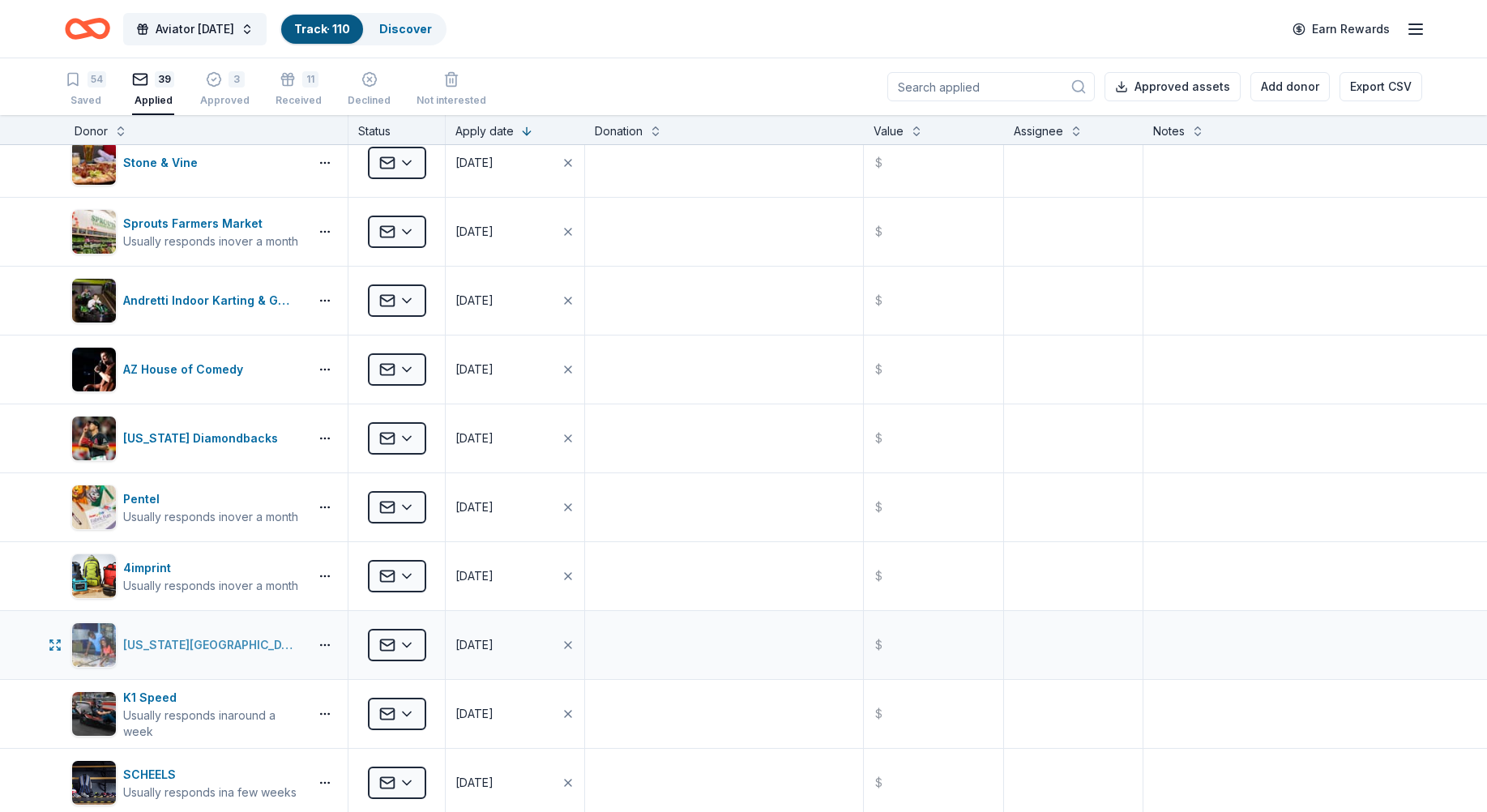
click at [144, 648] on div "Arizona Science Center" at bounding box center [212, 646] width 179 height 20
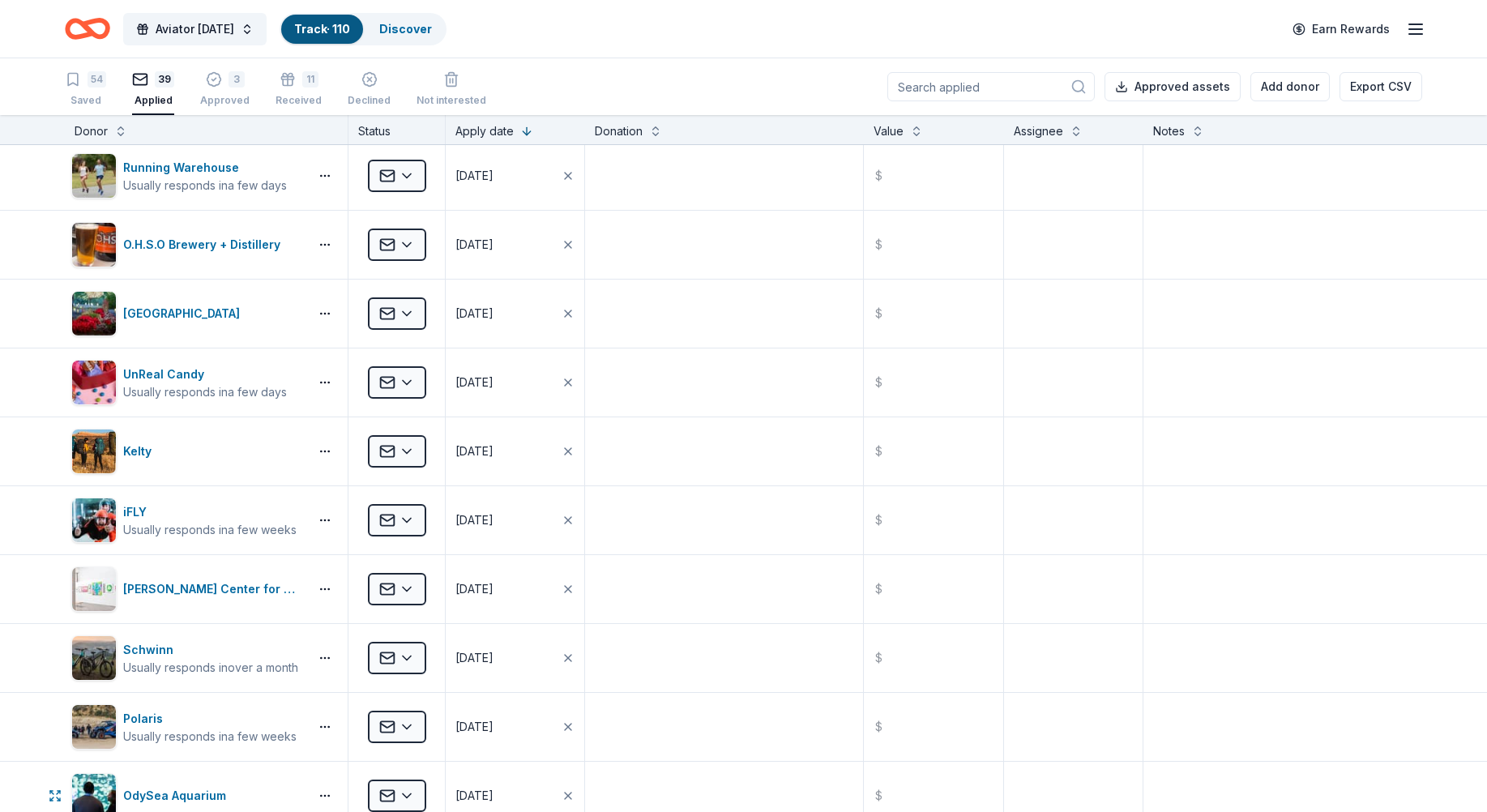
scroll to position [0, 0]
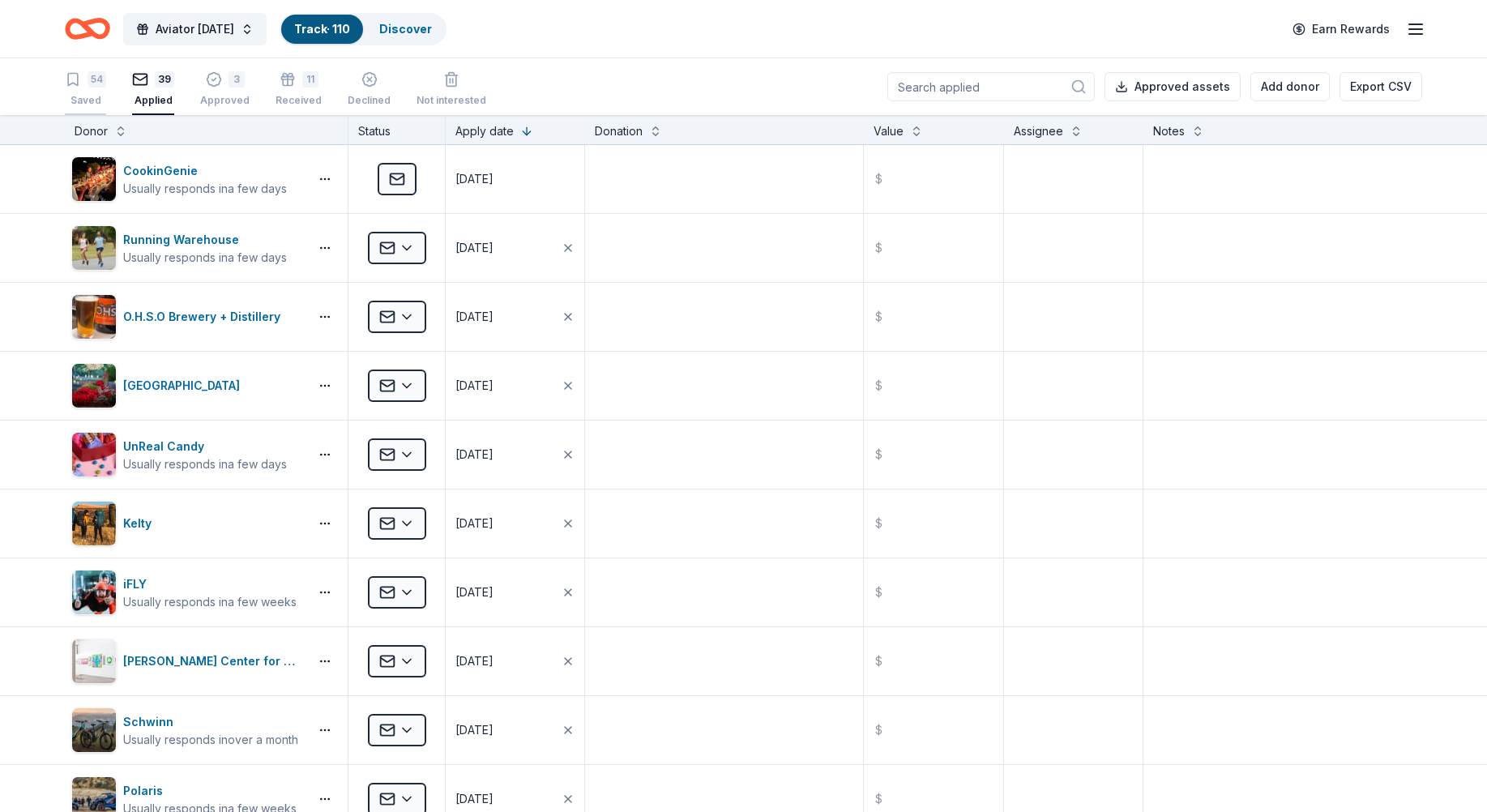
click at [98, 78] on div "54" at bounding box center [96, 79] width 19 height 16
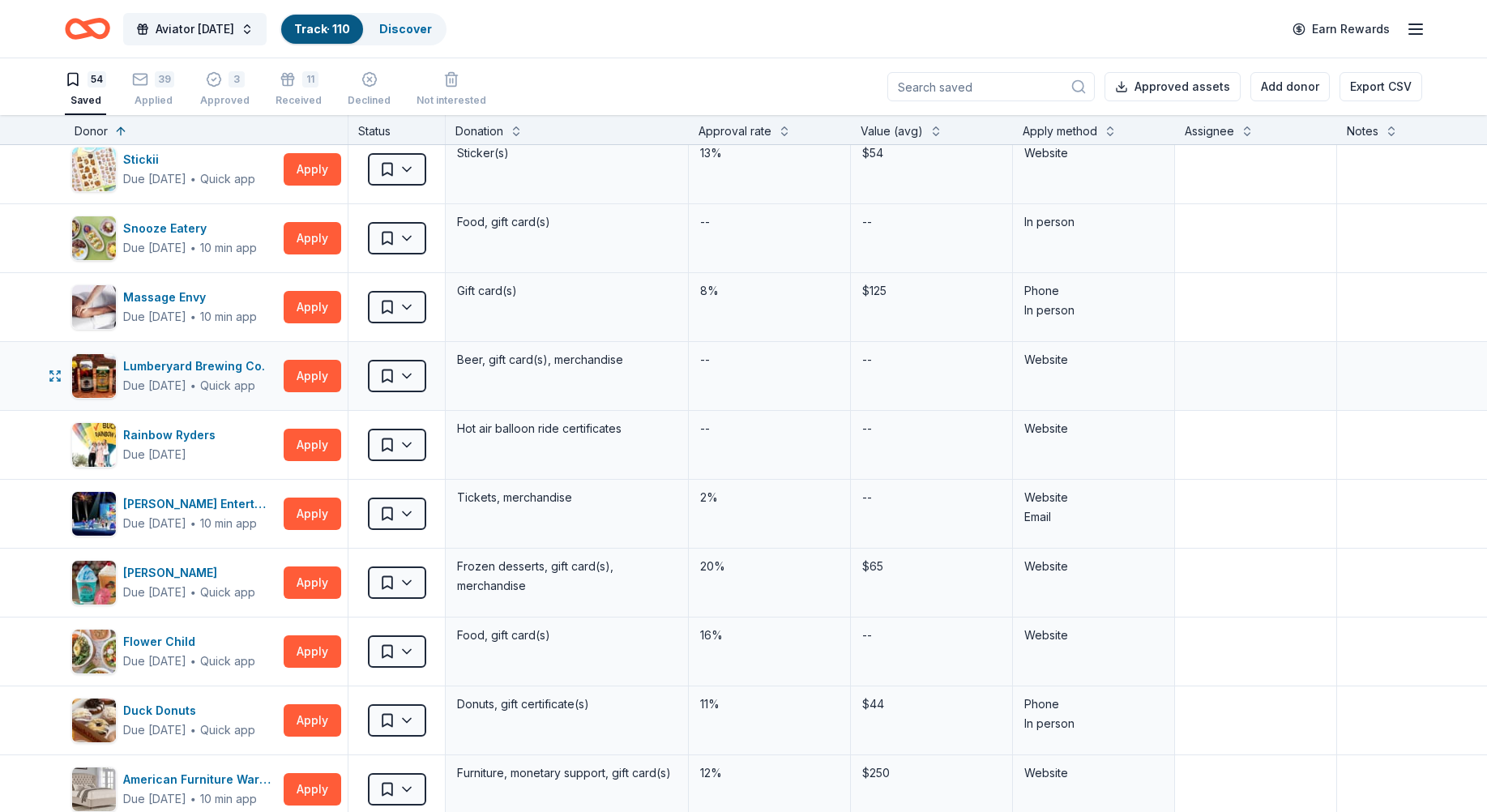
scroll to position [324, 0]
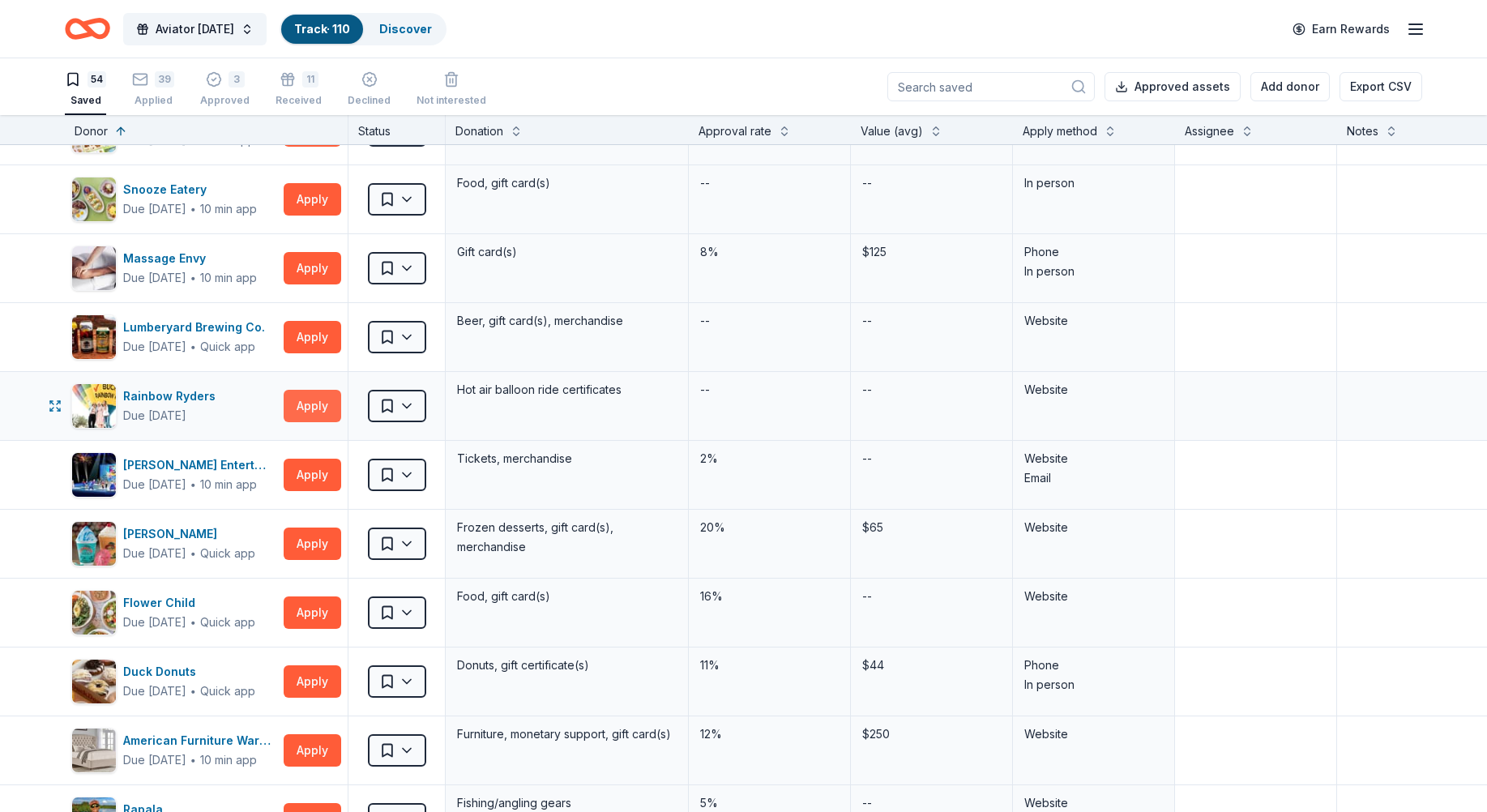
click at [305, 406] on button "Apply" at bounding box center [313, 406] width 58 height 33
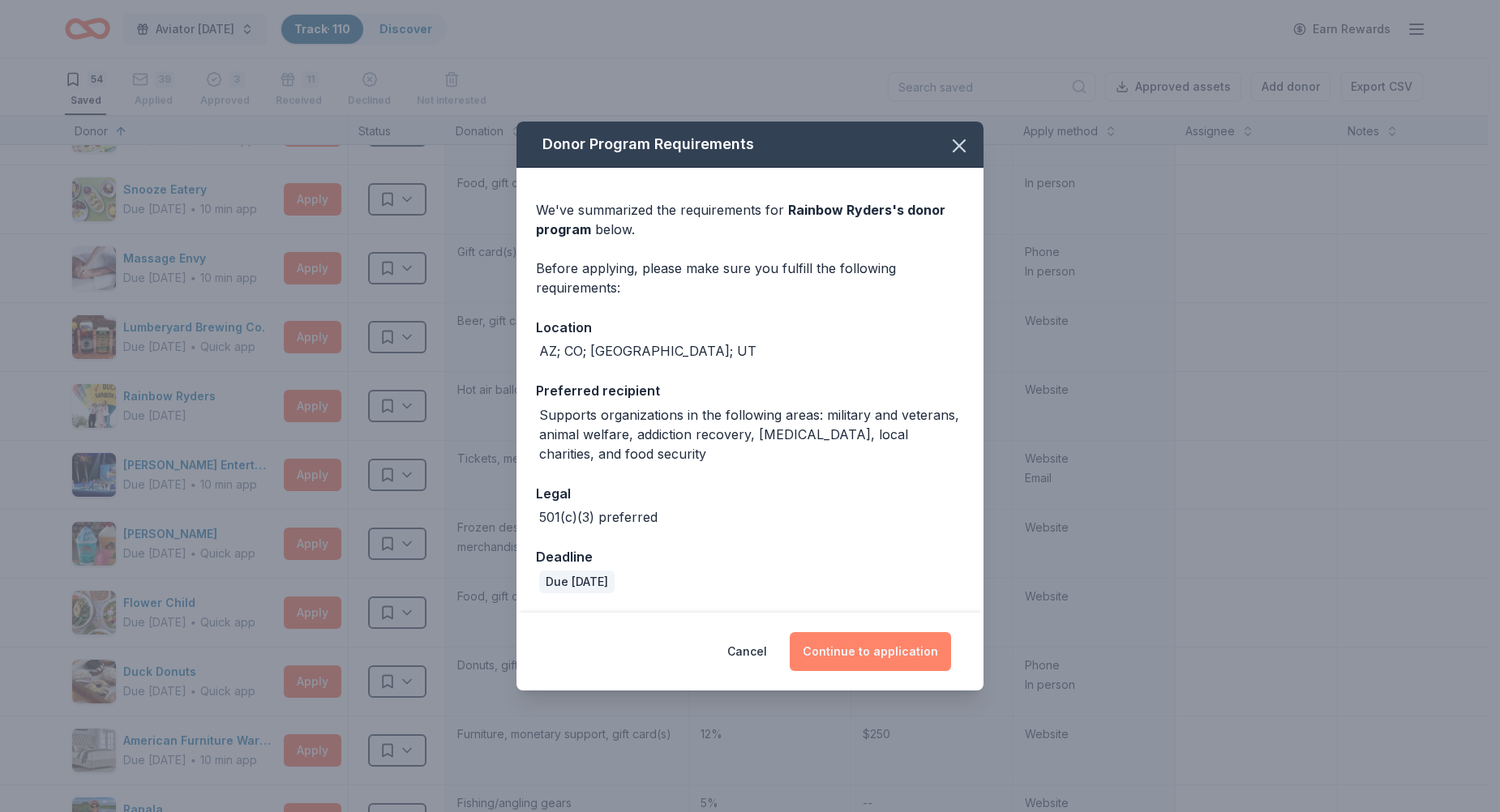
click at [870, 657] on button "Continue to application" at bounding box center [870, 652] width 162 height 39
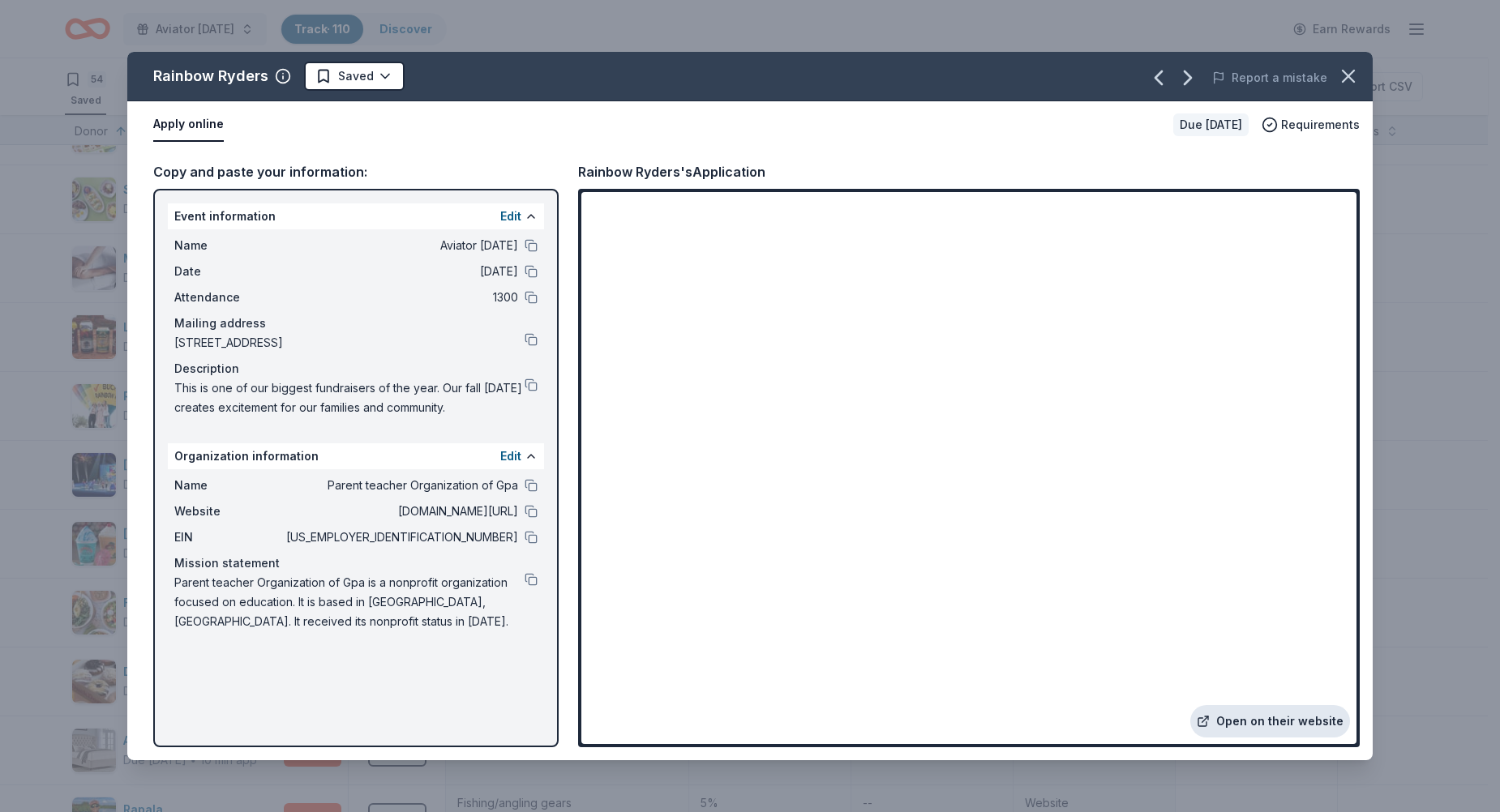
click at [1251, 723] on link "Open on their website" at bounding box center [1271, 721] width 160 height 33
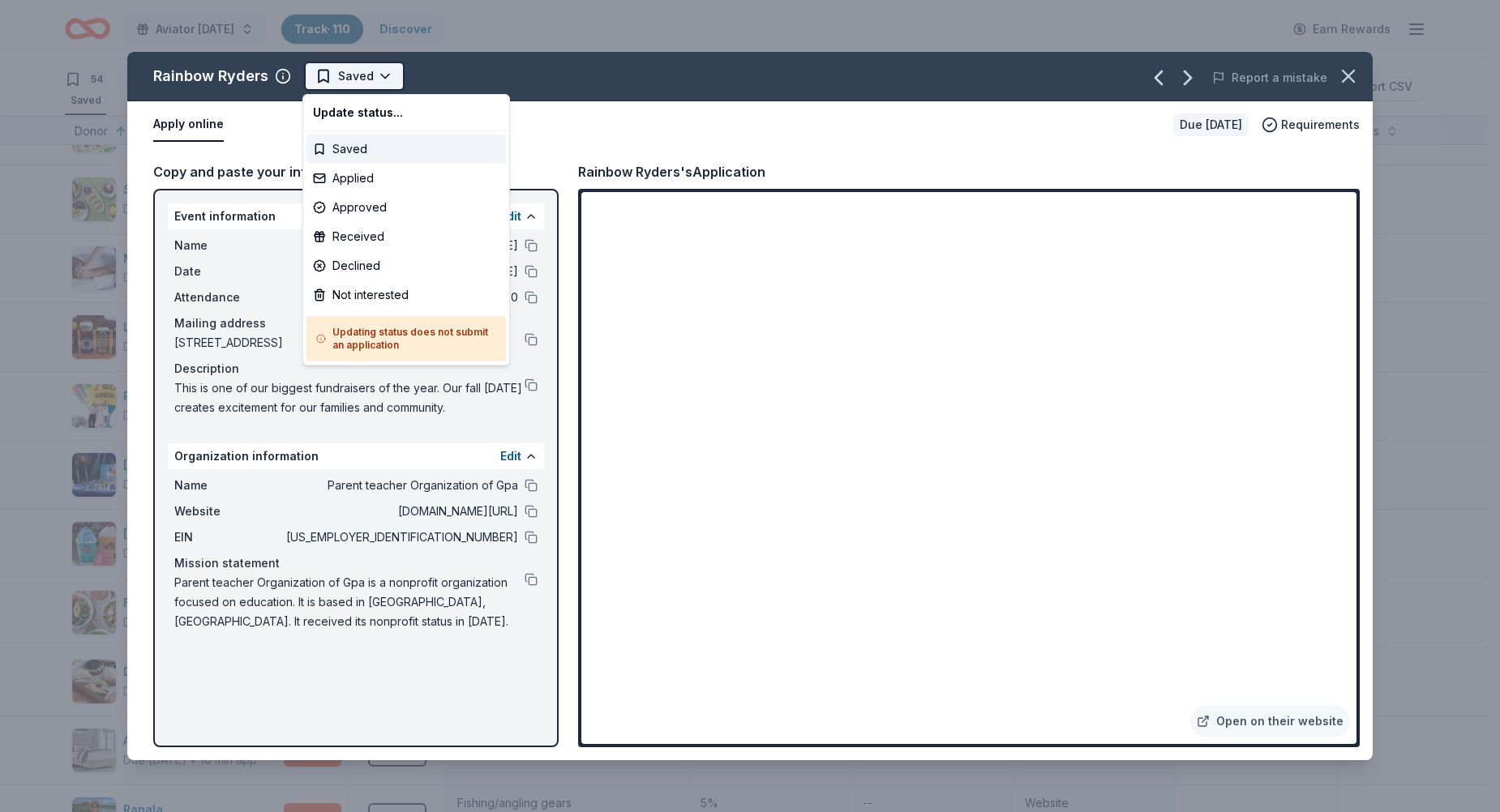
click at [371, 79] on html "Aviator Carnival Track · 110 Discover Earn Rewards 54 Saved 39 Applied 3 Approv…" at bounding box center [750, 406] width 1500 height 812
click at [357, 182] on div "Applied" at bounding box center [406, 179] width 199 height 29
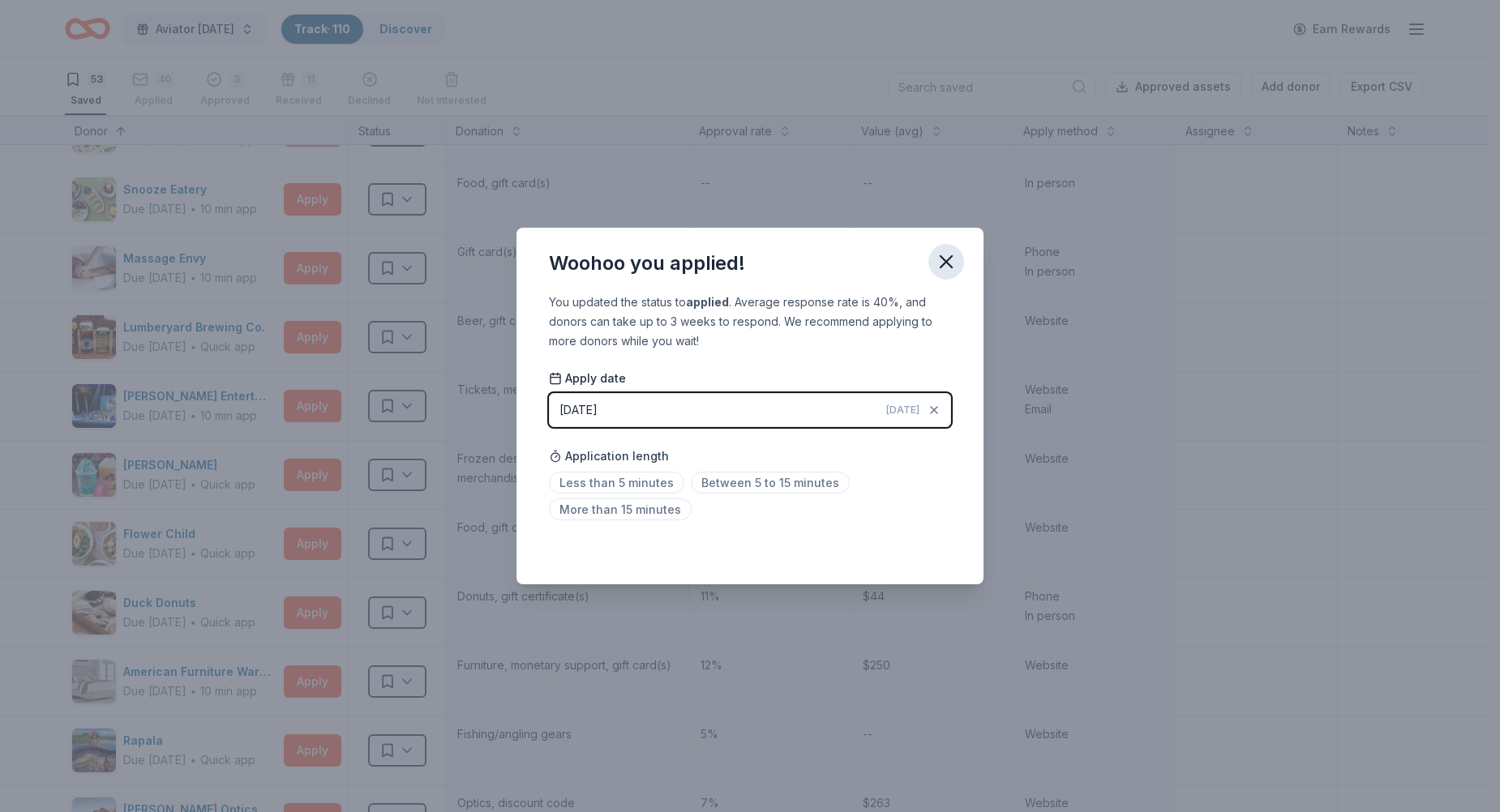
click at [952, 260] on icon "button" at bounding box center [946, 262] width 23 height 23
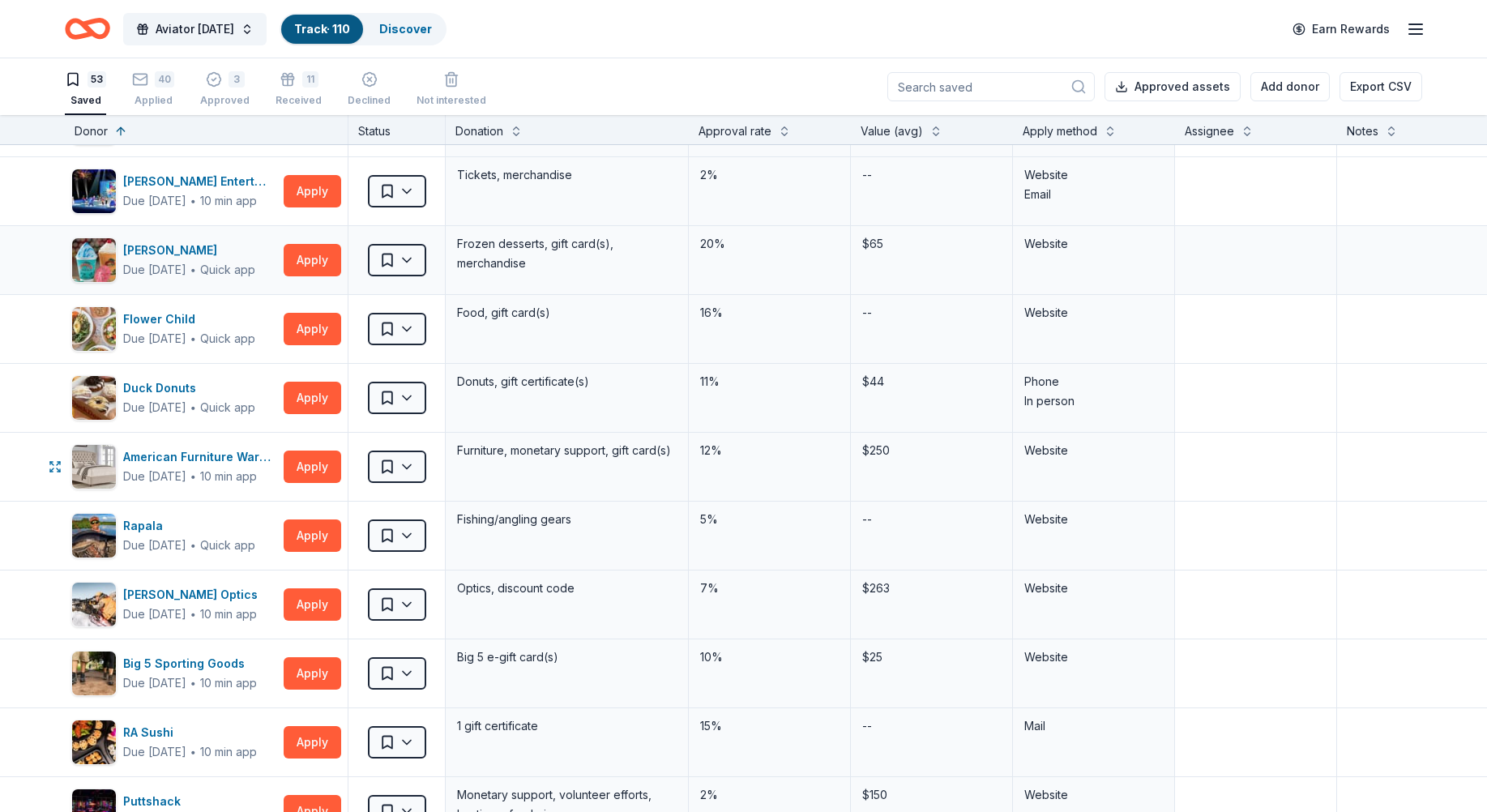
scroll to position [567, 0]
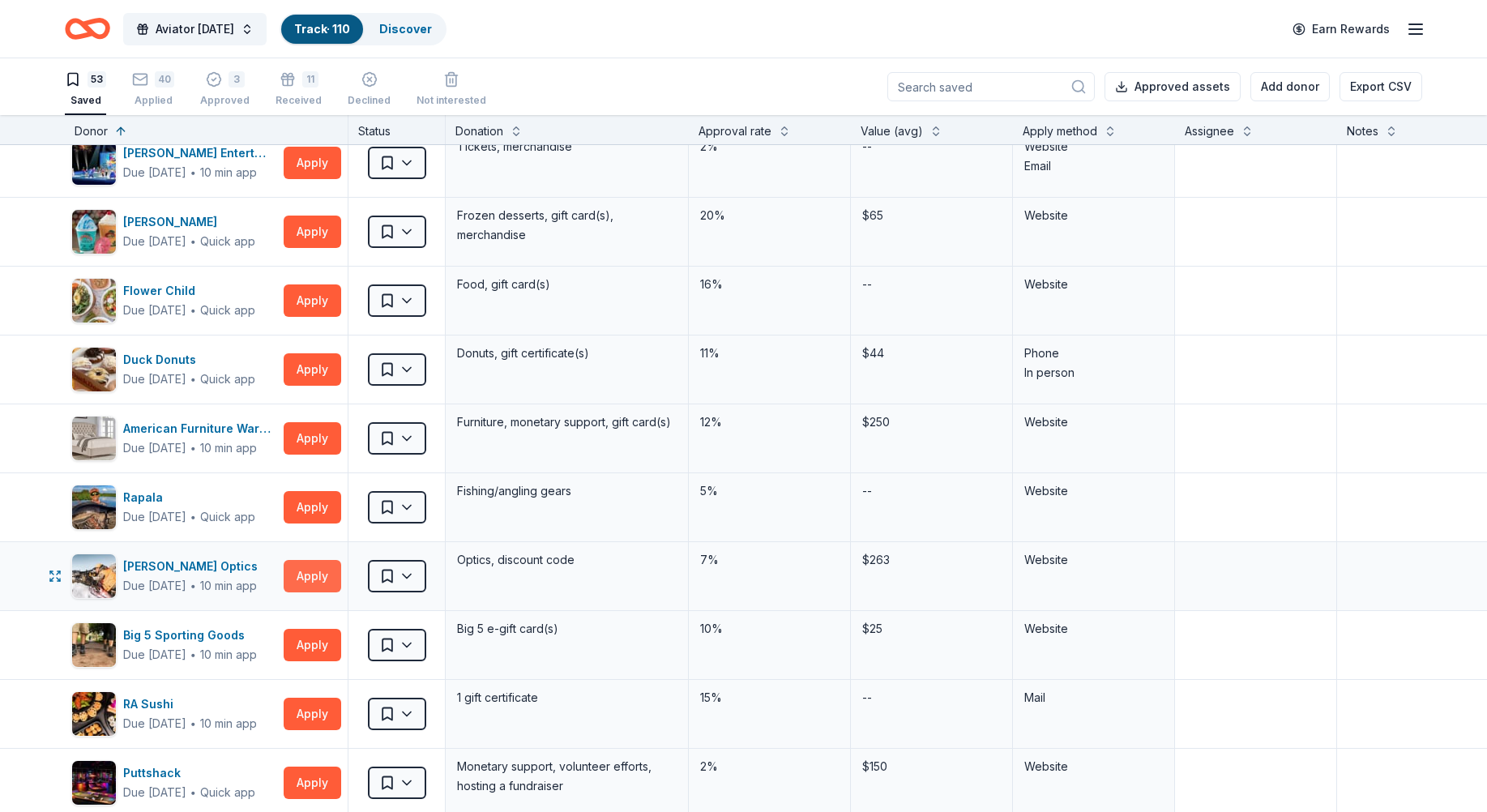
click at [312, 575] on button "Apply" at bounding box center [313, 576] width 58 height 33
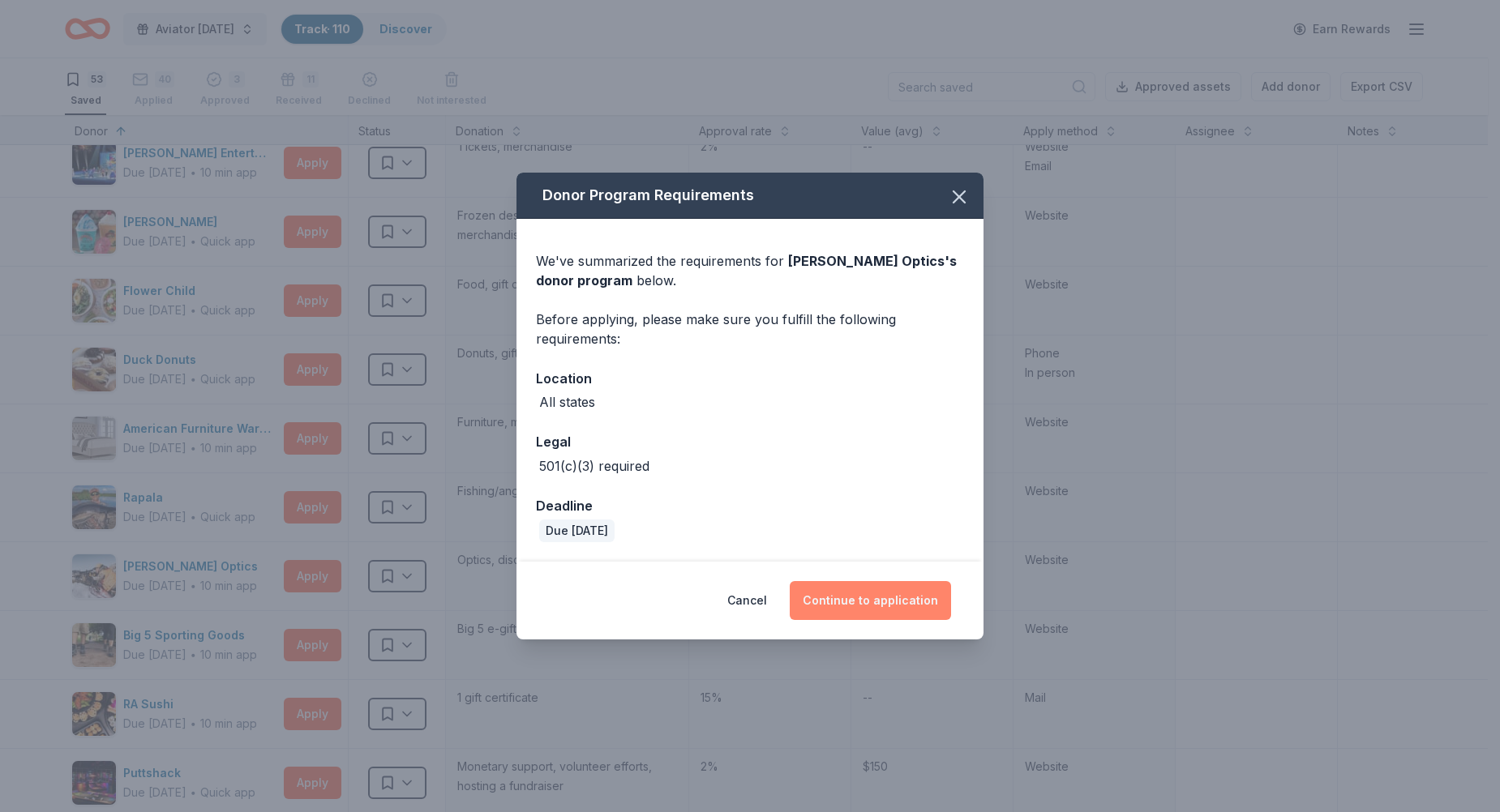
click at [888, 601] on button "Continue to application" at bounding box center [870, 601] width 162 height 39
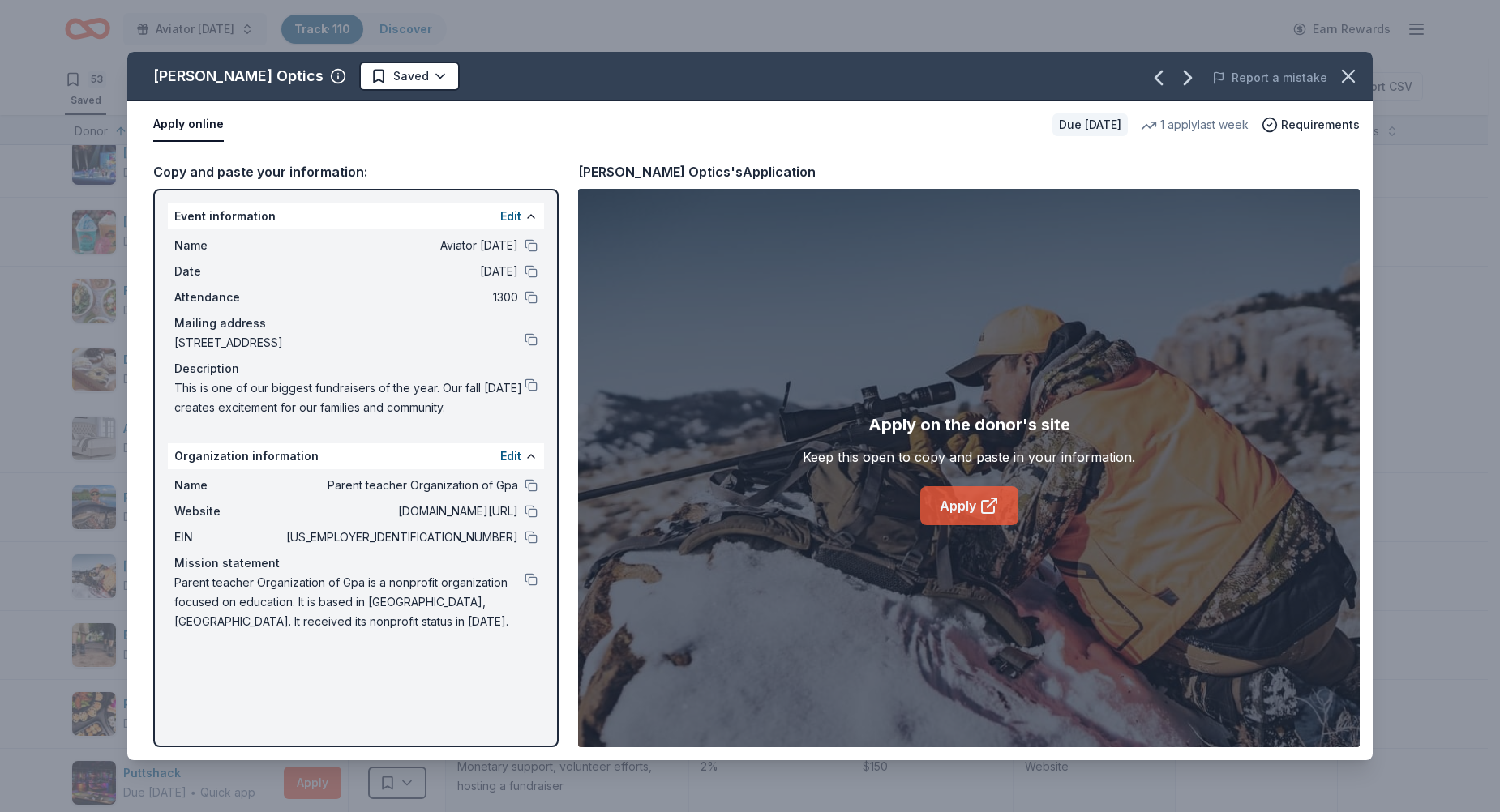
click at [937, 497] on link "Apply" at bounding box center [969, 506] width 98 height 39
click at [1353, 73] on icon "button" at bounding box center [1348, 76] width 23 height 23
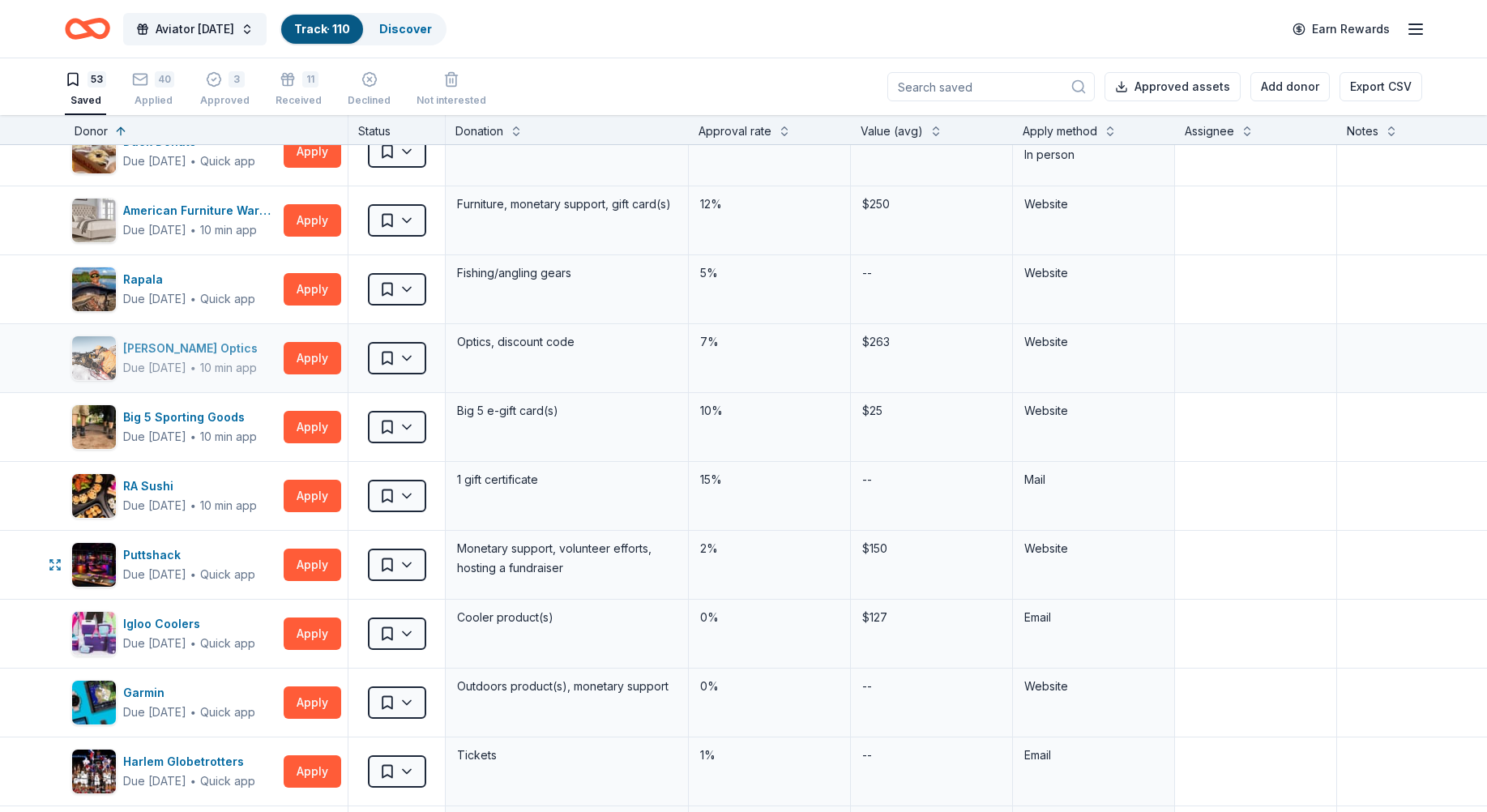
scroll to position [810, 0]
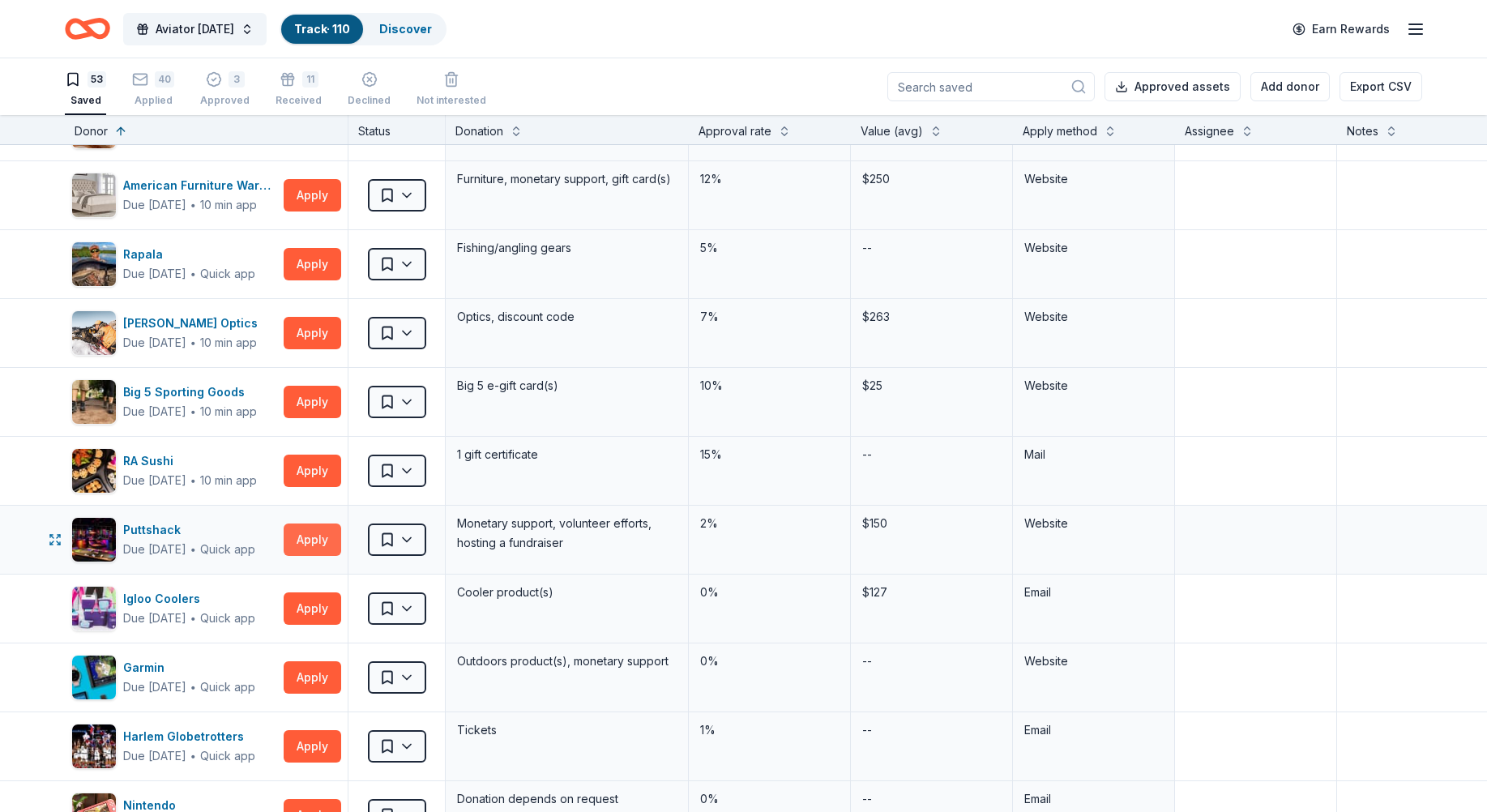
click at [300, 543] on button "Apply" at bounding box center [313, 539] width 58 height 33
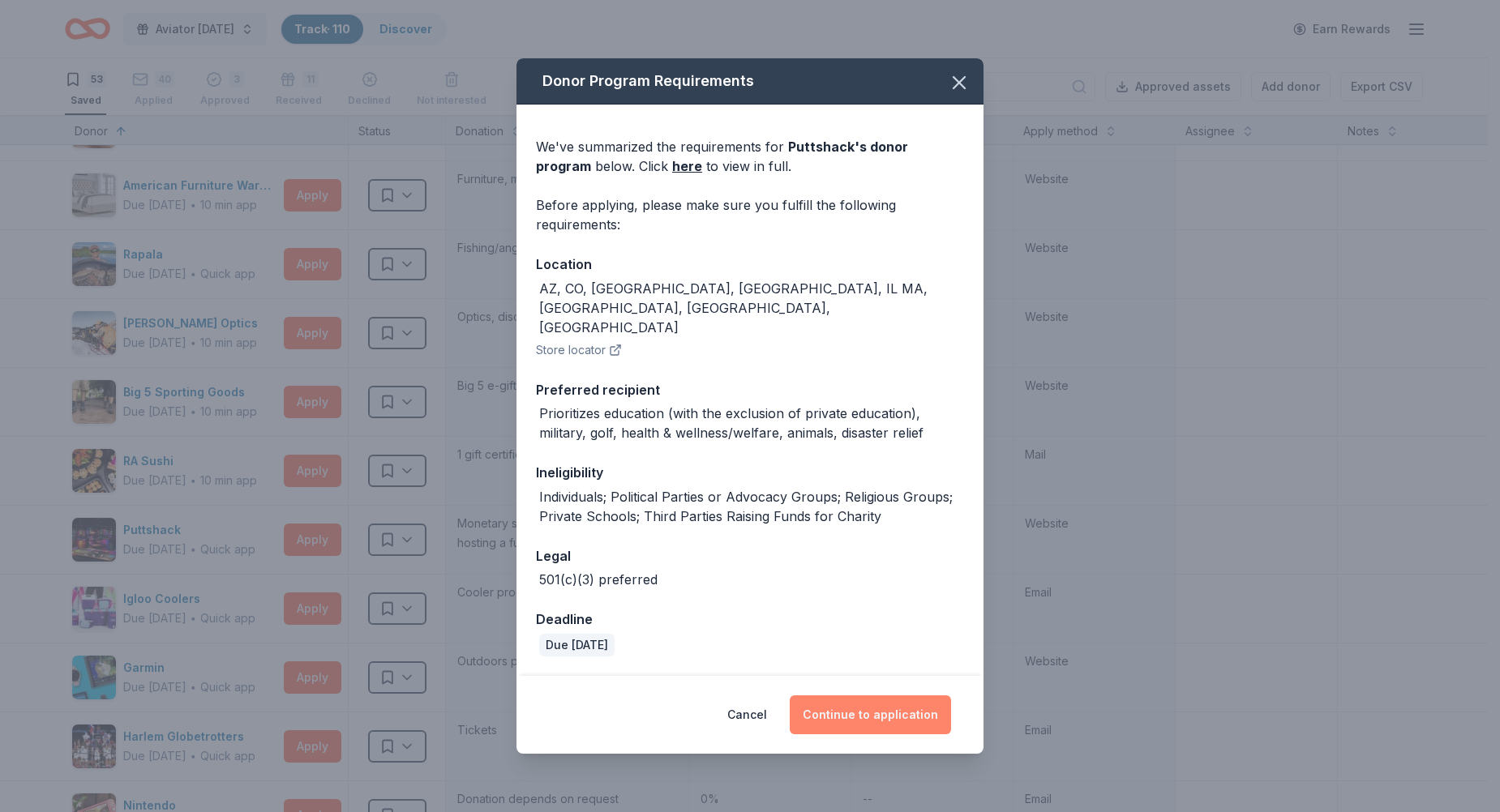
click at [848, 695] on button "Continue to application" at bounding box center [870, 715] width 162 height 39
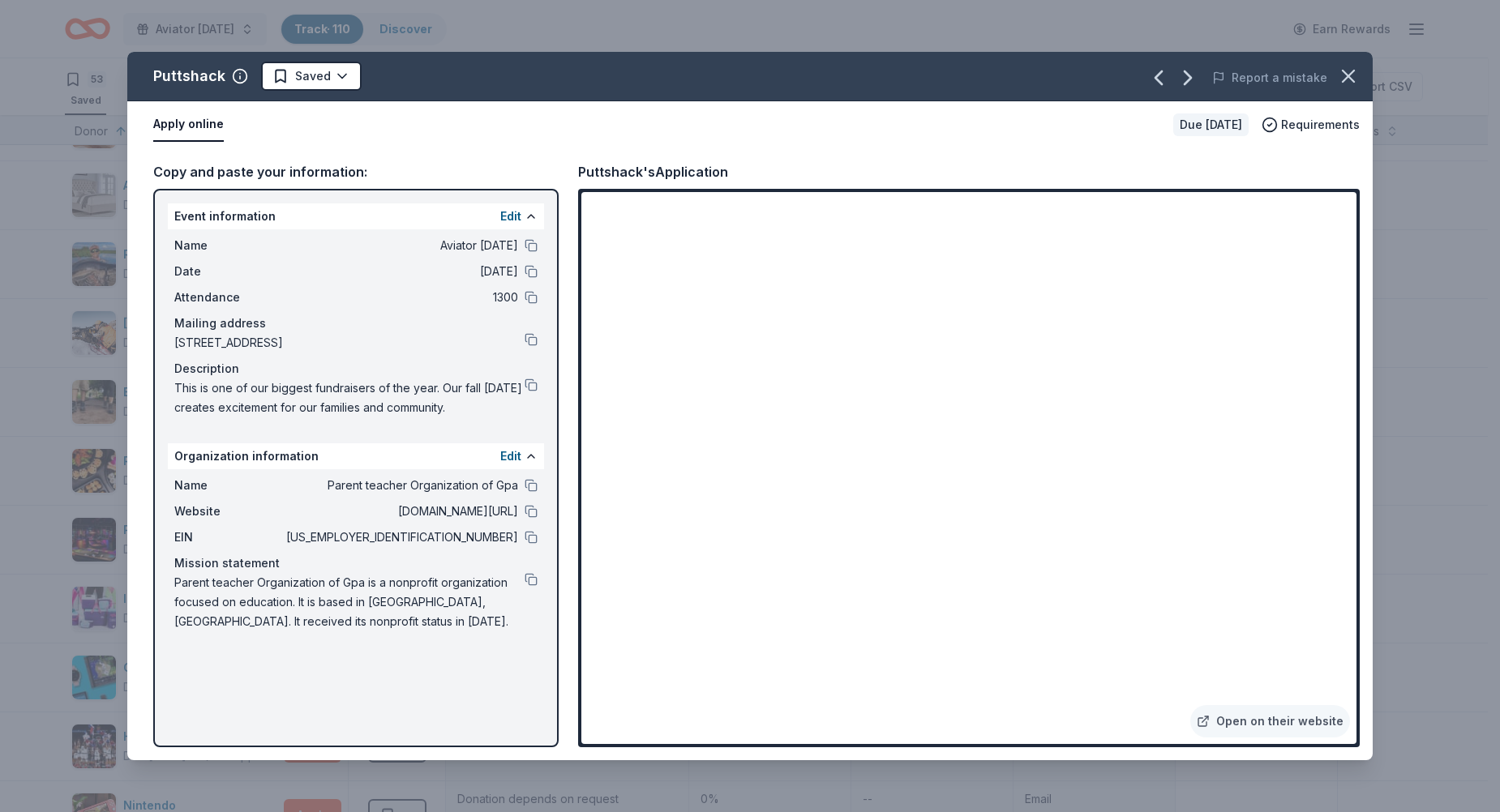
click at [351, 69] on html "Aviator Carnival Track · 110 Discover Earn Rewards 53 Saved 40 Applied 3 Approv…" at bounding box center [750, 406] width 1500 height 812
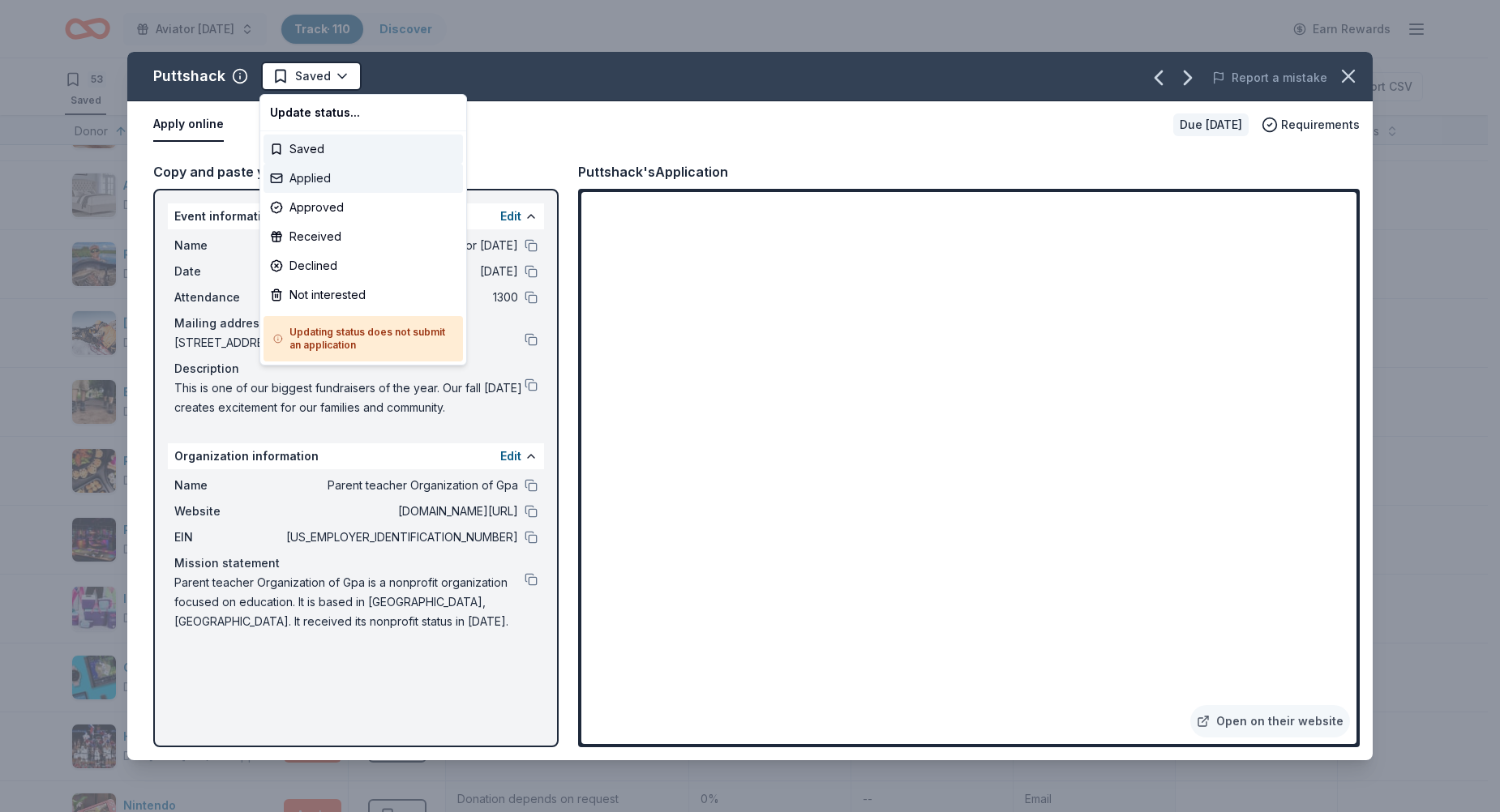
click at [323, 179] on div "Applied" at bounding box center [363, 179] width 199 height 29
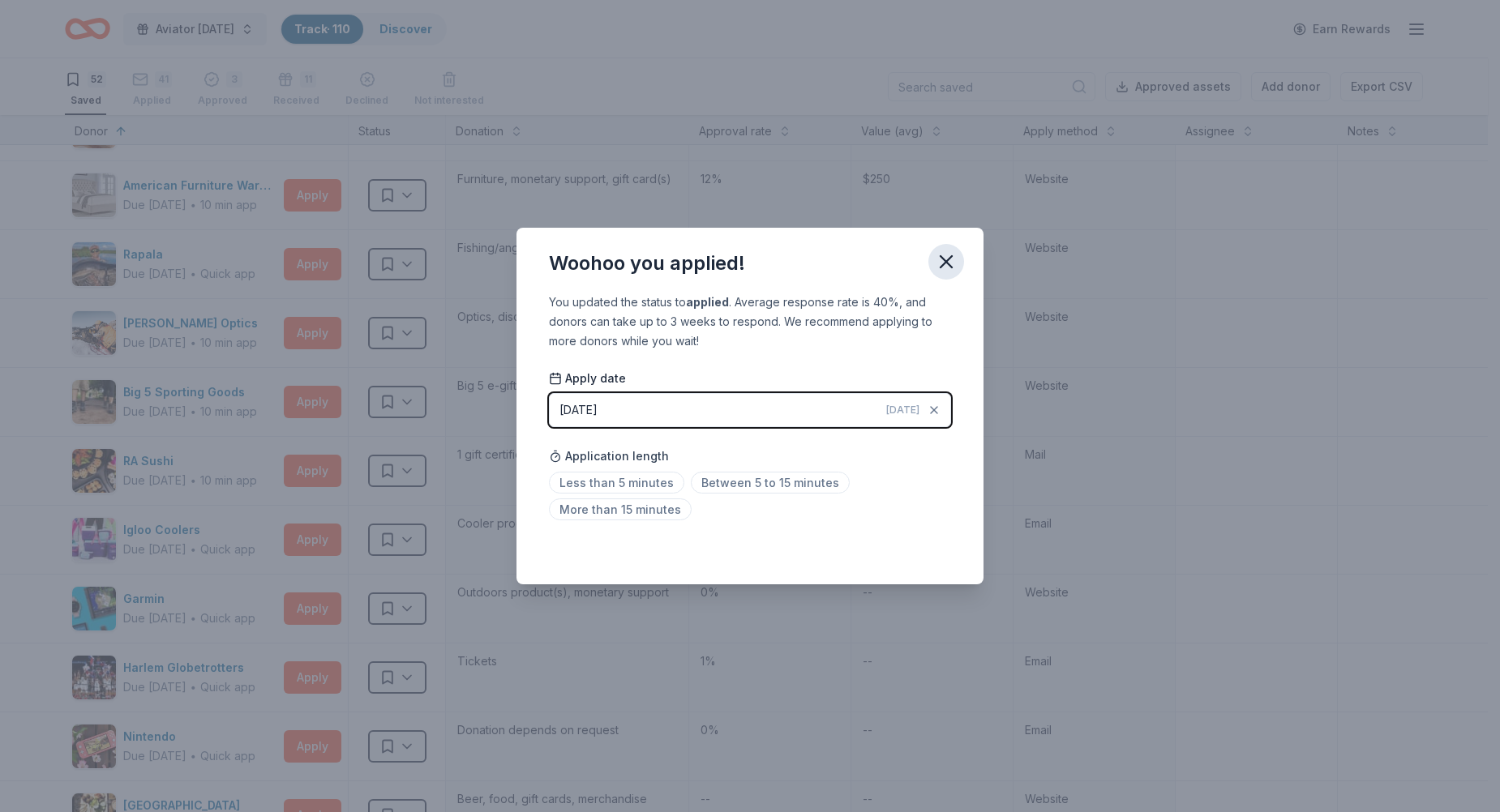
click at [950, 260] on icon "button" at bounding box center [946, 262] width 23 height 23
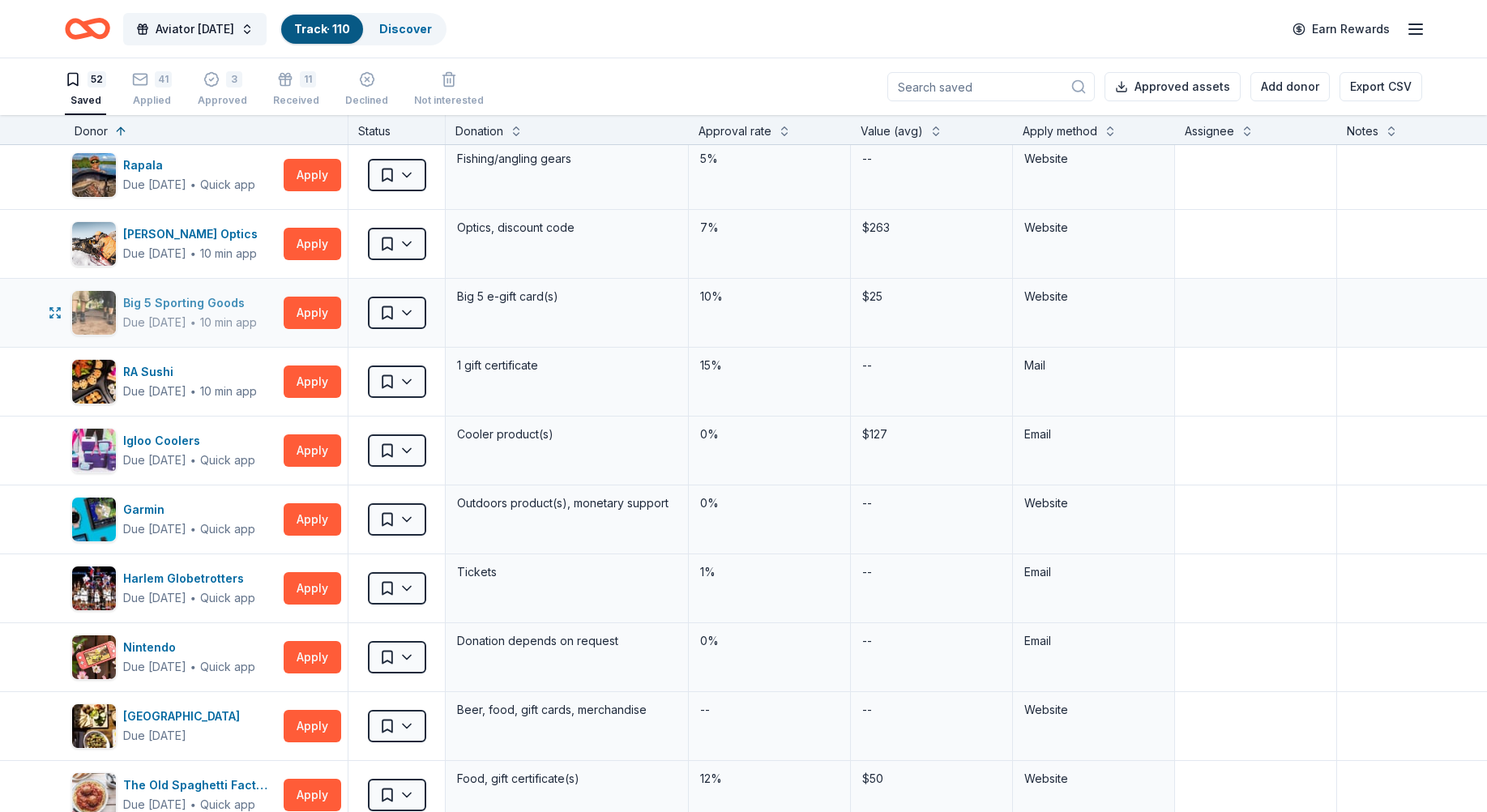
scroll to position [973, 0]
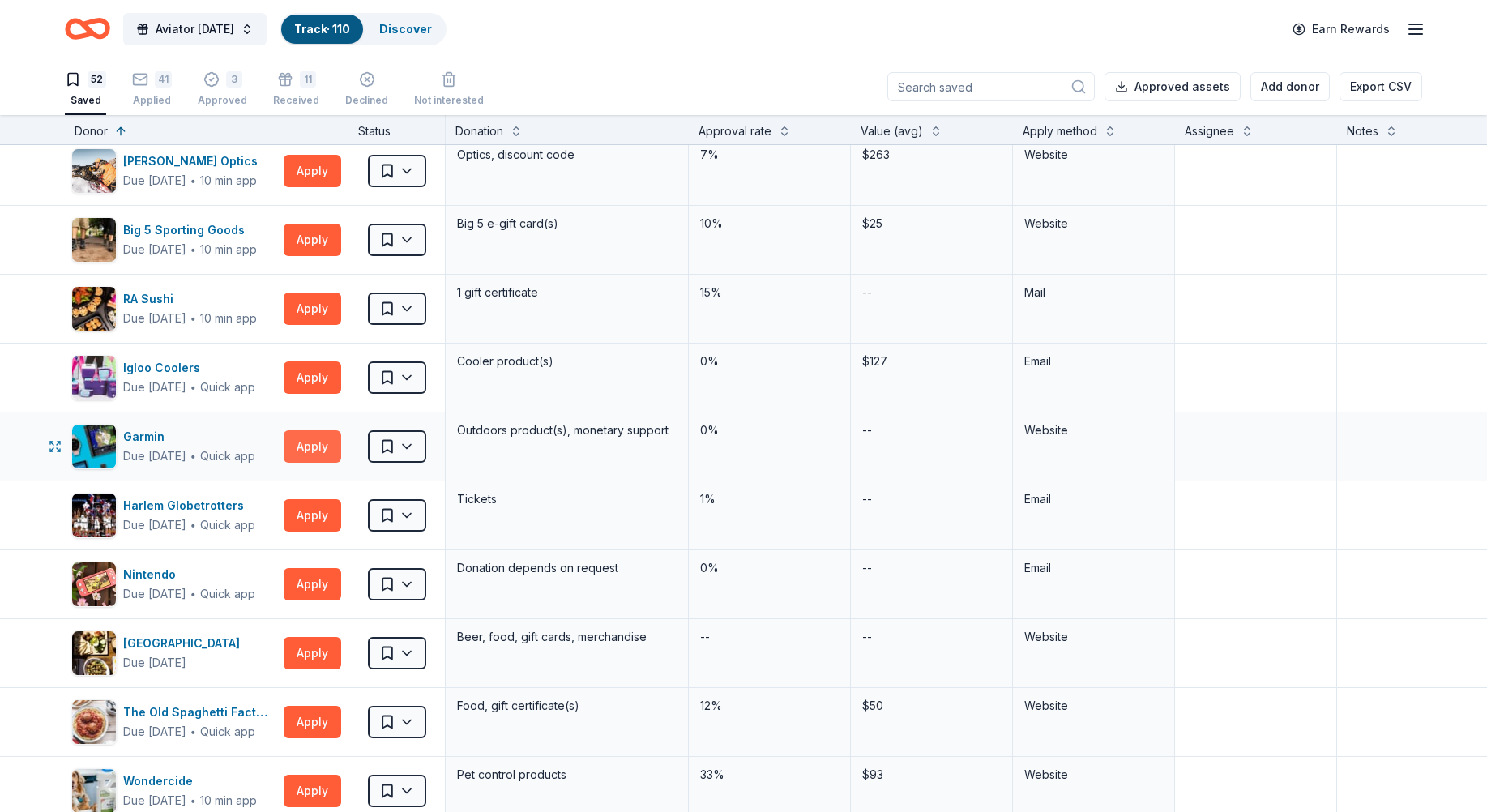
click at [300, 444] on button "Apply" at bounding box center [313, 446] width 58 height 33
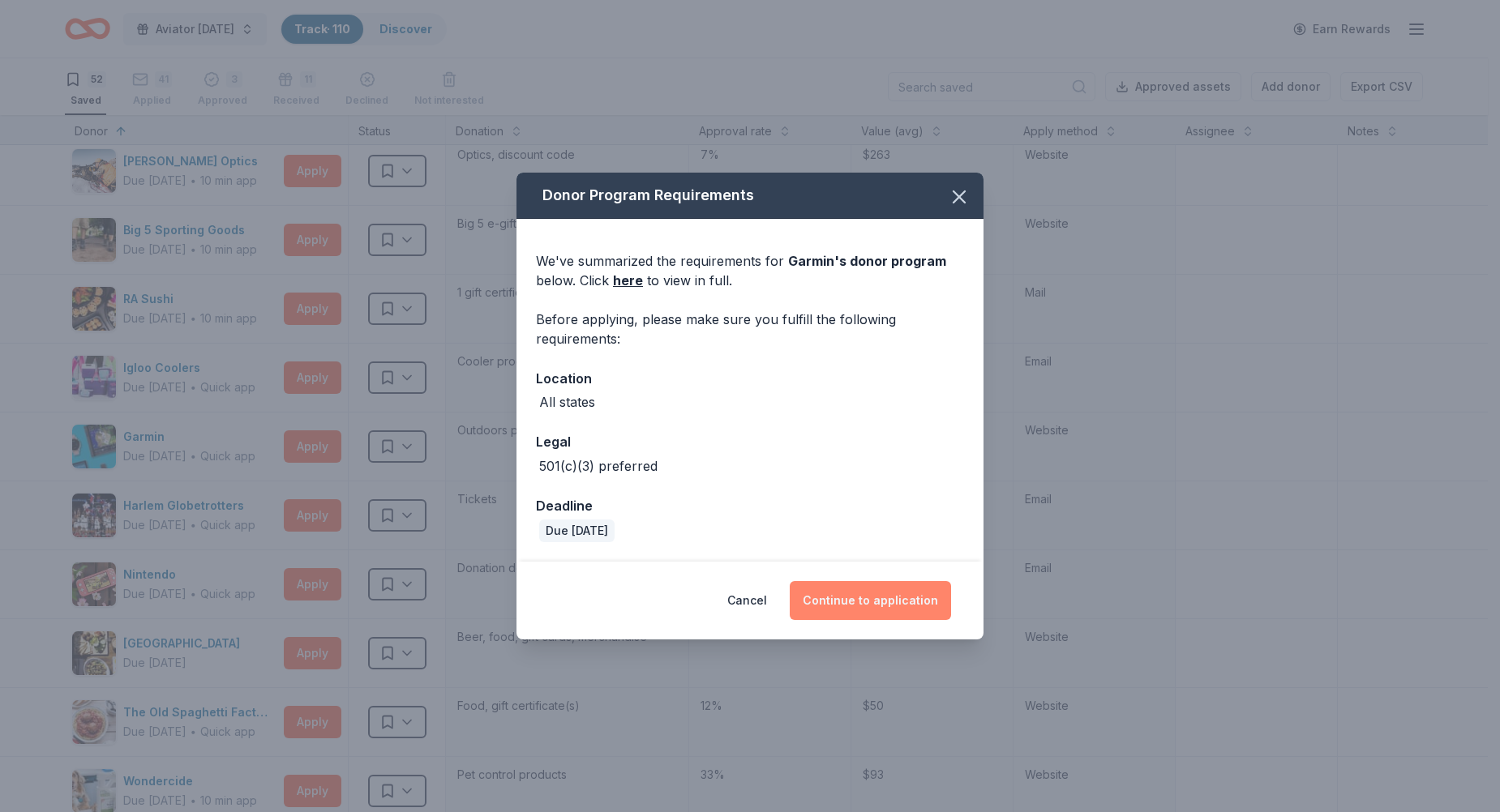
click at [859, 597] on button "Continue to application" at bounding box center [870, 601] width 162 height 39
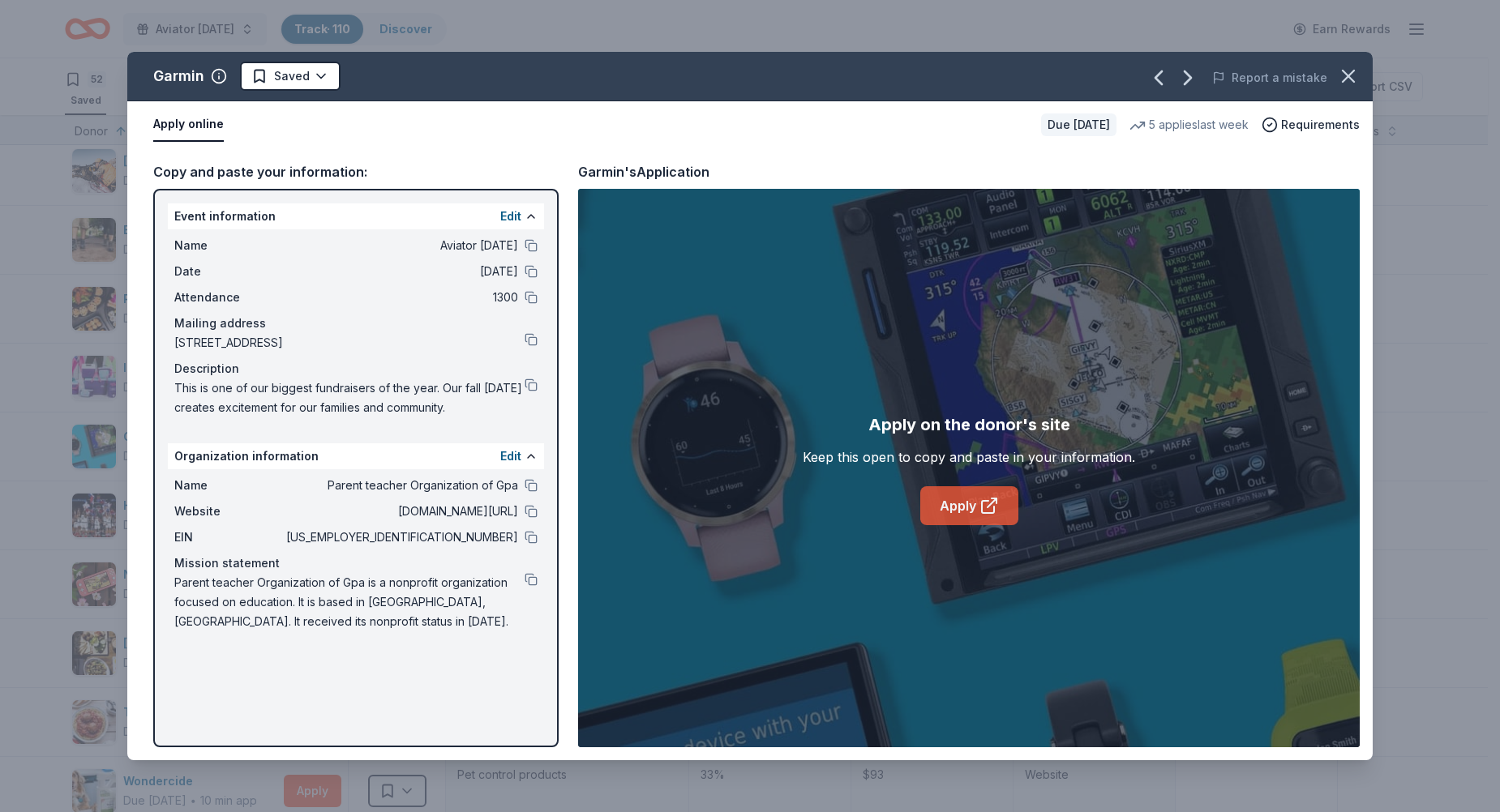
click at [965, 507] on link "Apply" at bounding box center [969, 506] width 98 height 39
click at [334, 76] on html "Aviator Carnival Track · 110 Discover Earn Rewards 52 Saved 41 Applied 3 Approv…" at bounding box center [750, 406] width 1500 height 812
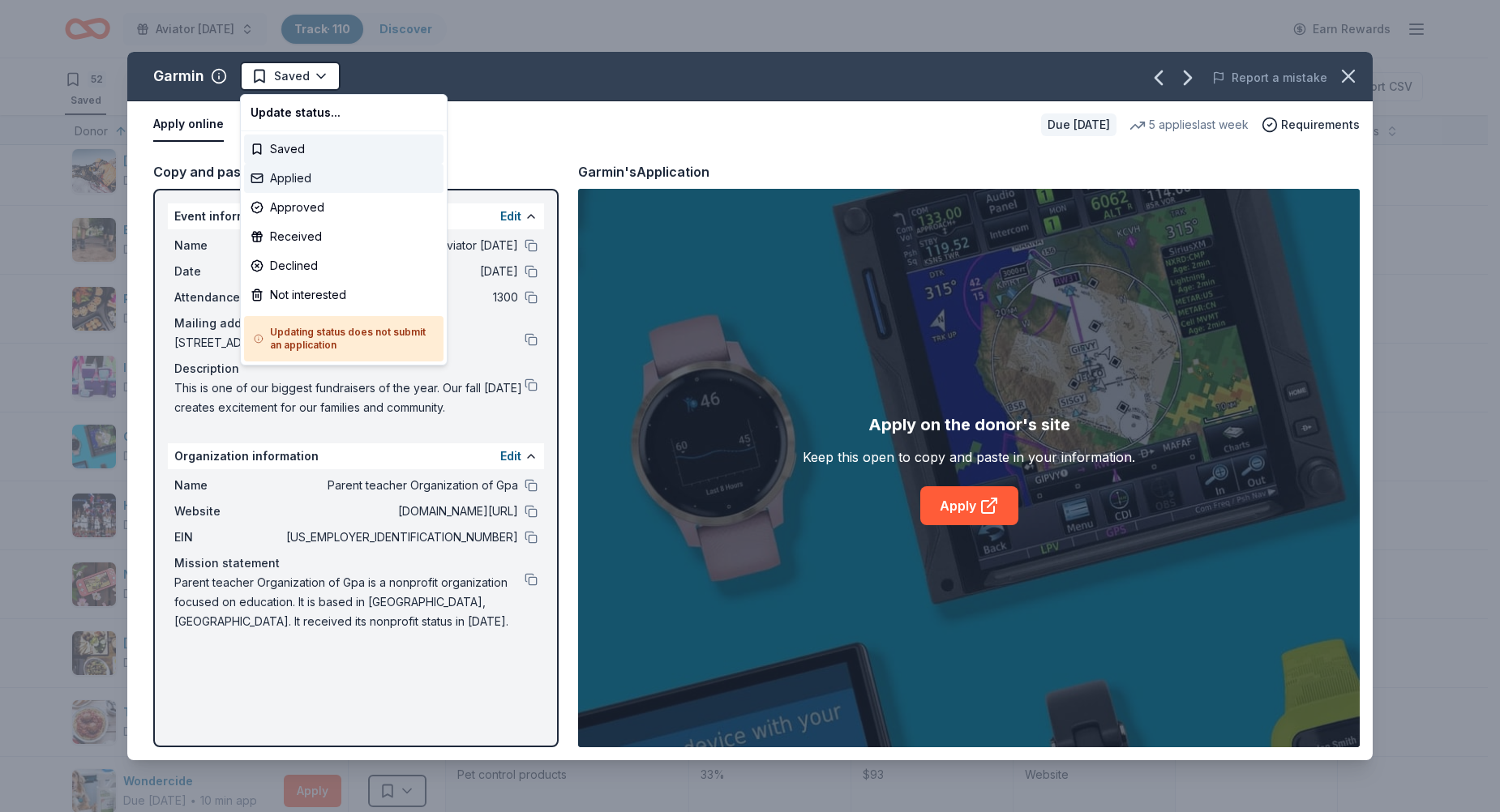
click at [277, 179] on div "Applied" at bounding box center [344, 179] width 199 height 29
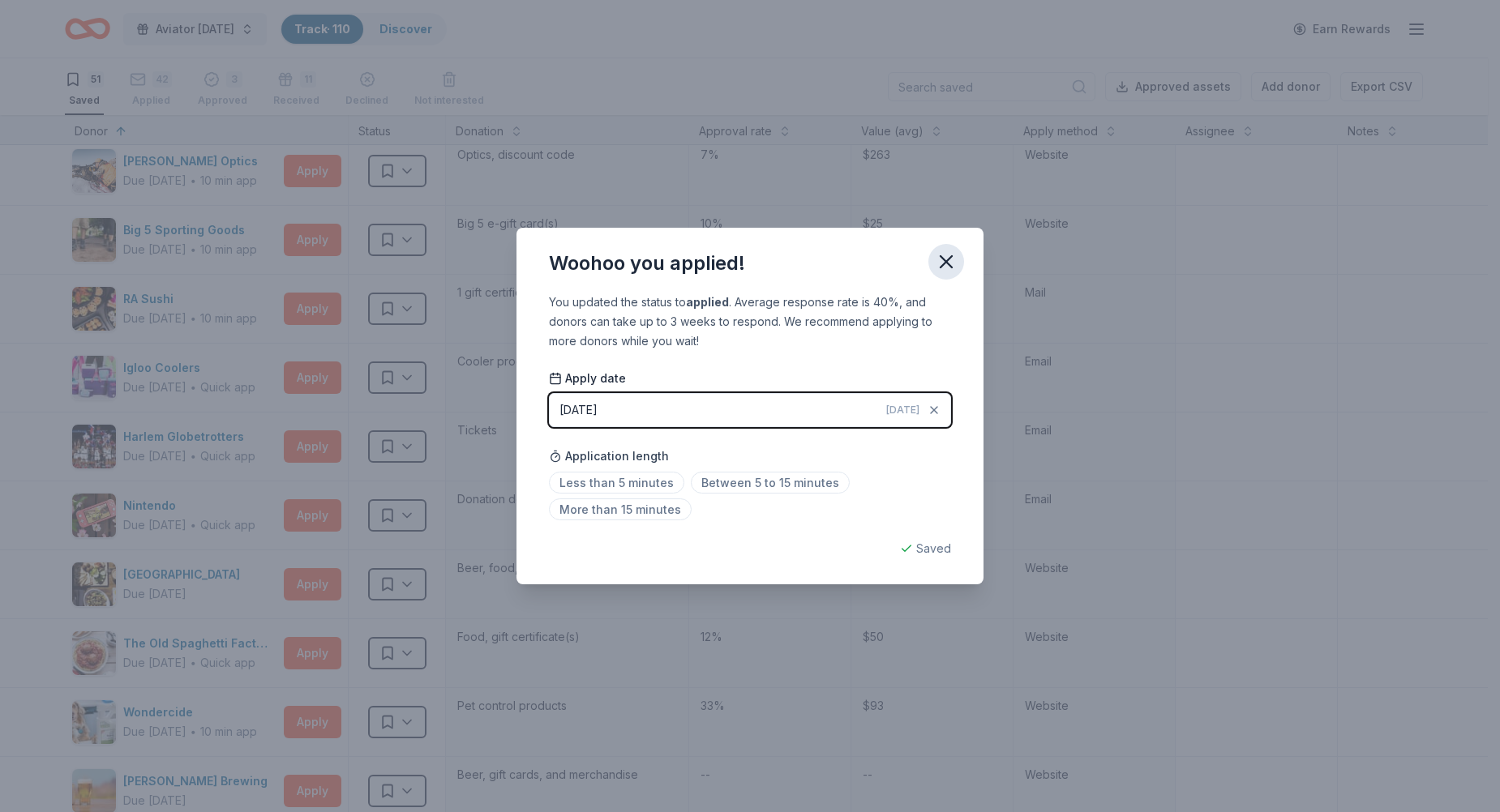
click at [950, 254] on icon "button" at bounding box center [946, 262] width 23 height 23
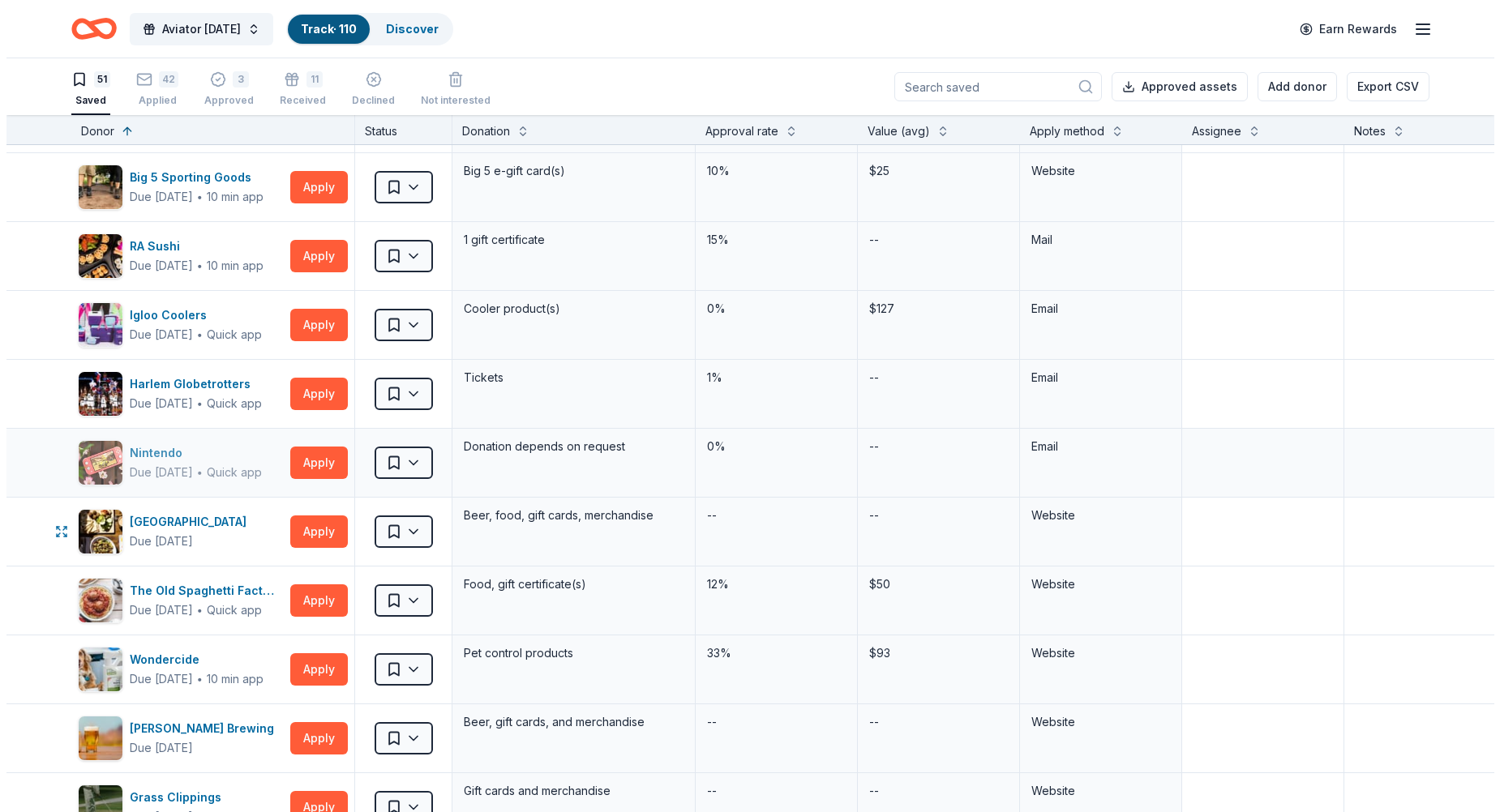
scroll to position [1054, 0]
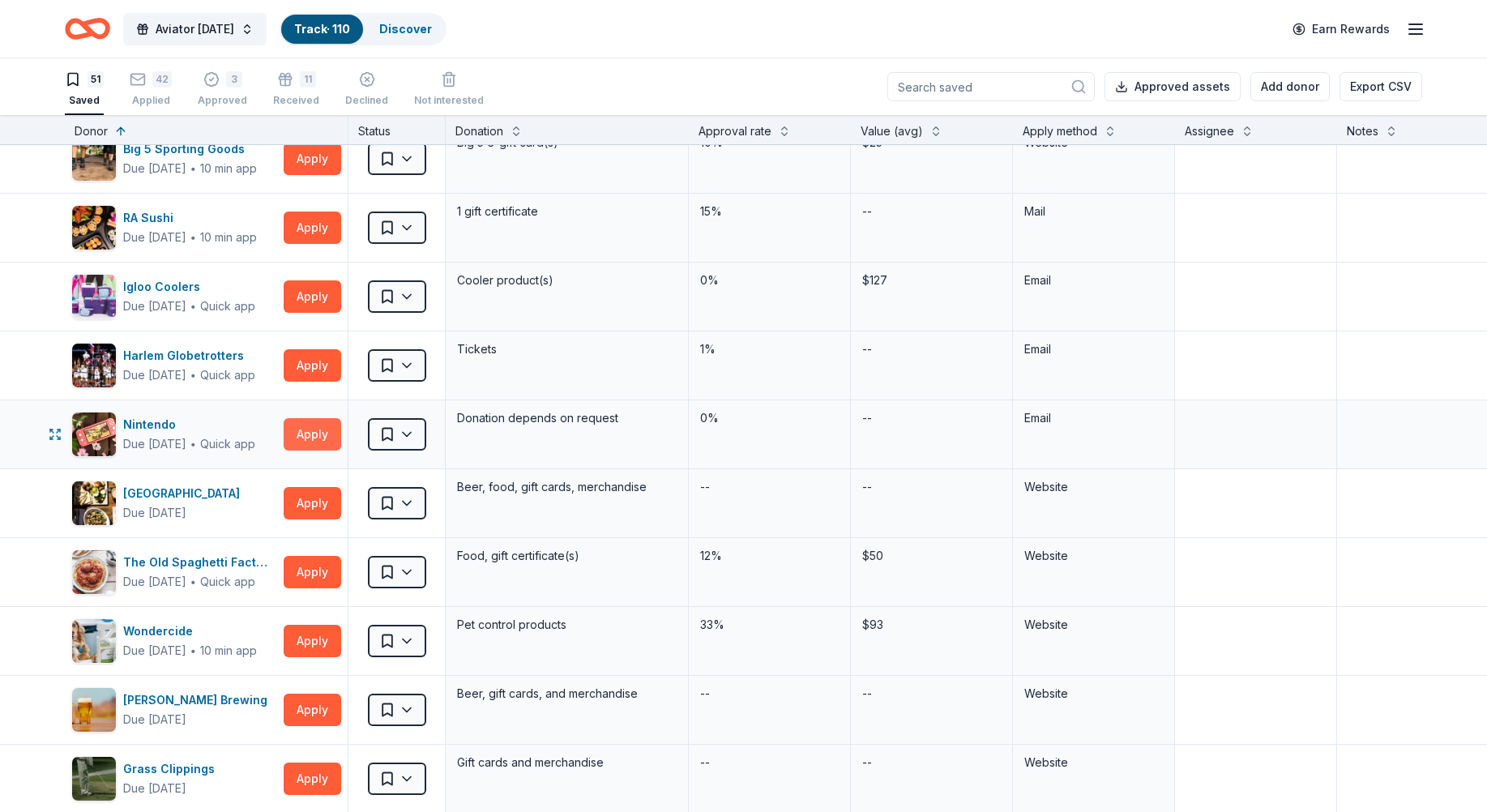
click at [308, 433] on button "Apply" at bounding box center [313, 434] width 58 height 33
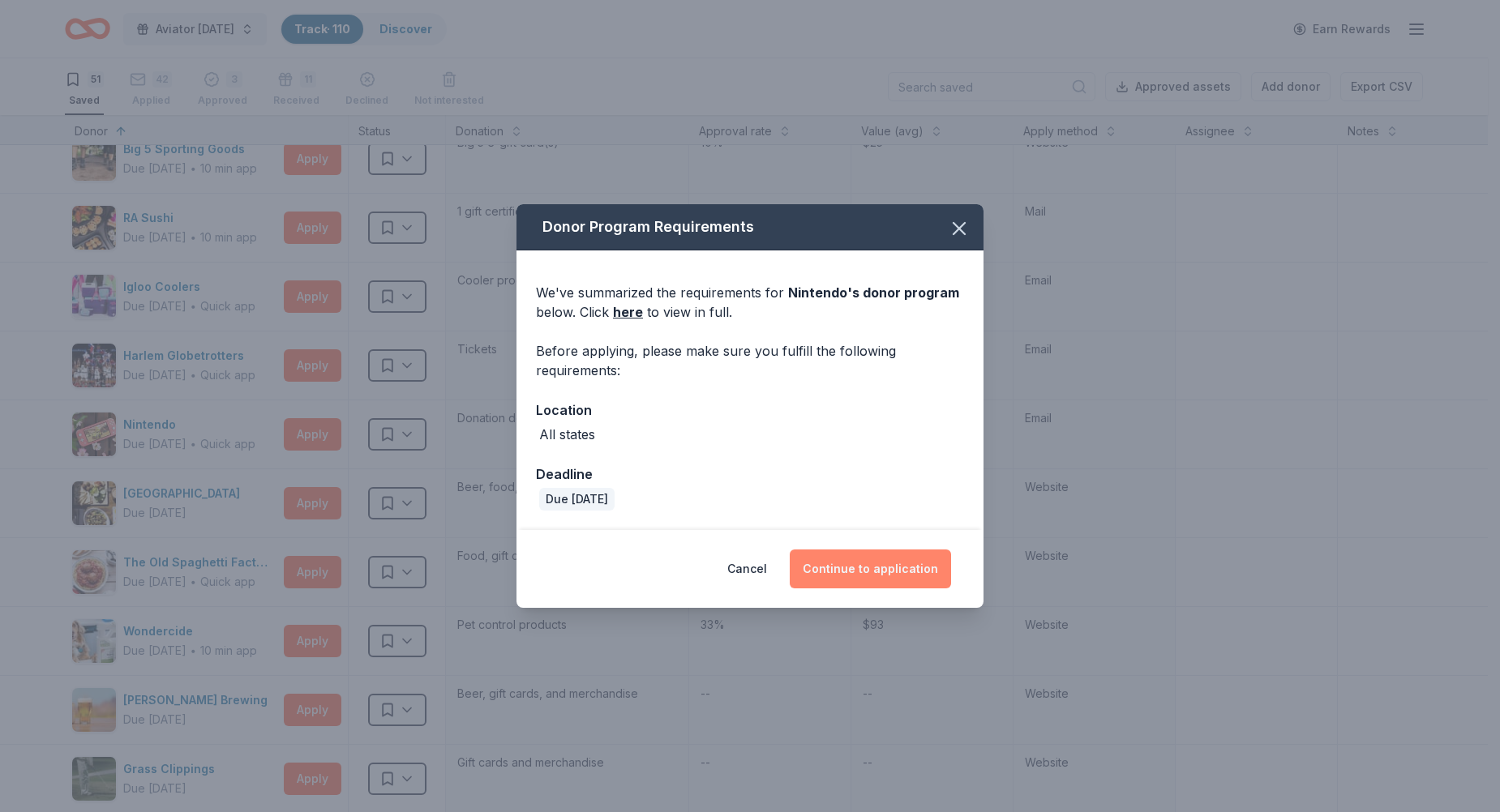
click at [879, 568] on button "Continue to application" at bounding box center [870, 569] width 162 height 39
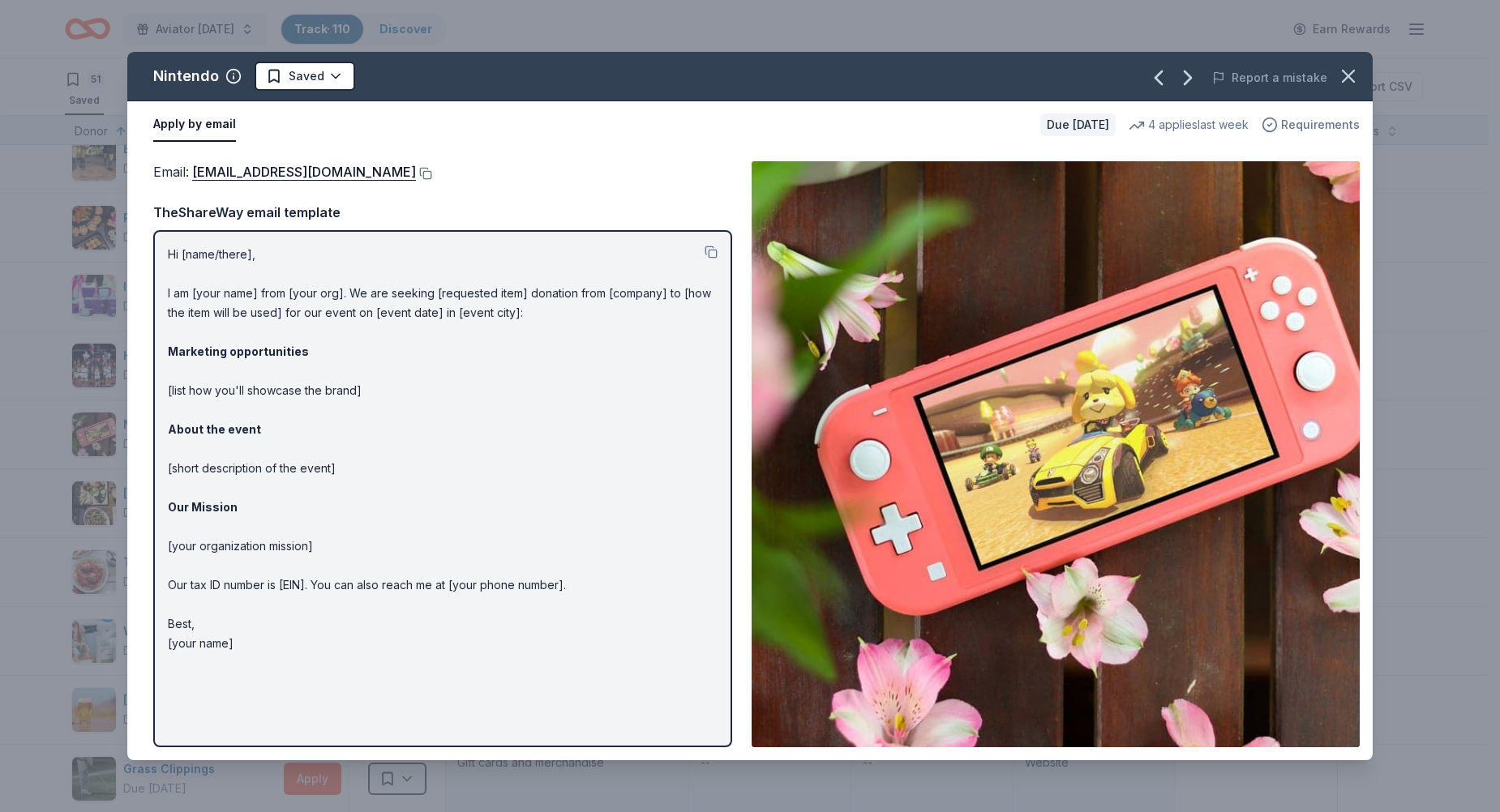
click at [1298, 121] on span "Requirements" at bounding box center [1320, 125] width 78 height 20
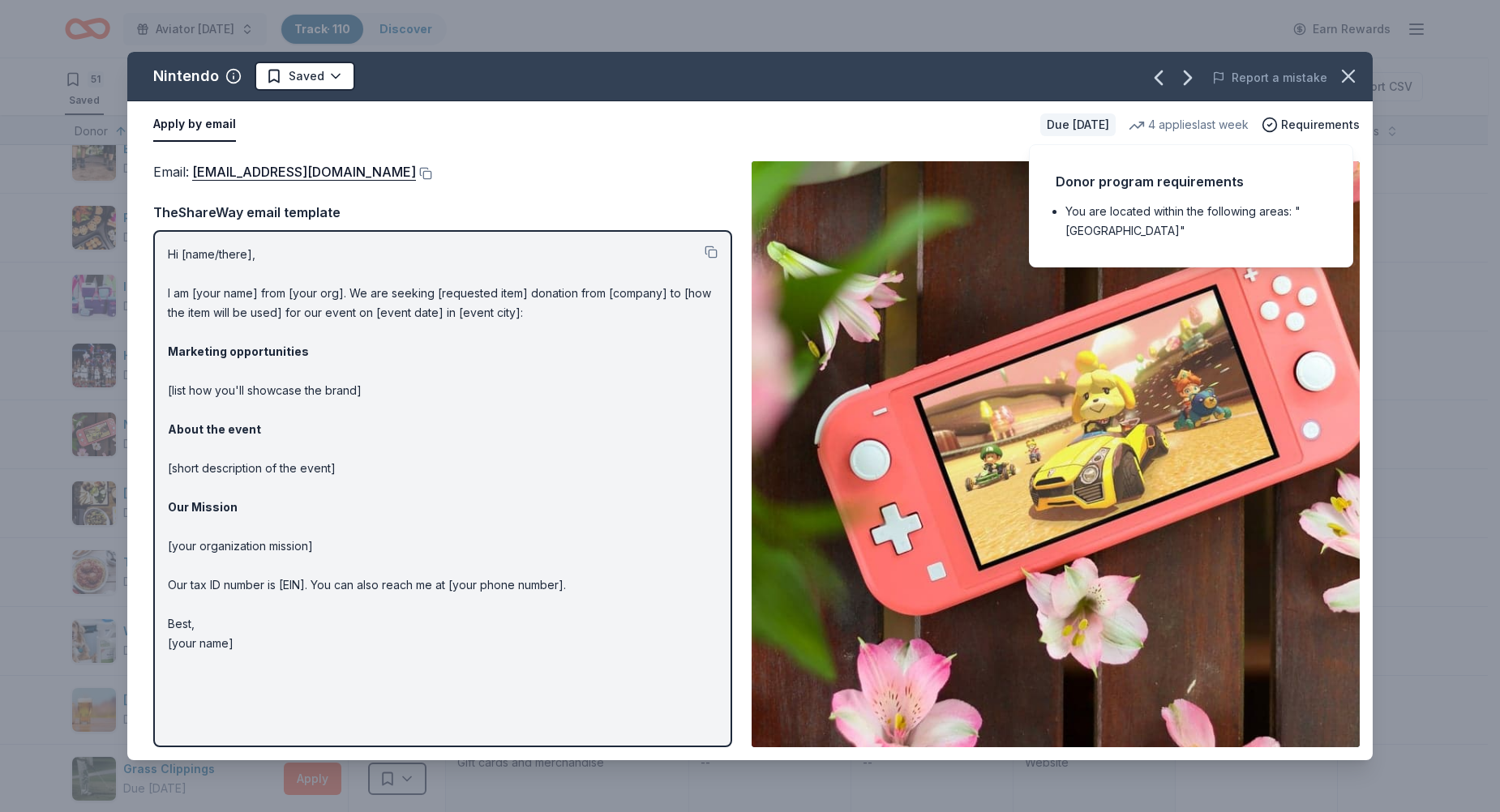
click at [692, 275] on p "Hi [name/there], I am [your name] from [your org]. We are seeking [requested it…" at bounding box center [443, 449] width 550 height 408
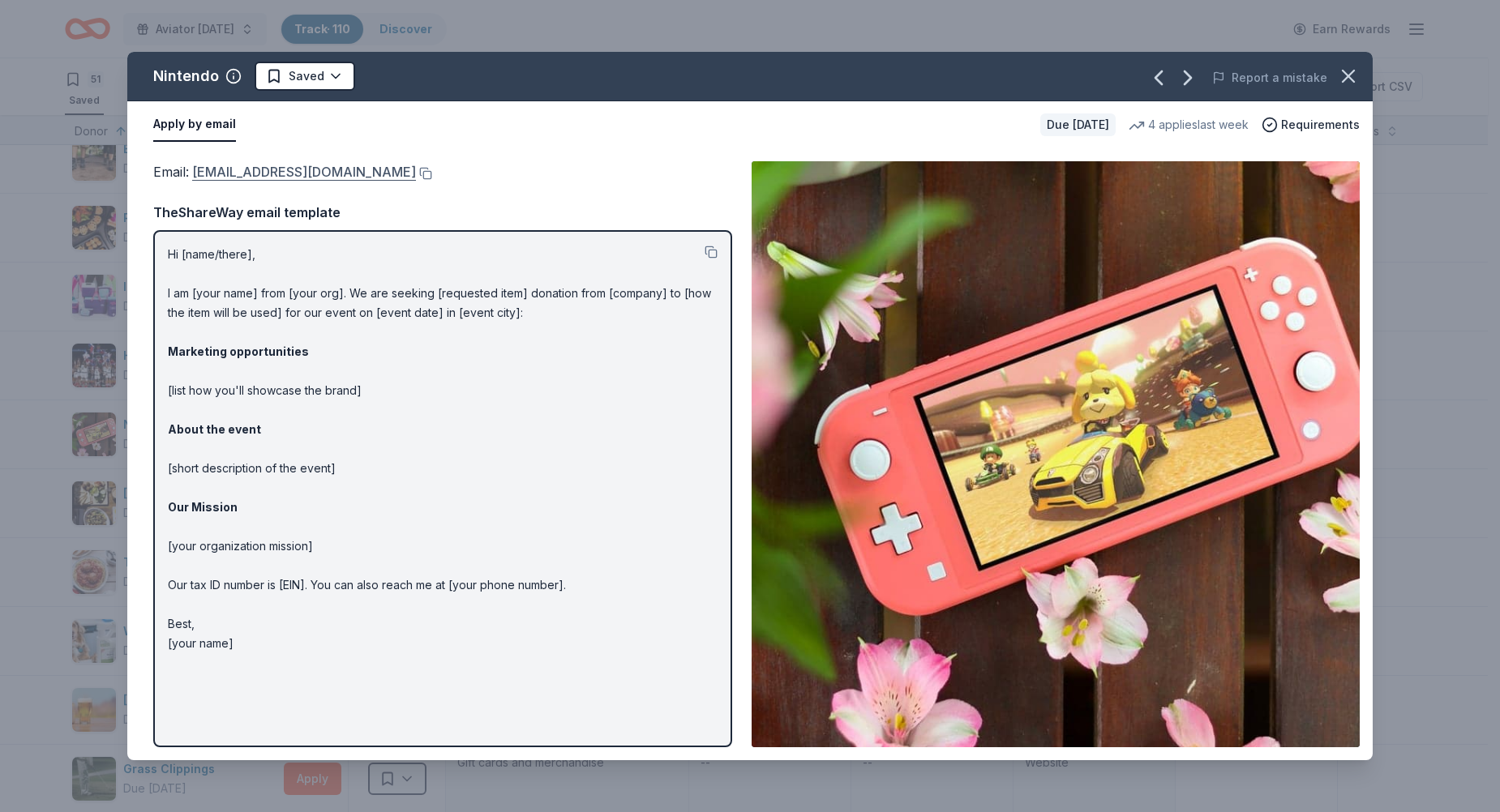
click at [260, 174] on link "charitablecontributionrequest@noa.nintendo.com" at bounding box center [304, 172] width 224 height 21
click at [432, 171] on button at bounding box center [424, 174] width 16 height 13
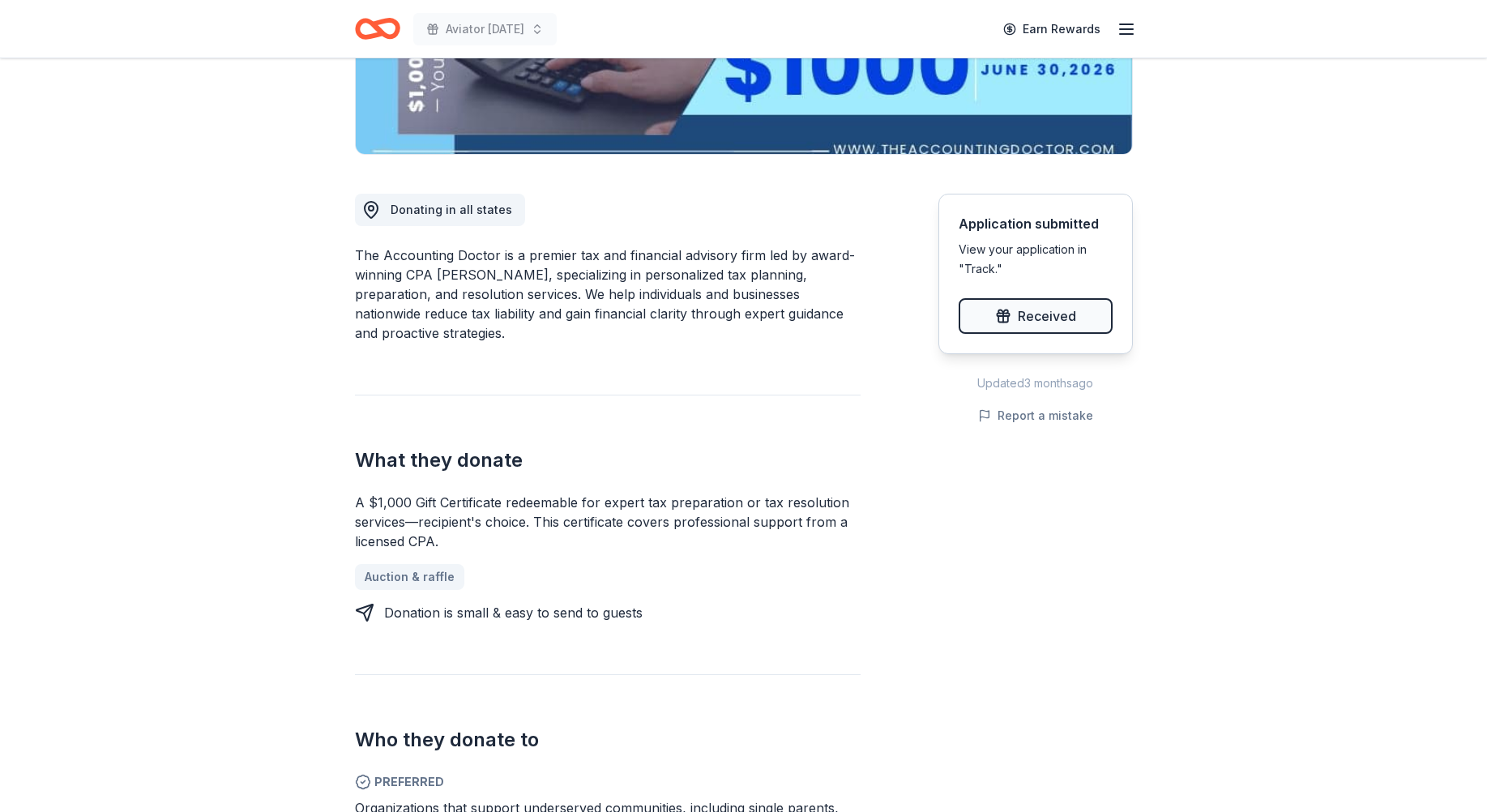
scroll to position [282, 0]
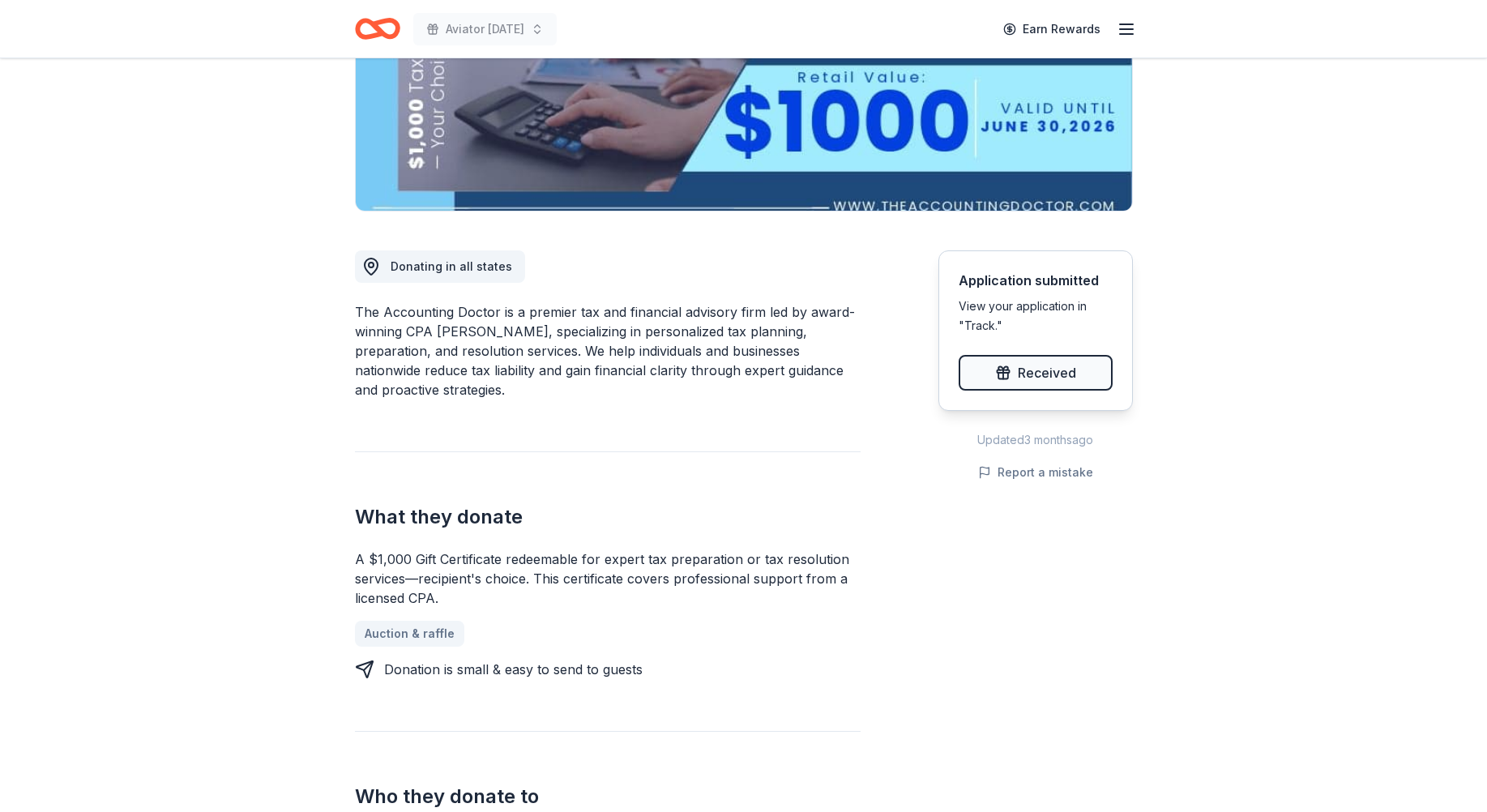
drag, startPoint x: 400, startPoint y: 263, endPoint x: 385, endPoint y: 301, distance: 40.9
click at [401, 264] on span "Donating in all states" at bounding box center [451, 266] width 122 height 14
click at [390, 508] on h2 "What they donate" at bounding box center [608, 517] width 506 height 26
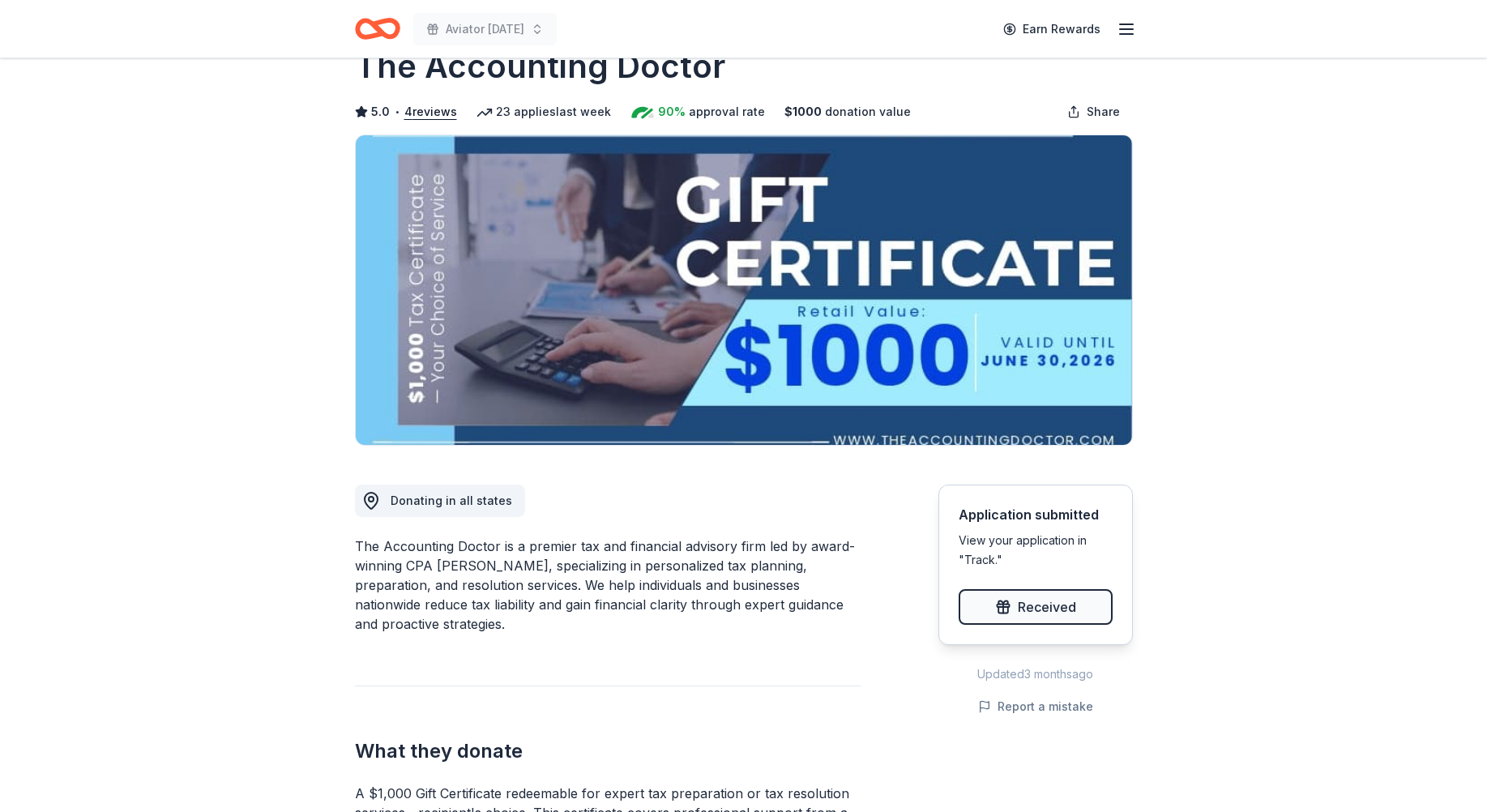
scroll to position [38, 0]
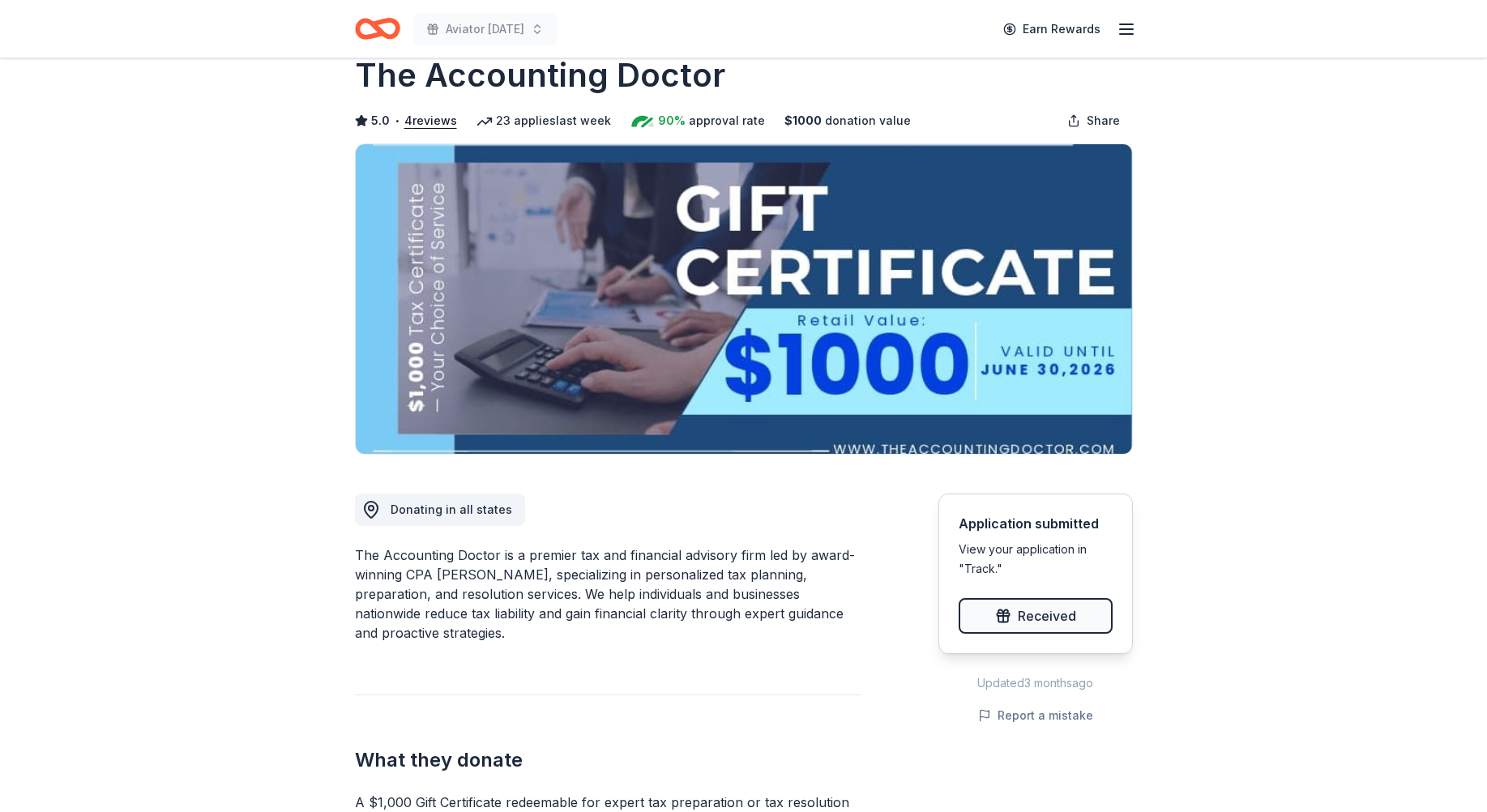
click at [882, 446] on img at bounding box center [744, 299] width 776 height 309
click at [891, 401] on img at bounding box center [744, 299] width 776 height 309
click at [1028, 308] on img at bounding box center [744, 299] width 776 height 309
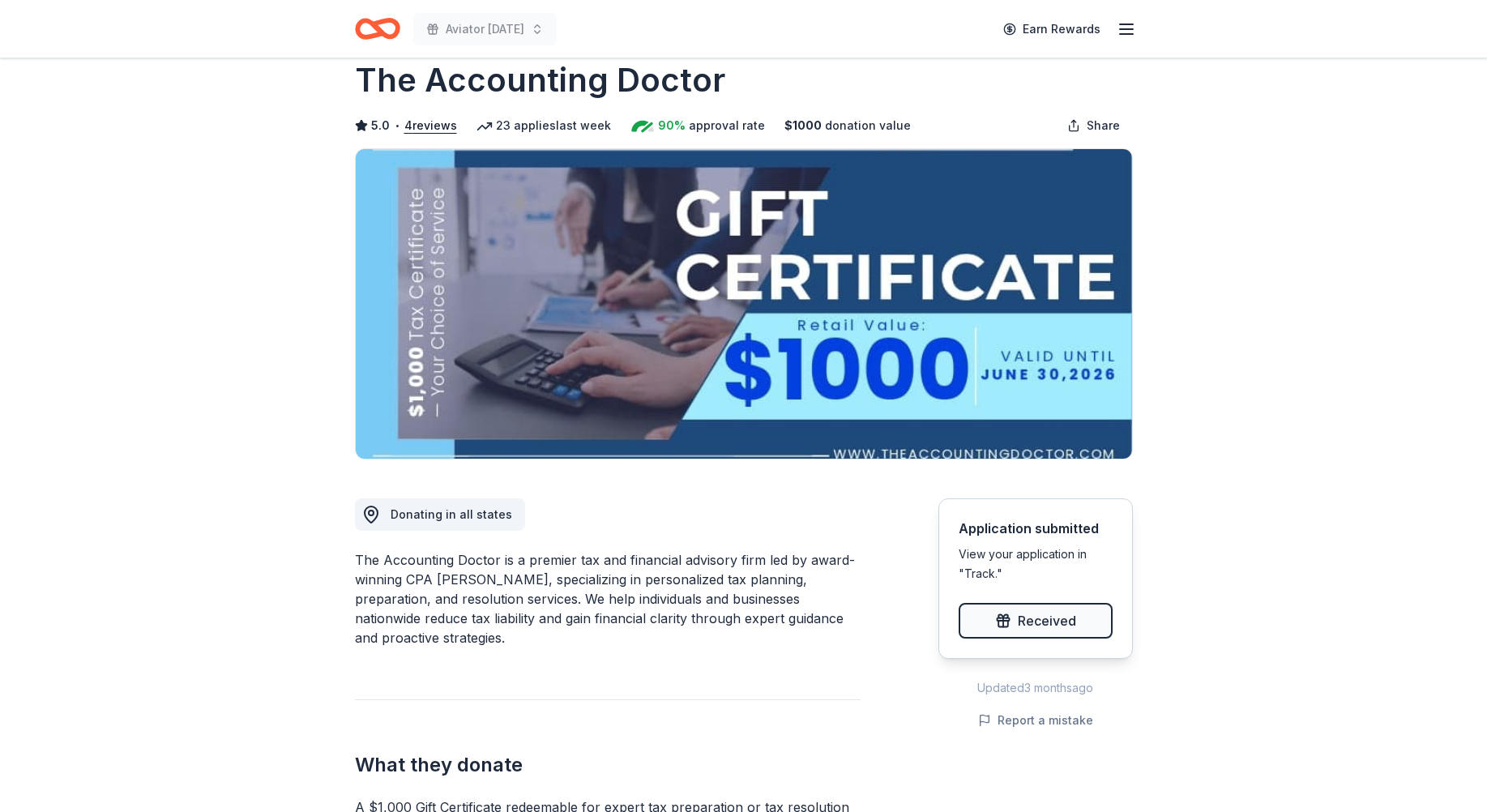
scroll to position [0, 0]
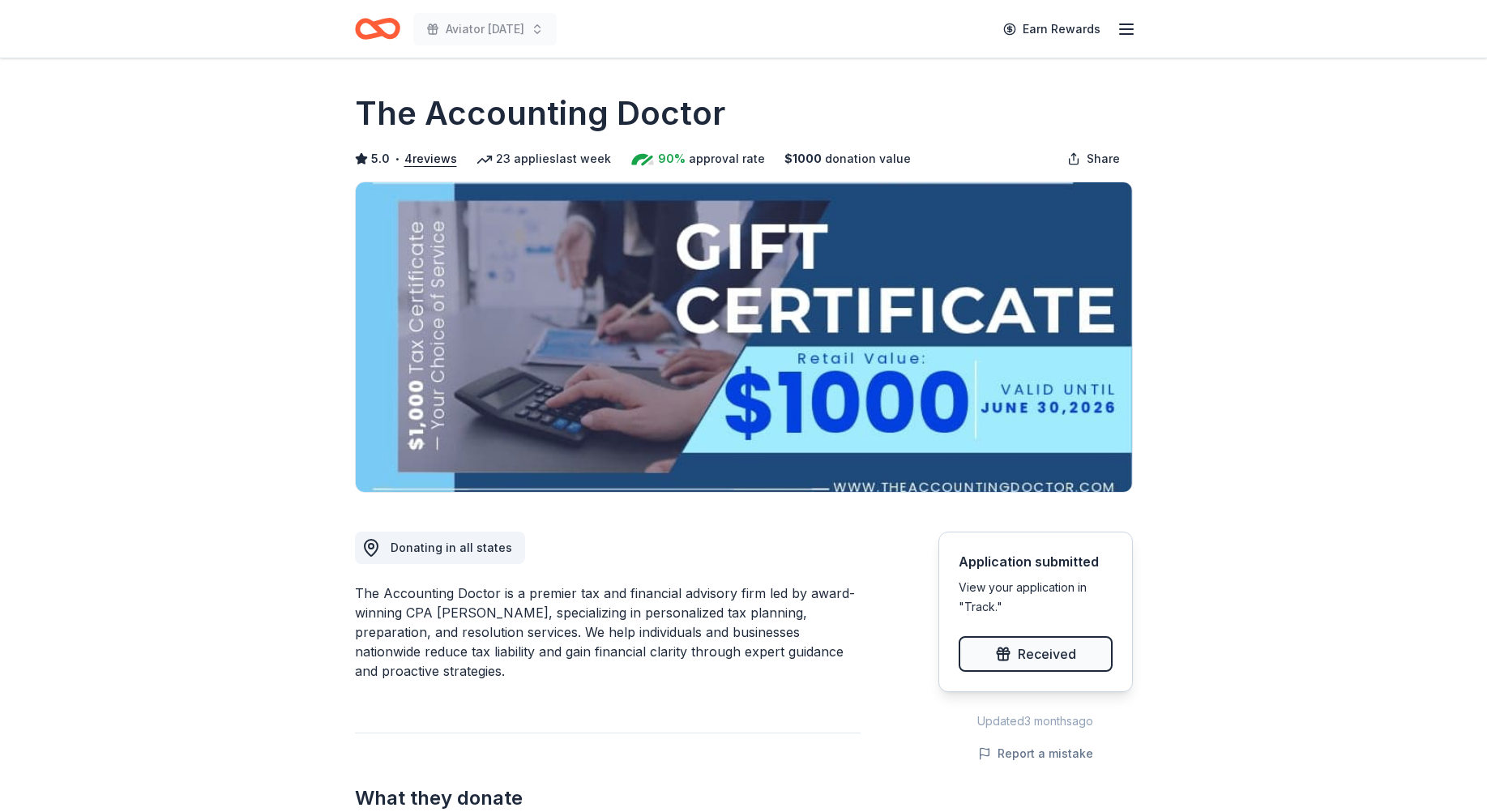
drag, startPoint x: 468, startPoint y: 272, endPoint x: 463, endPoint y: 237, distance: 35.4
click at [468, 270] on img at bounding box center [744, 336] width 776 height 309
click at [1139, 20] on div "Aviator Carnival Earn Rewards" at bounding box center [744, 29] width 830 height 58
click at [1125, 22] on icon "button" at bounding box center [1126, 29] width 20 height 20
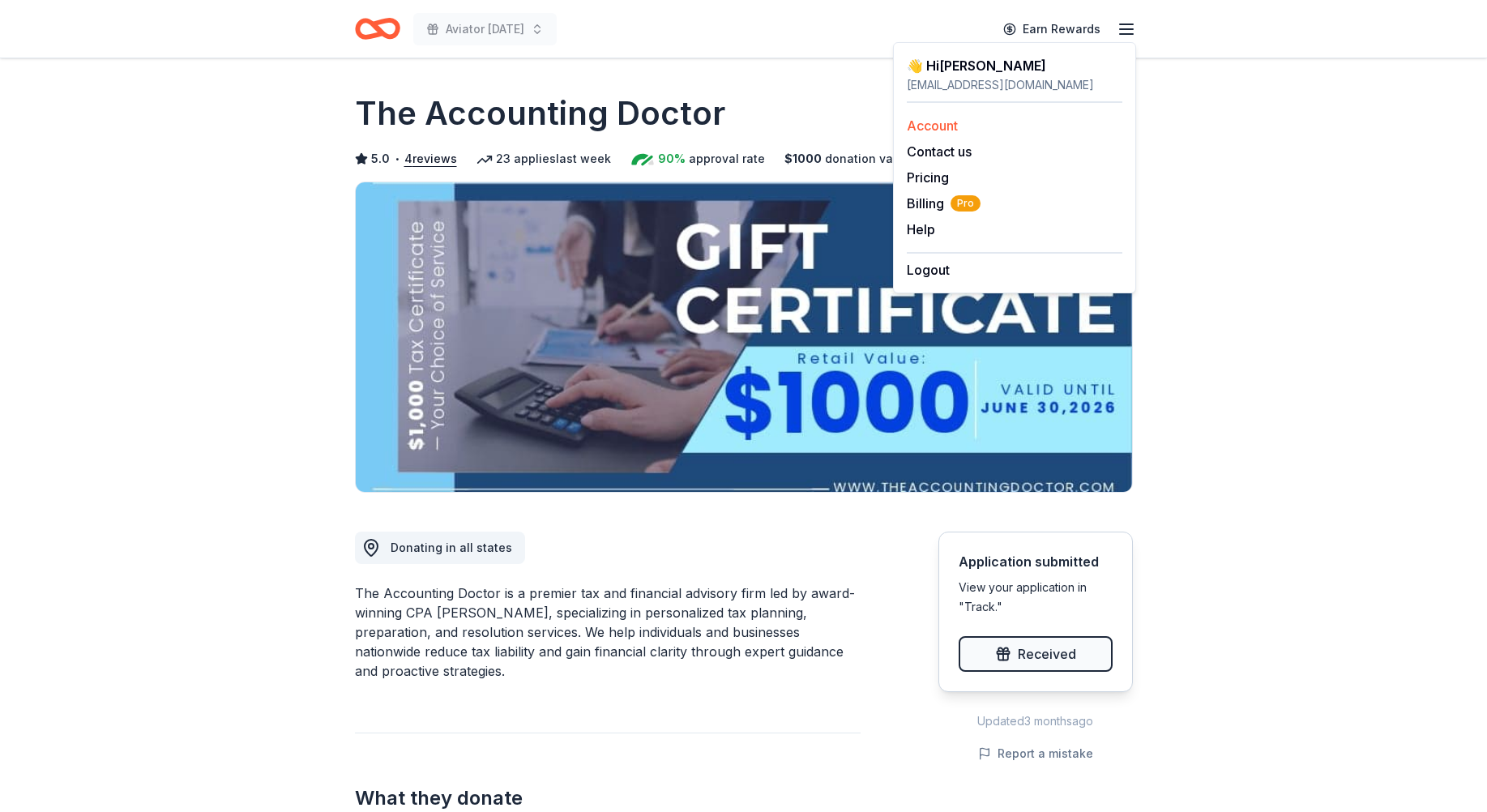
click at [912, 127] on link "Account" at bounding box center [932, 126] width 51 height 16
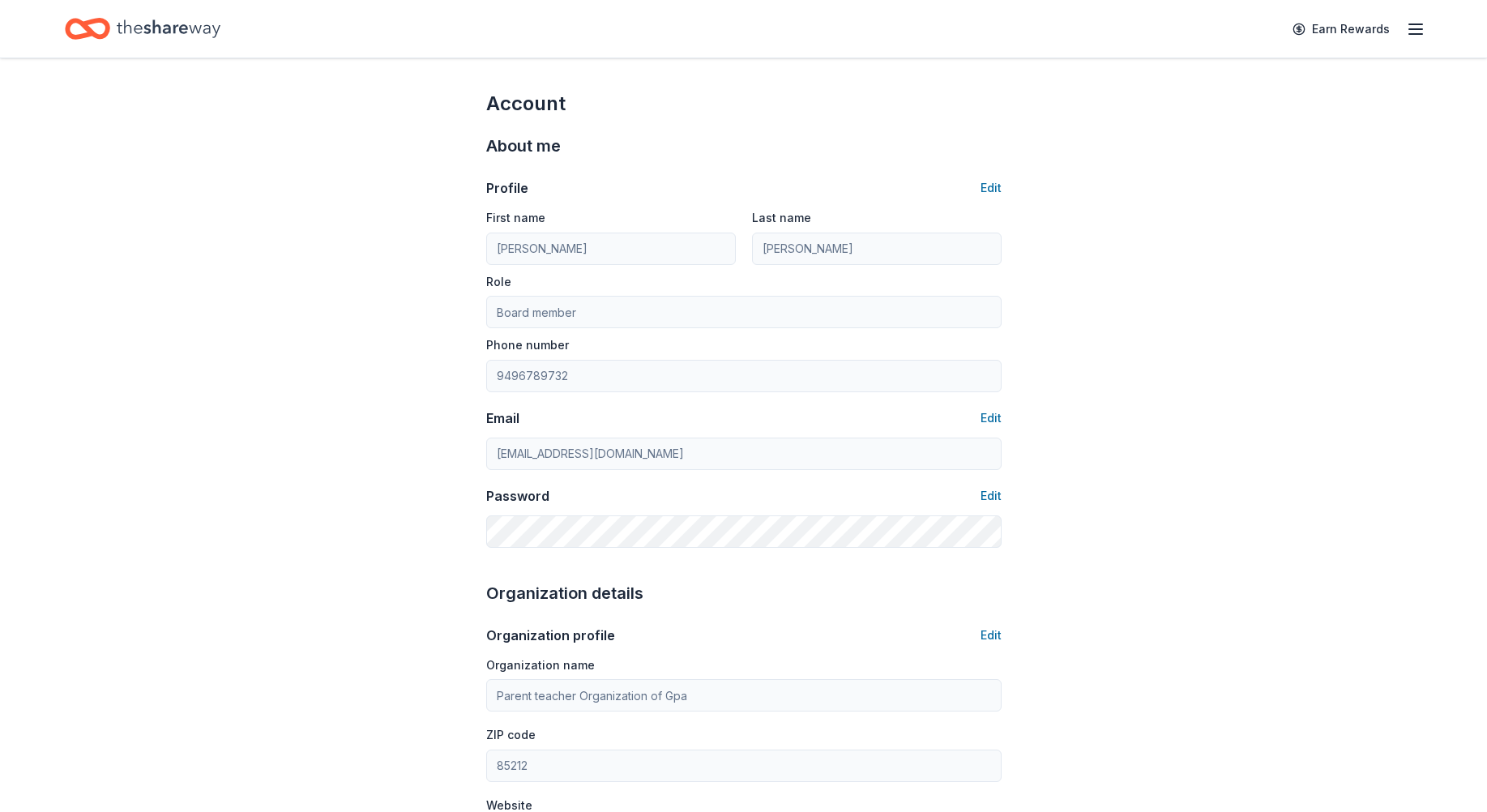
click at [1411, 26] on icon "button" at bounding box center [1416, 29] width 20 height 20
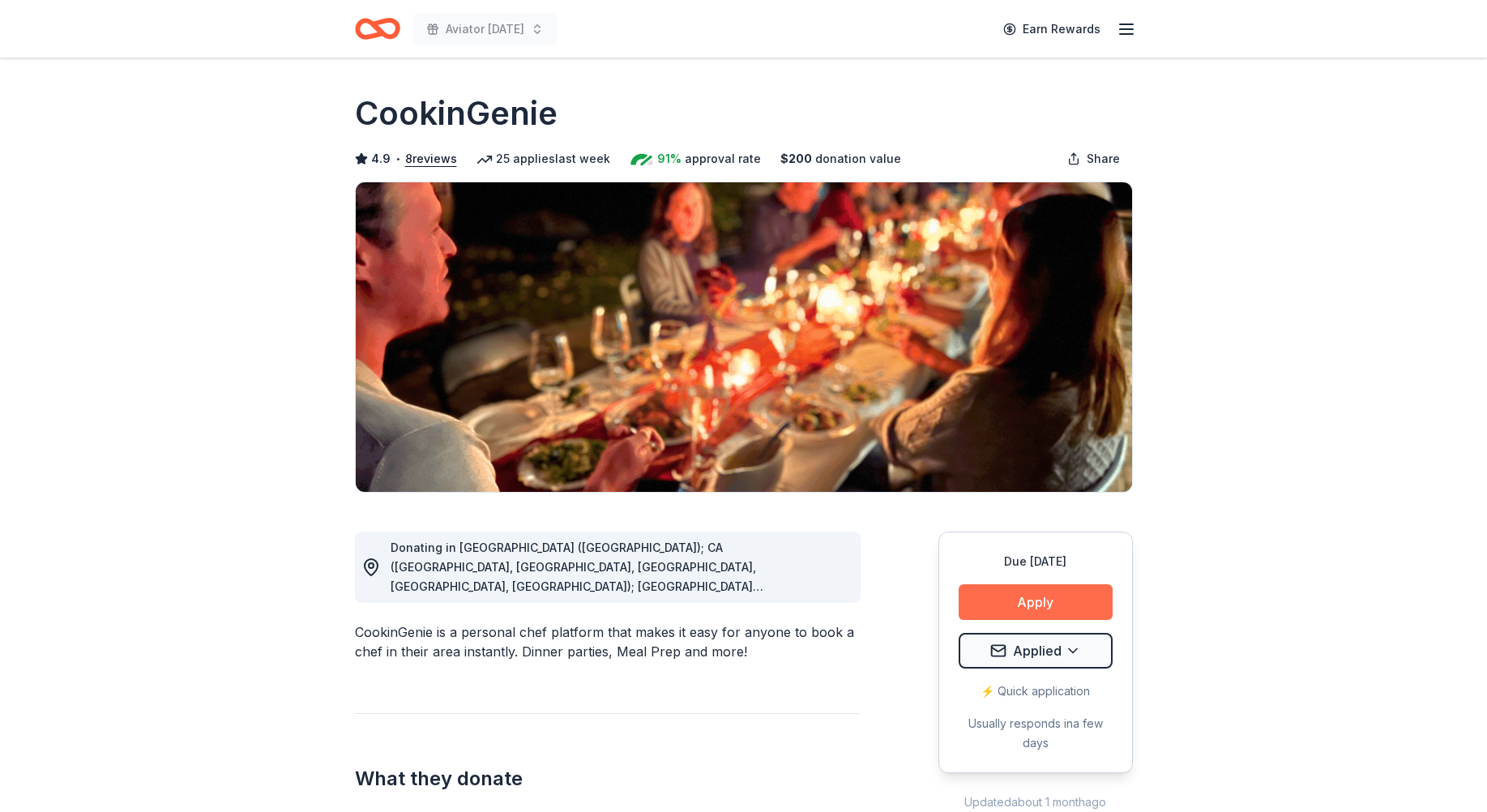
click at [1019, 597] on button "Apply" at bounding box center [1036, 602] width 154 height 36
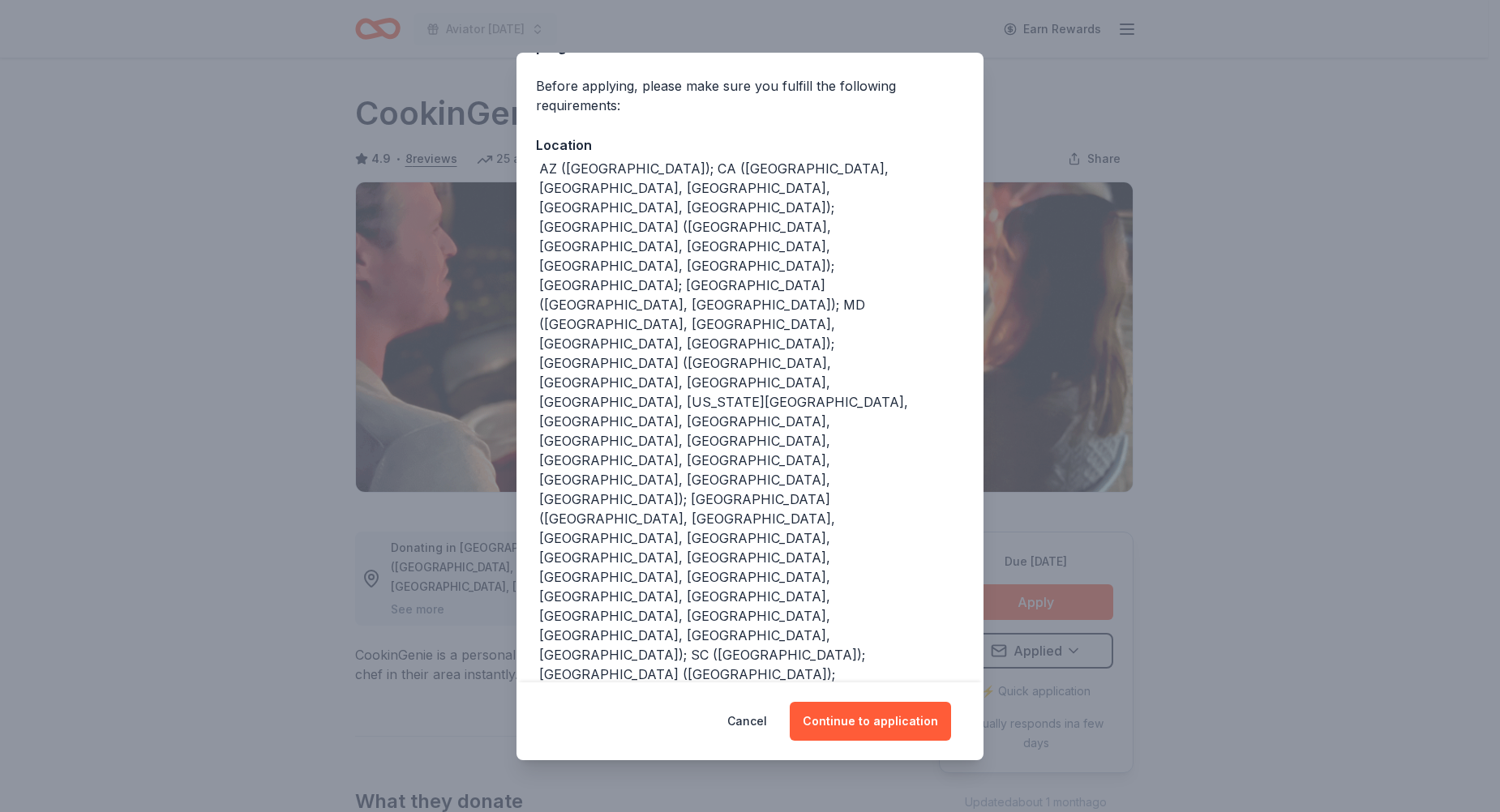
scroll to position [114, 0]
click at [850, 724] on button "Continue to application" at bounding box center [870, 721] width 162 height 39
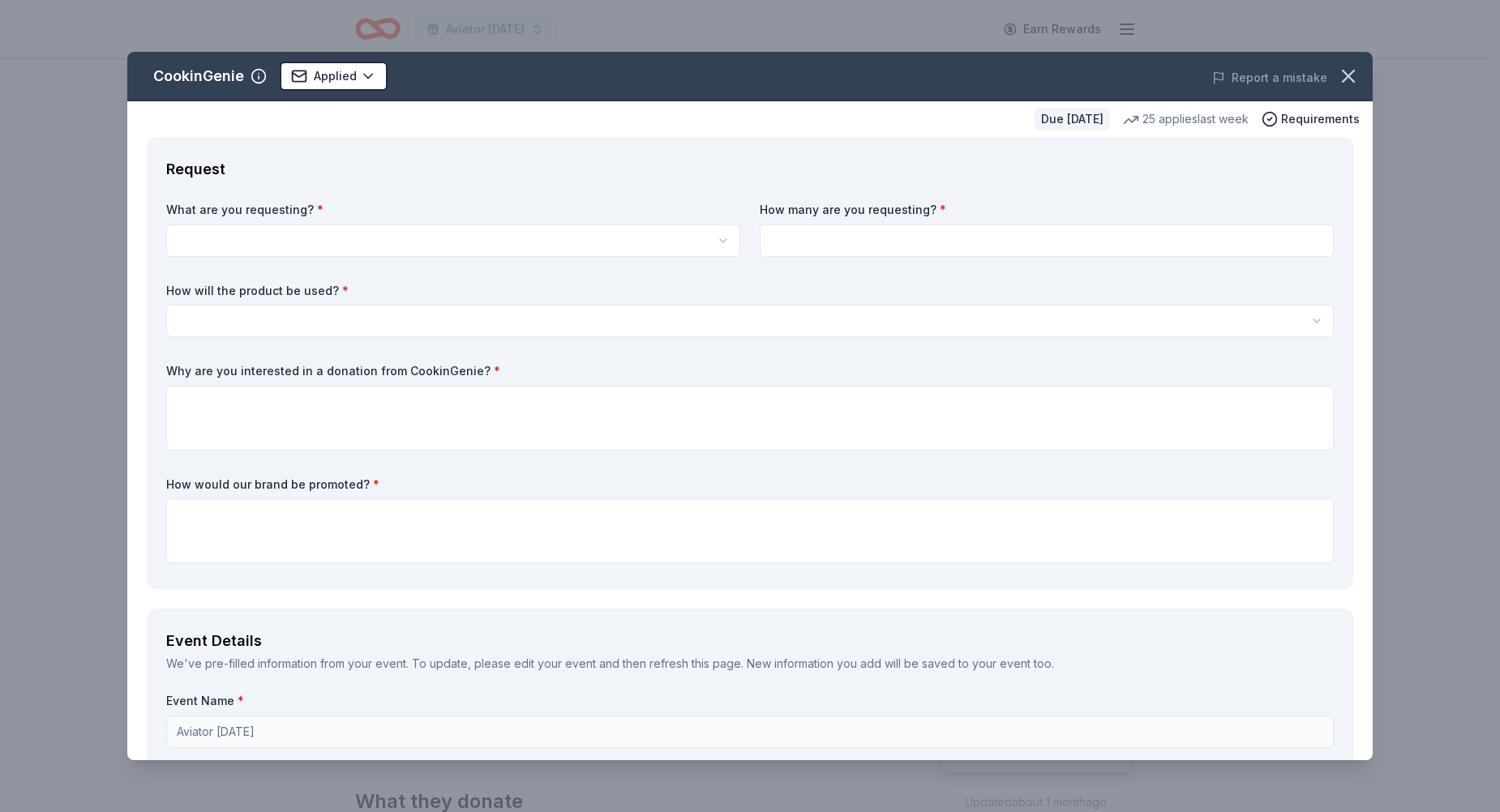
click at [234, 238] on html "Aviator [DATE] Earn Rewards Due [DATE] Share CookinGenie 4.9 • 8 reviews 25 app…" at bounding box center [750, 406] width 1500 height 812
select select "One $200 gift card"
click at [938, 253] on input at bounding box center [1046, 241] width 574 height 33
type input "1"
click at [650, 313] on html "Aviator [DATE] Earn Rewards Due [DATE] Share CookinGenie 4.9 • 8 reviews 25 app…" at bounding box center [750, 406] width 1500 height 812
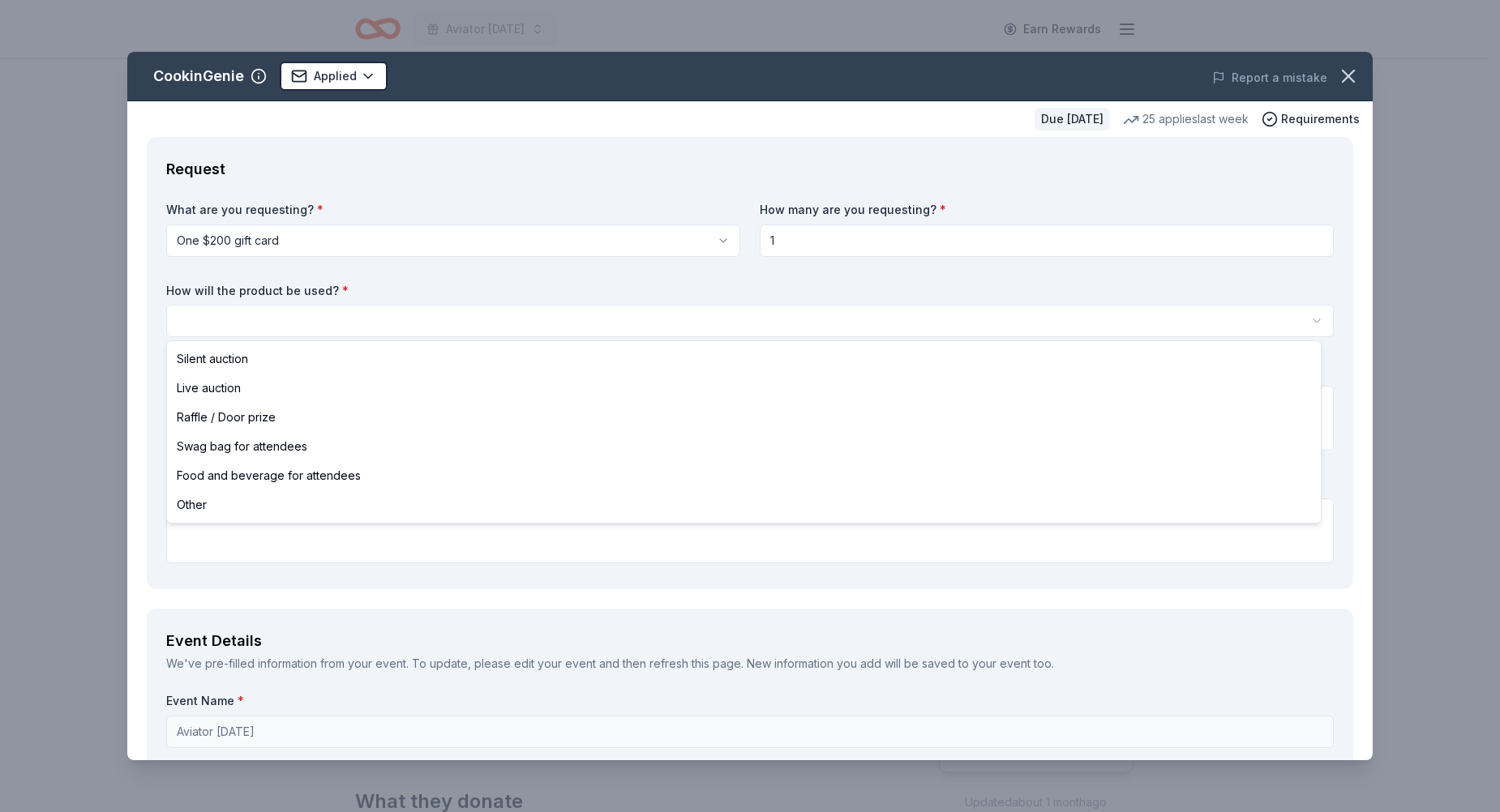
select select "raffleDoorPrize"
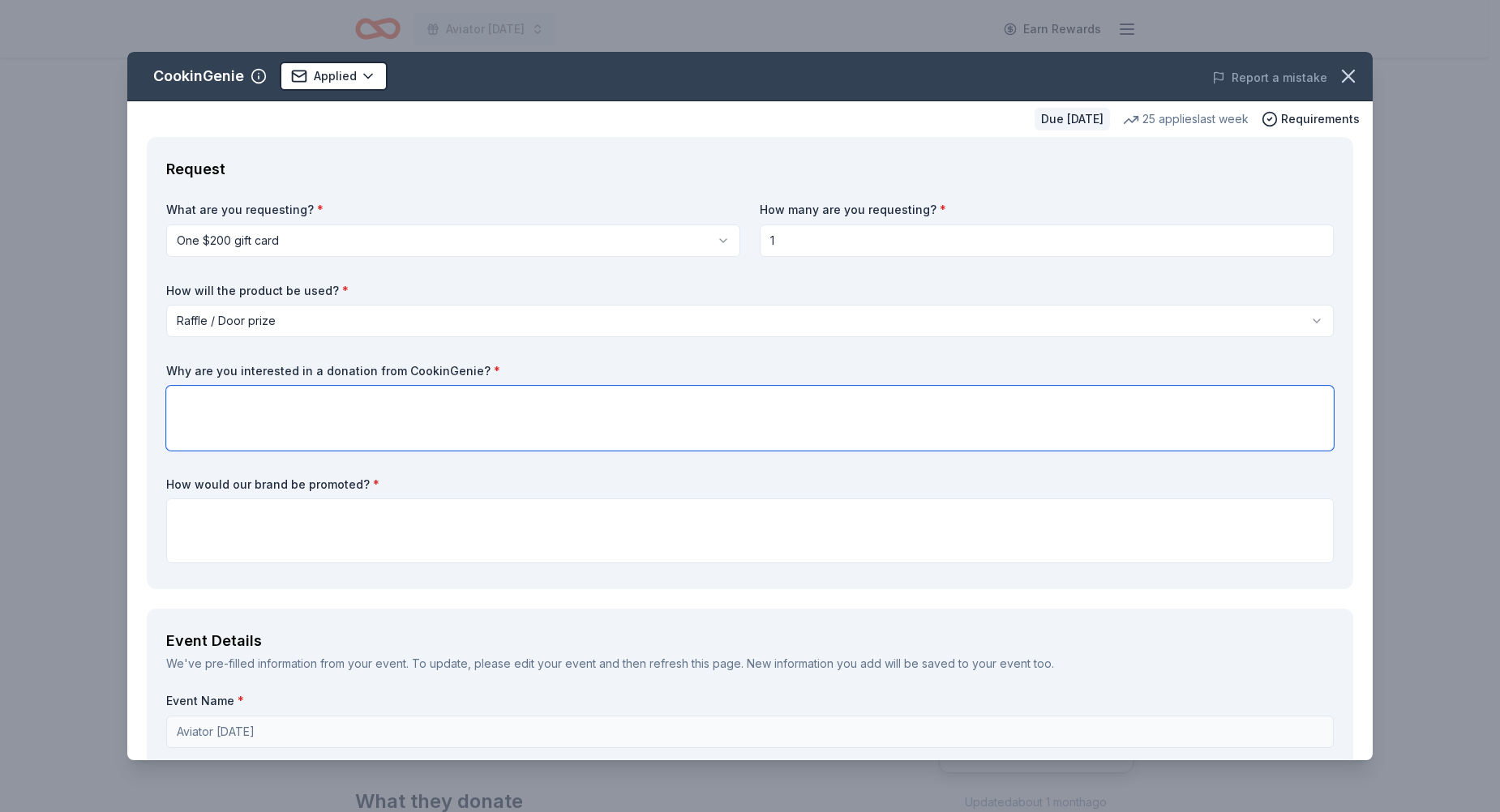
click at [215, 400] on textarea at bounding box center [750, 418] width 1168 height 64
type textarea "It would be a great raffle basket for our families to have an experience like t…"
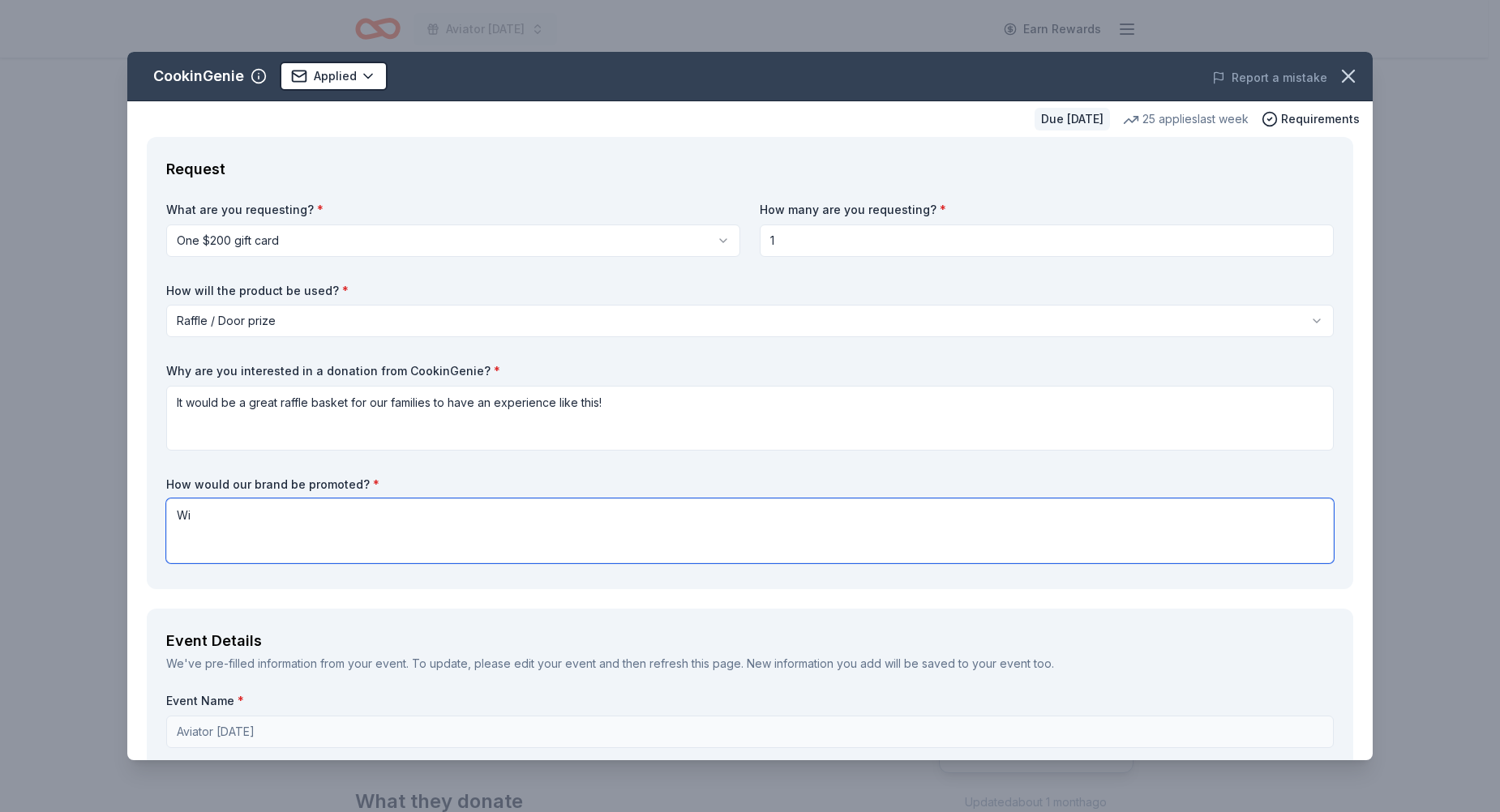
type textarea "W"
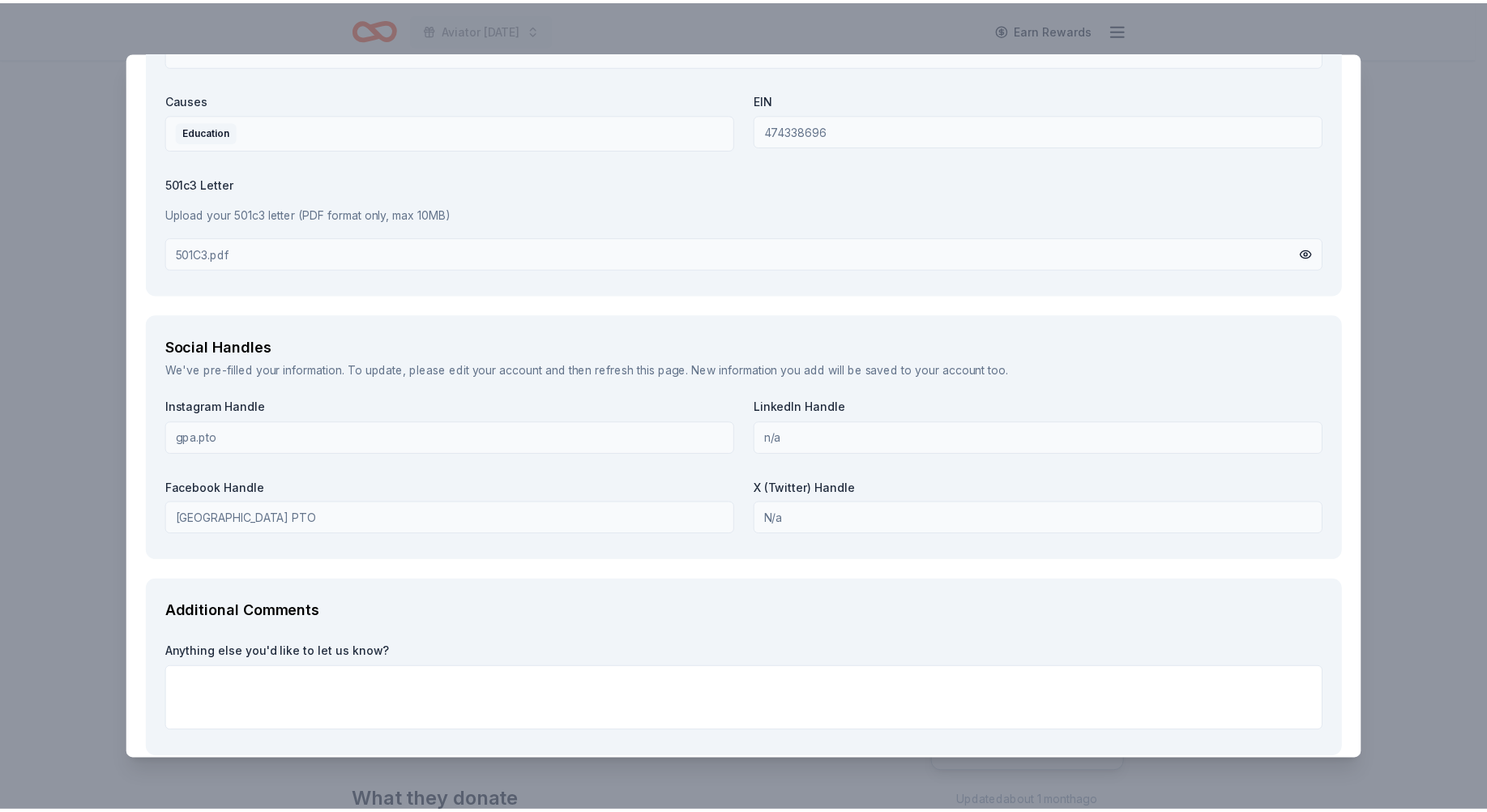
scroll to position [1685, 0]
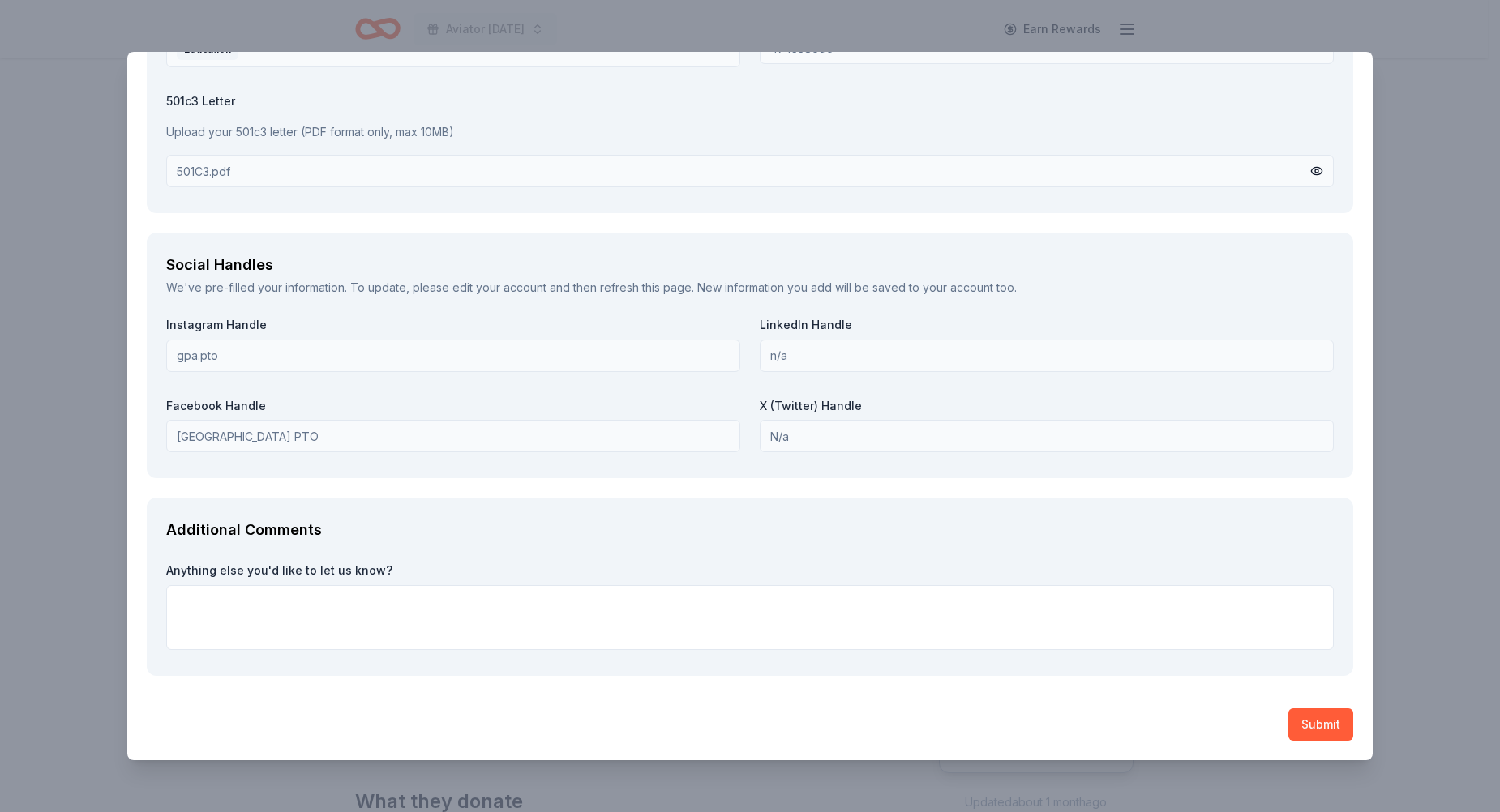
type textarea "Branding/logo on our social media site, as well as our carnival website/flyers,…"
click at [1308, 723] on button "Submit" at bounding box center [1320, 725] width 65 height 33
